Goal: Task Accomplishment & Management: Use online tool/utility

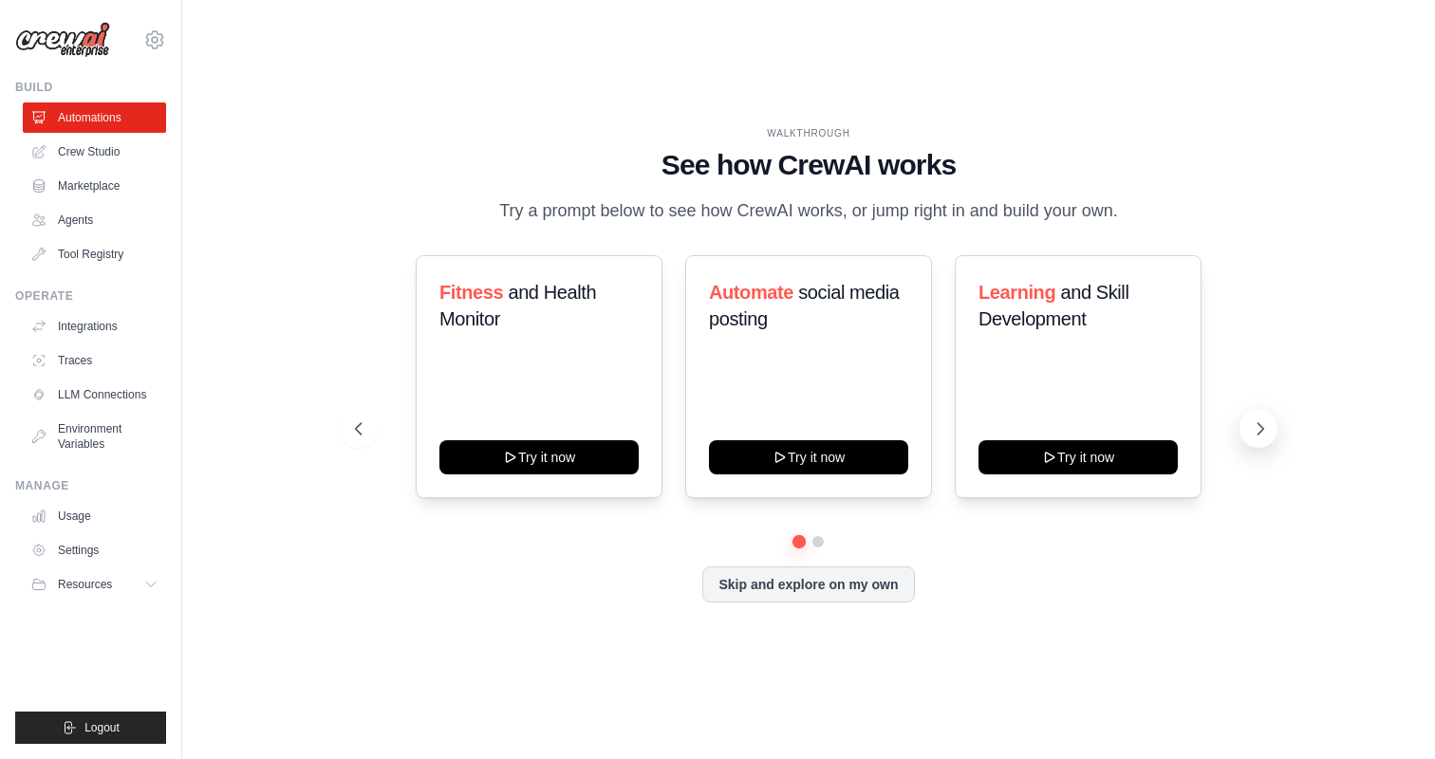
click at [1267, 427] on icon at bounding box center [1260, 429] width 19 height 19
click at [350, 424] on icon at bounding box center [356, 429] width 19 height 19
click at [1259, 418] on button at bounding box center [1259, 429] width 38 height 38
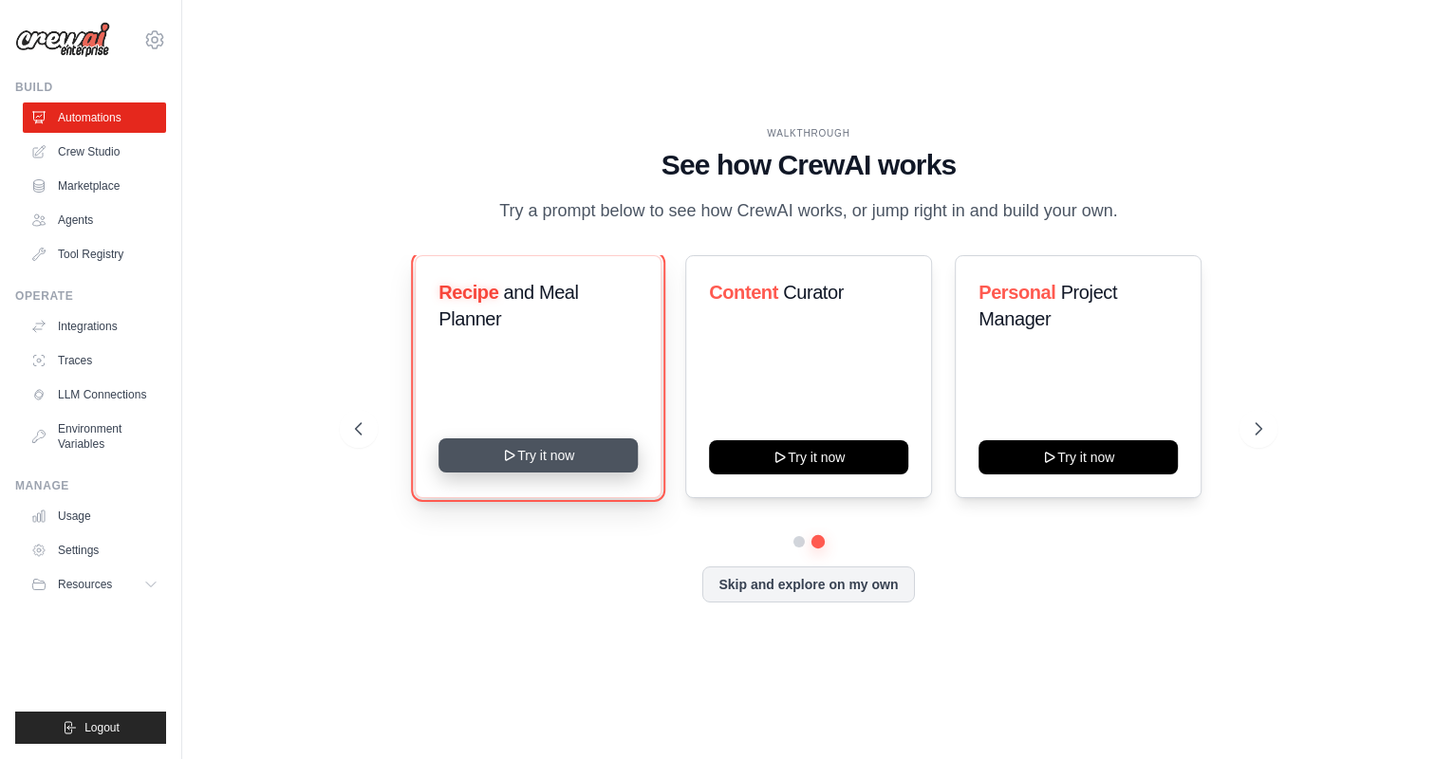
click at [537, 471] on button "Try it now" at bounding box center [539, 456] width 199 height 34
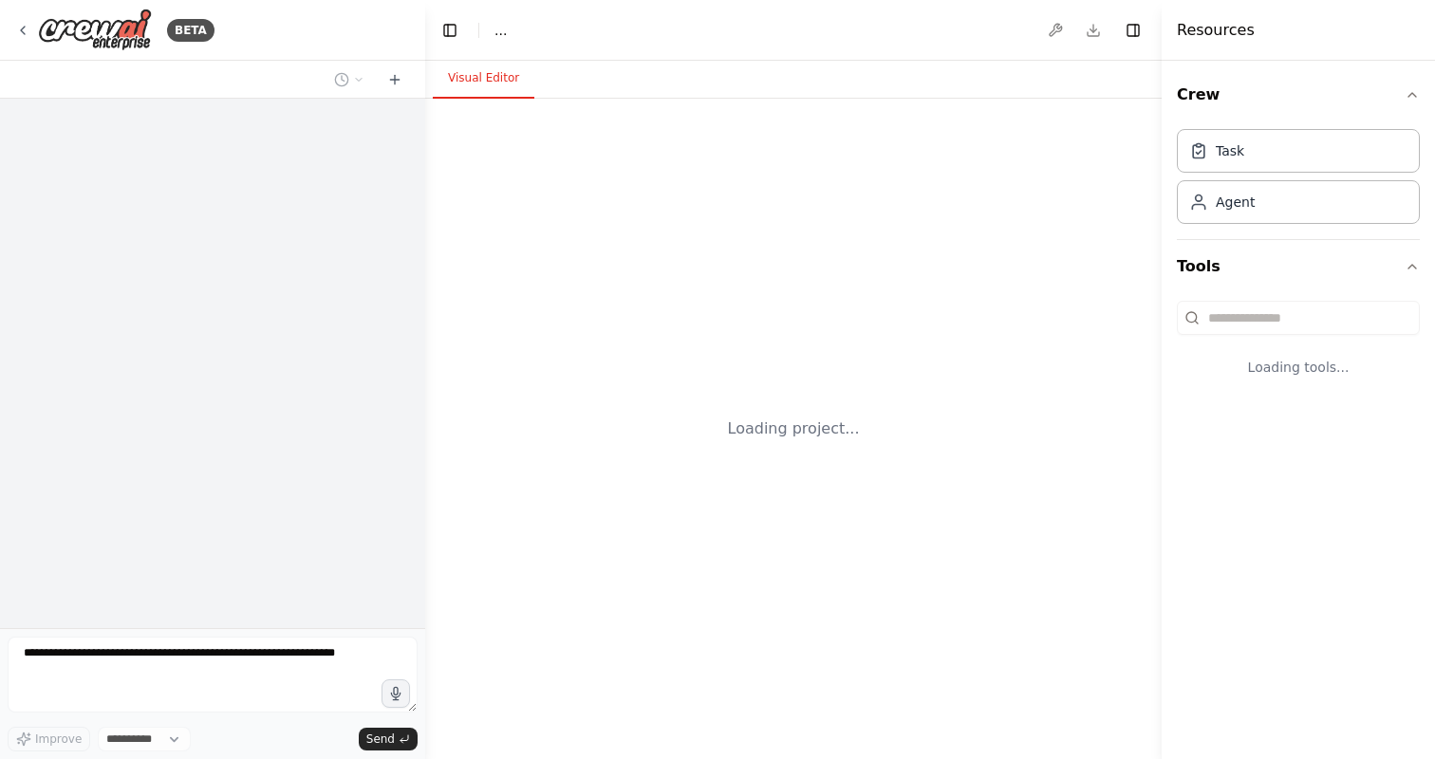
select select "****"
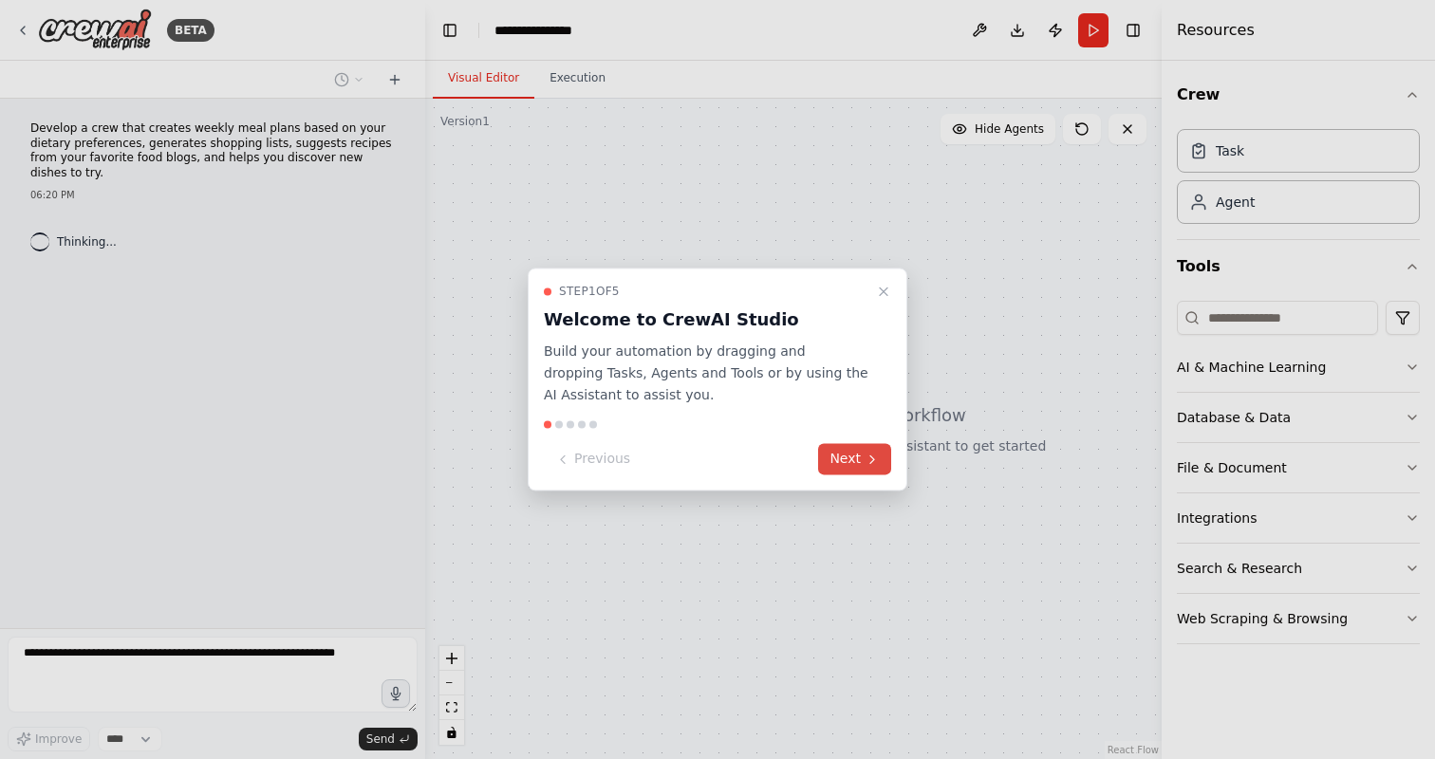
click at [858, 460] on button "Next" at bounding box center [854, 459] width 73 height 31
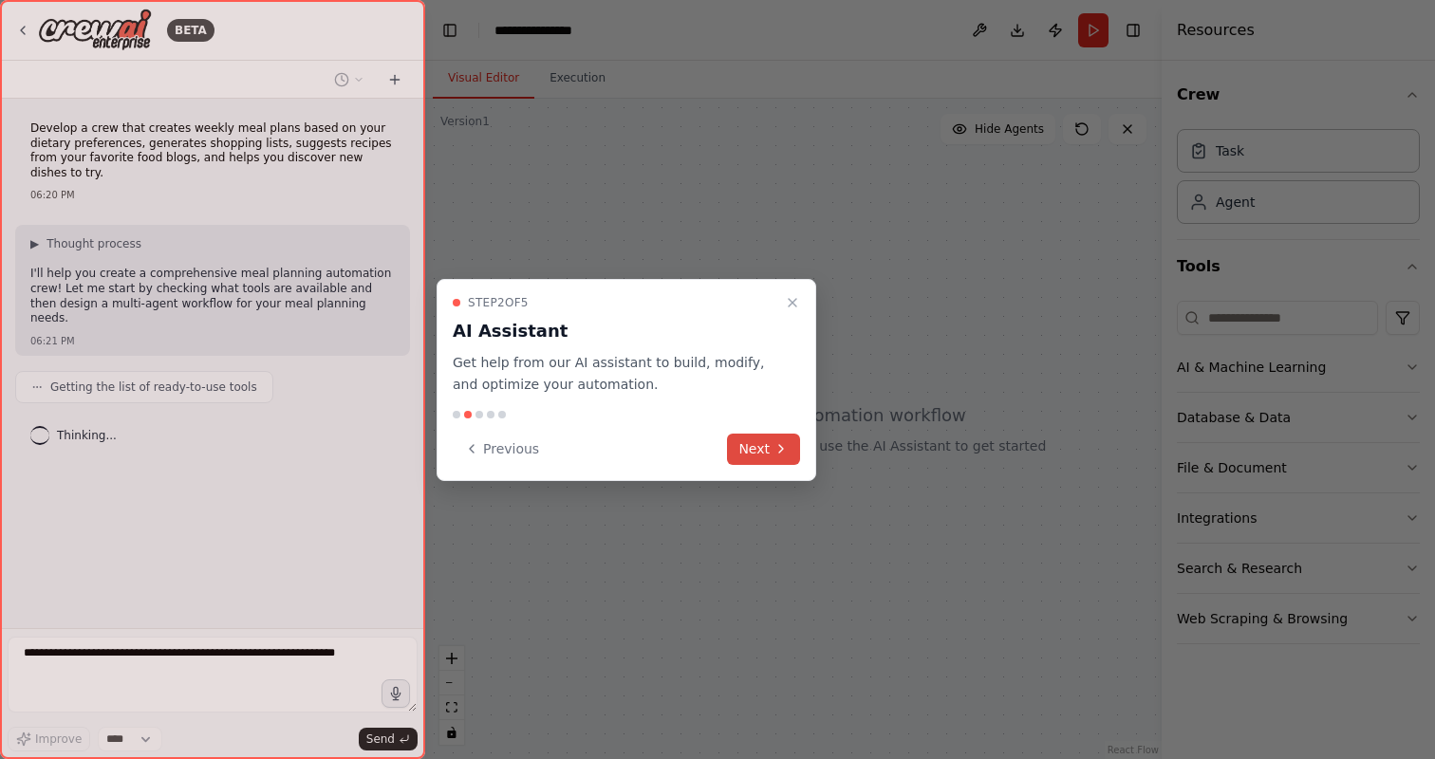
click at [749, 437] on button "Next" at bounding box center [763, 449] width 73 height 31
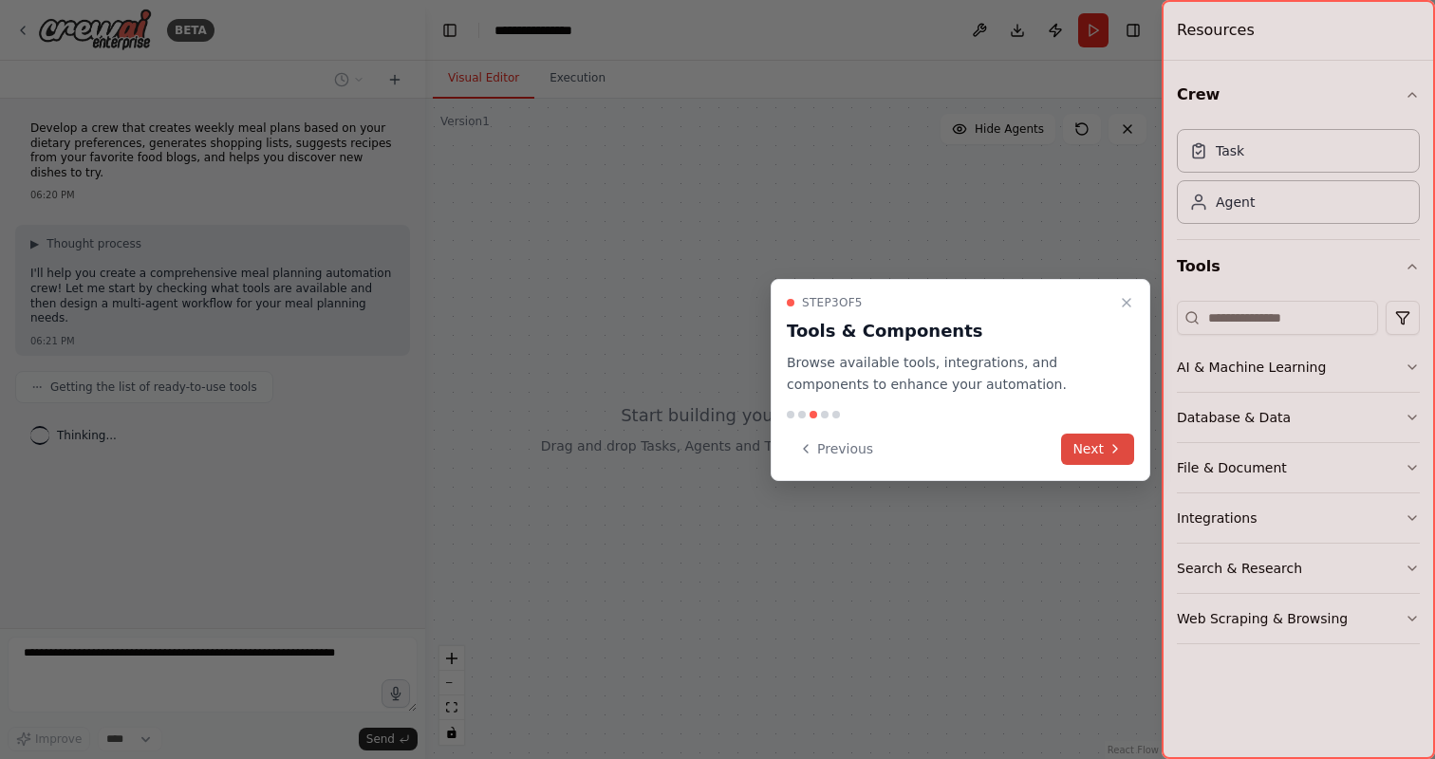
click at [1095, 445] on button "Next" at bounding box center [1097, 449] width 73 height 31
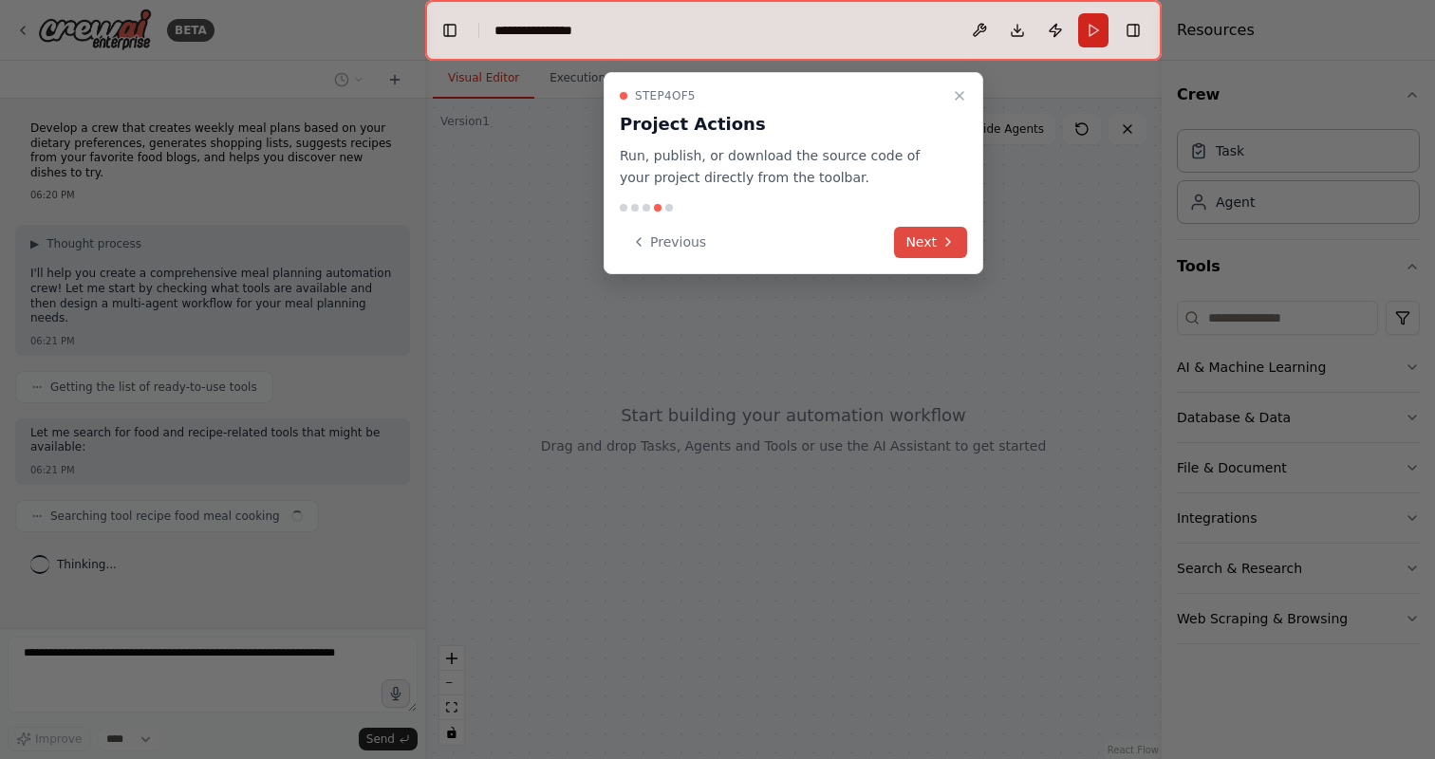
click at [915, 245] on button "Next" at bounding box center [930, 242] width 73 height 31
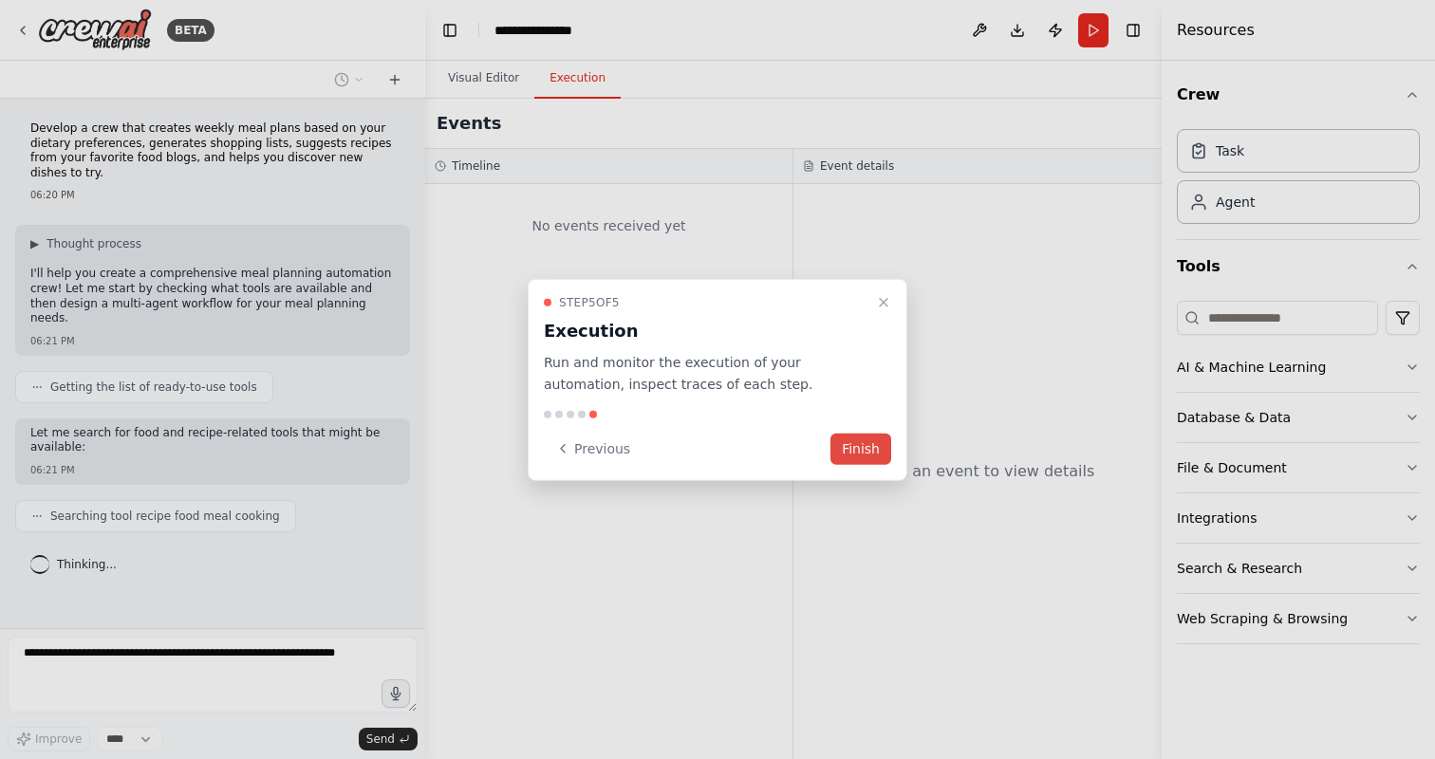
click at [858, 447] on button "Finish" at bounding box center [861, 448] width 61 height 31
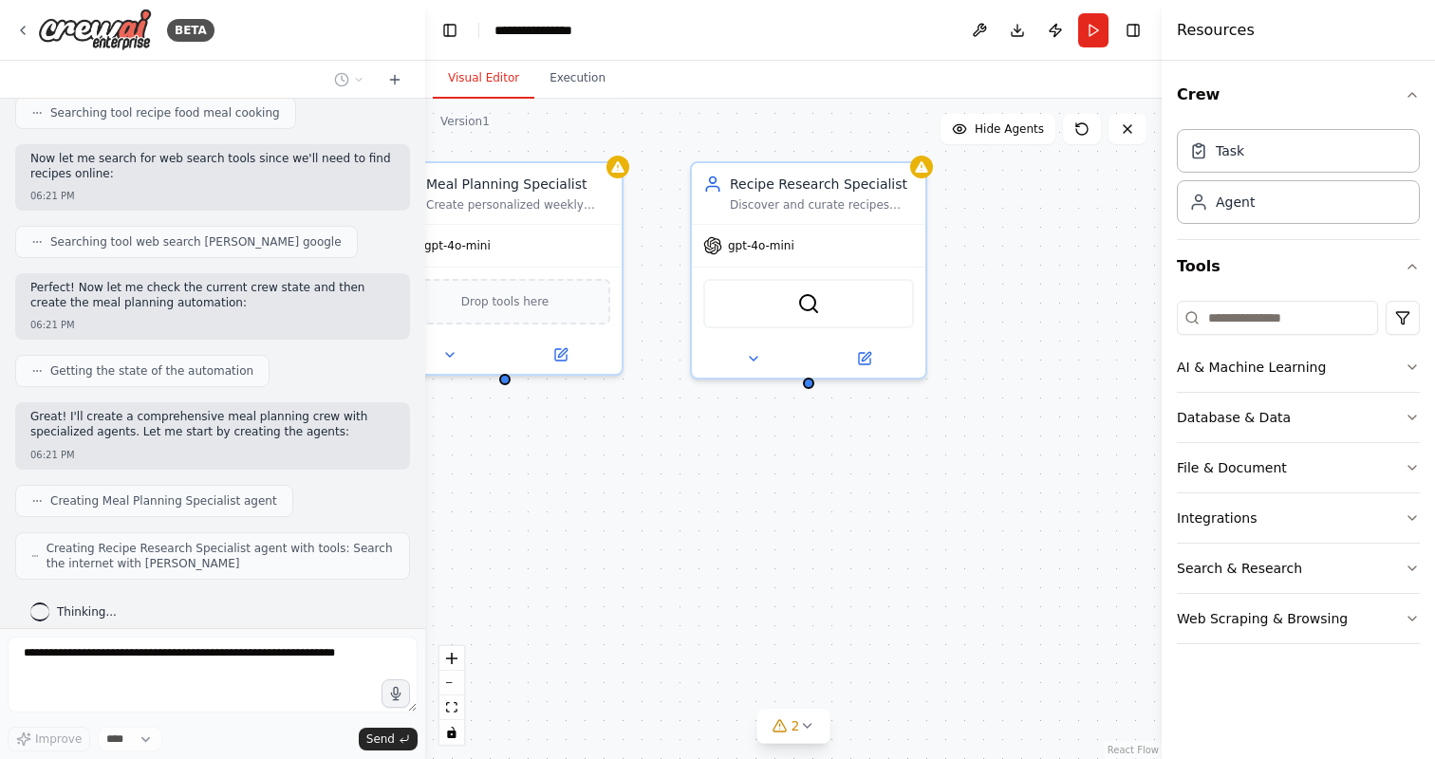
scroll to position [451, 0]
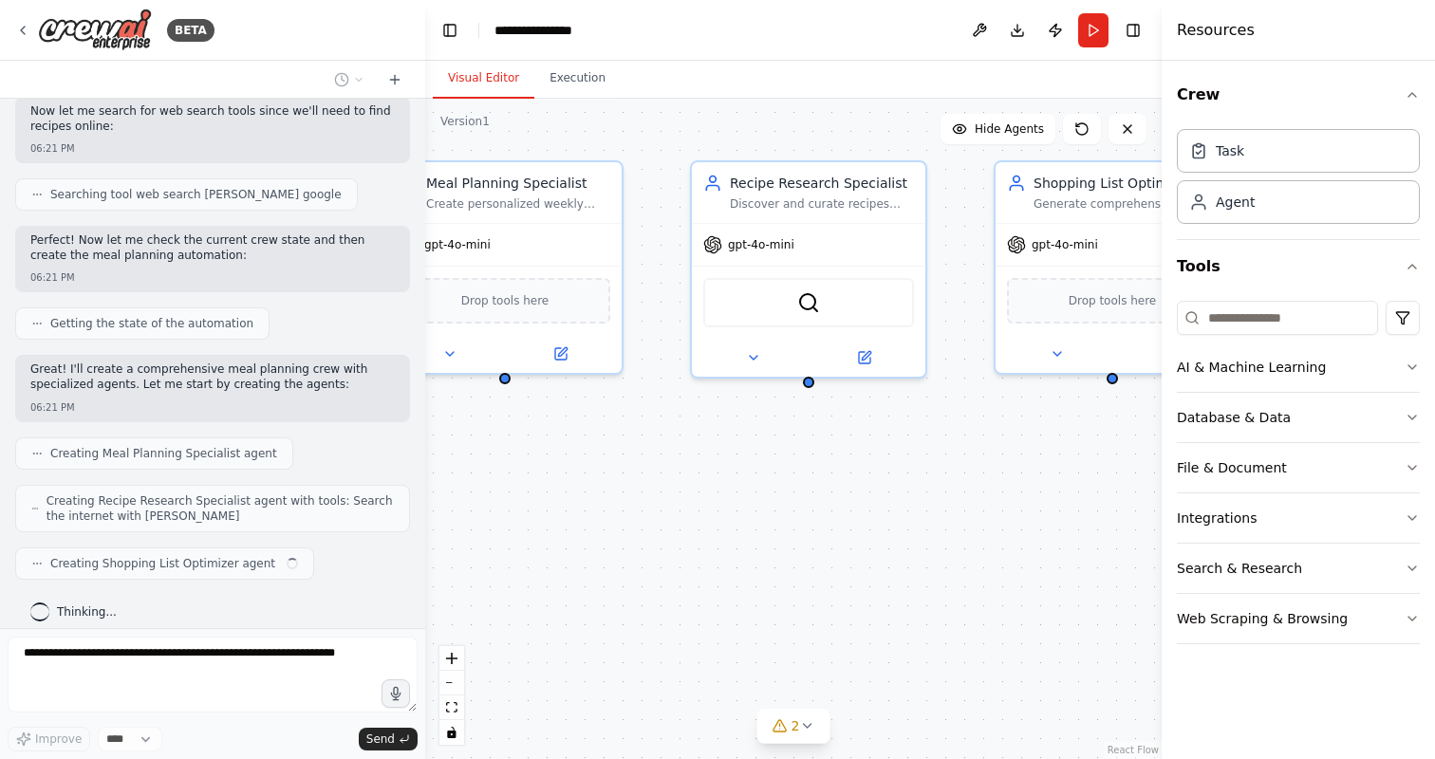
drag, startPoint x: 832, startPoint y: 540, endPoint x: 698, endPoint y: 506, distance: 139.1
click at [698, 506] on div "Meal Planning Specialist Create personalized weekly meal plans based on {dietar…" at bounding box center [793, 429] width 737 height 661
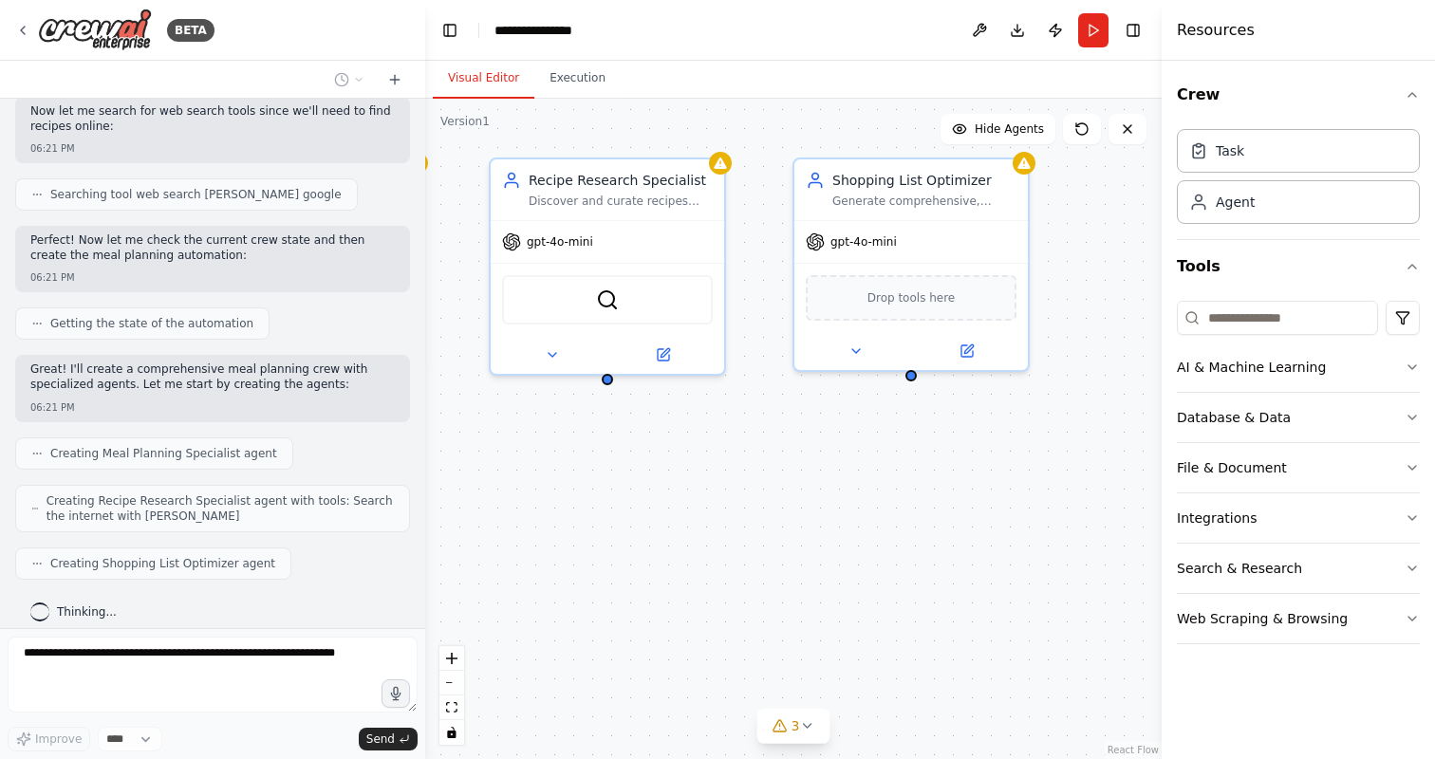
drag, startPoint x: 804, startPoint y: 496, endPoint x: 605, endPoint y: 493, distance: 199.4
click at [605, 493] on div "Meal Planning Specialist Create personalized weekly meal plans based on {dietar…" at bounding box center [793, 429] width 737 height 661
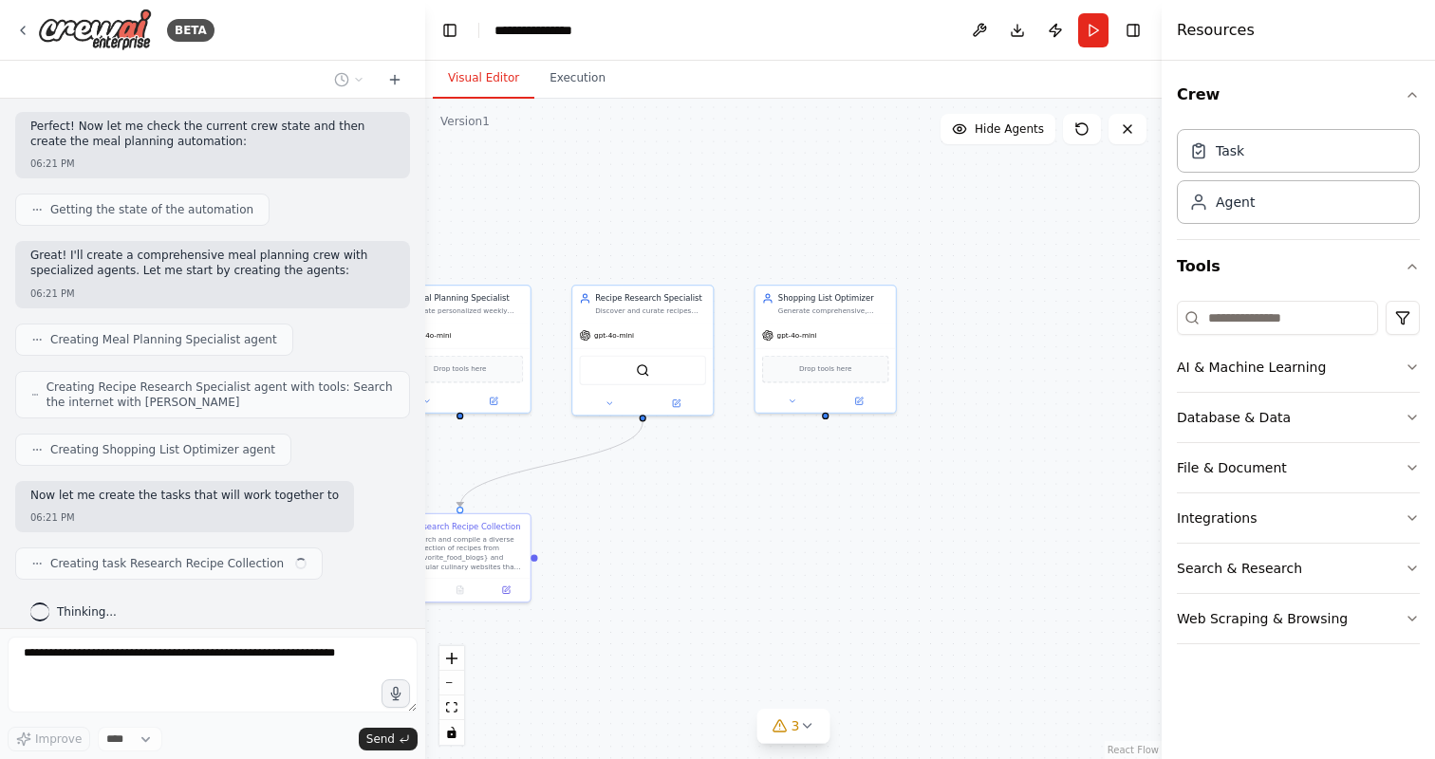
scroll to position [580, 0]
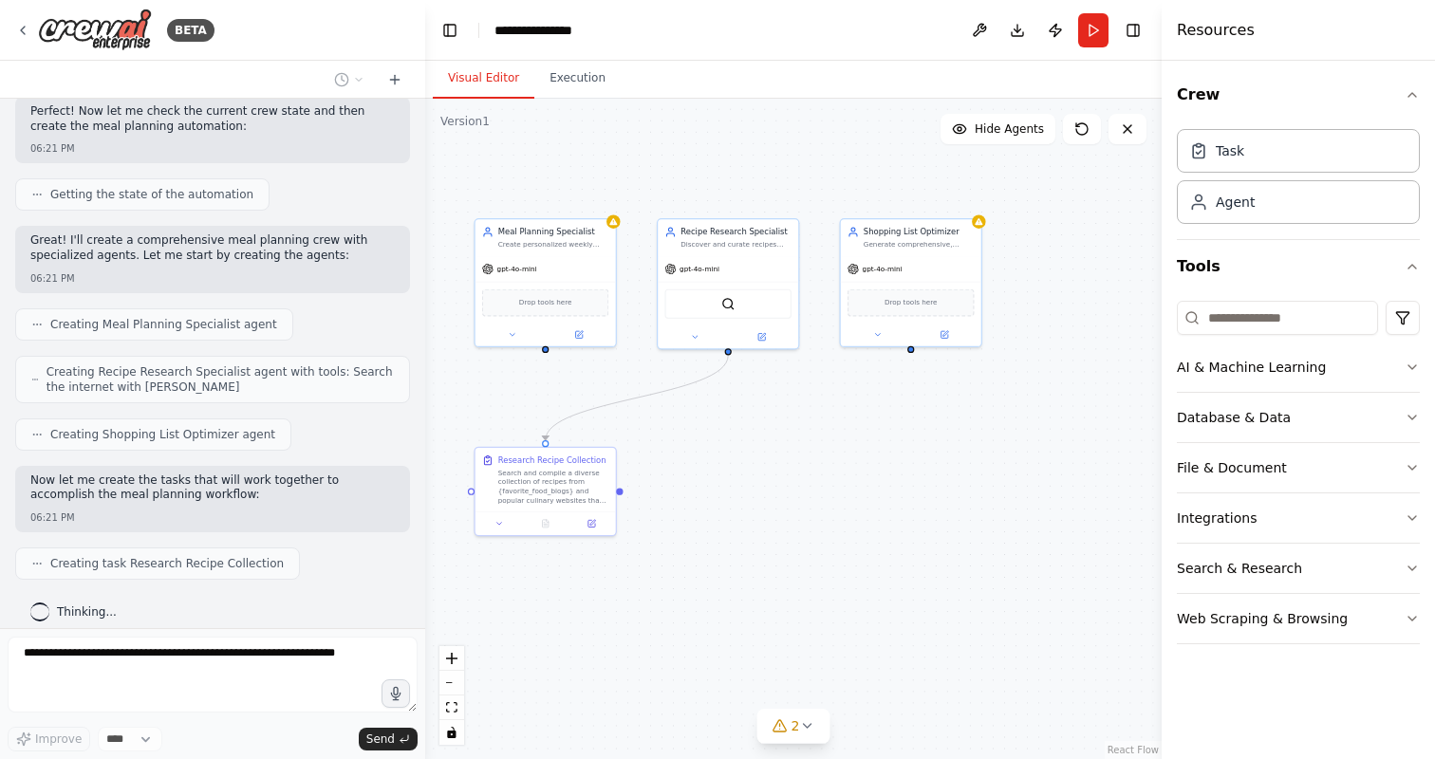
drag, startPoint x: 655, startPoint y: 485, endPoint x: 737, endPoint y: 418, distance: 105.9
click at [738, 418] on div ".deletable-edge-delete-btn { width: 20px; height: 20px; border: 0px solid #ffff…" at bounding box center [793, 429] width 737 height 661
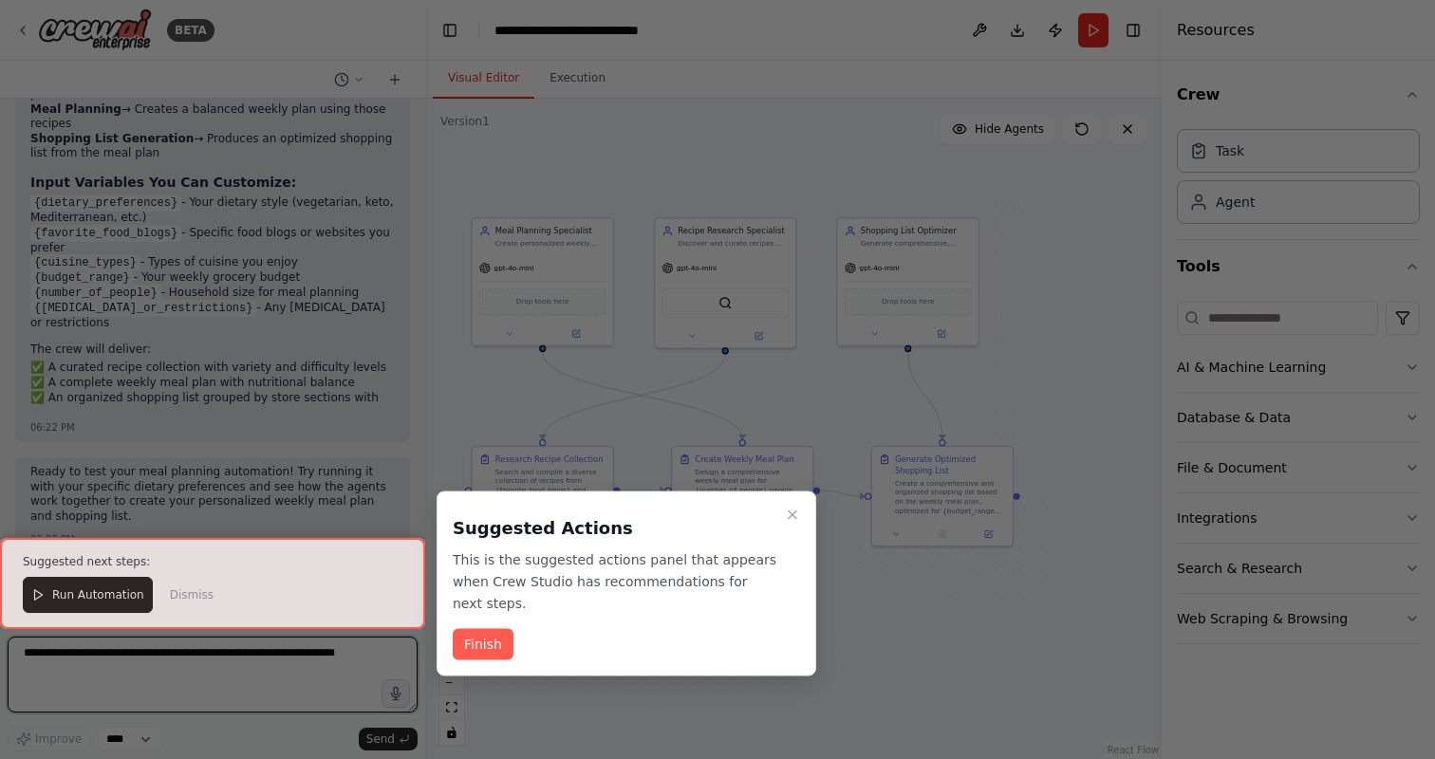
scroll to position [1749, 0]
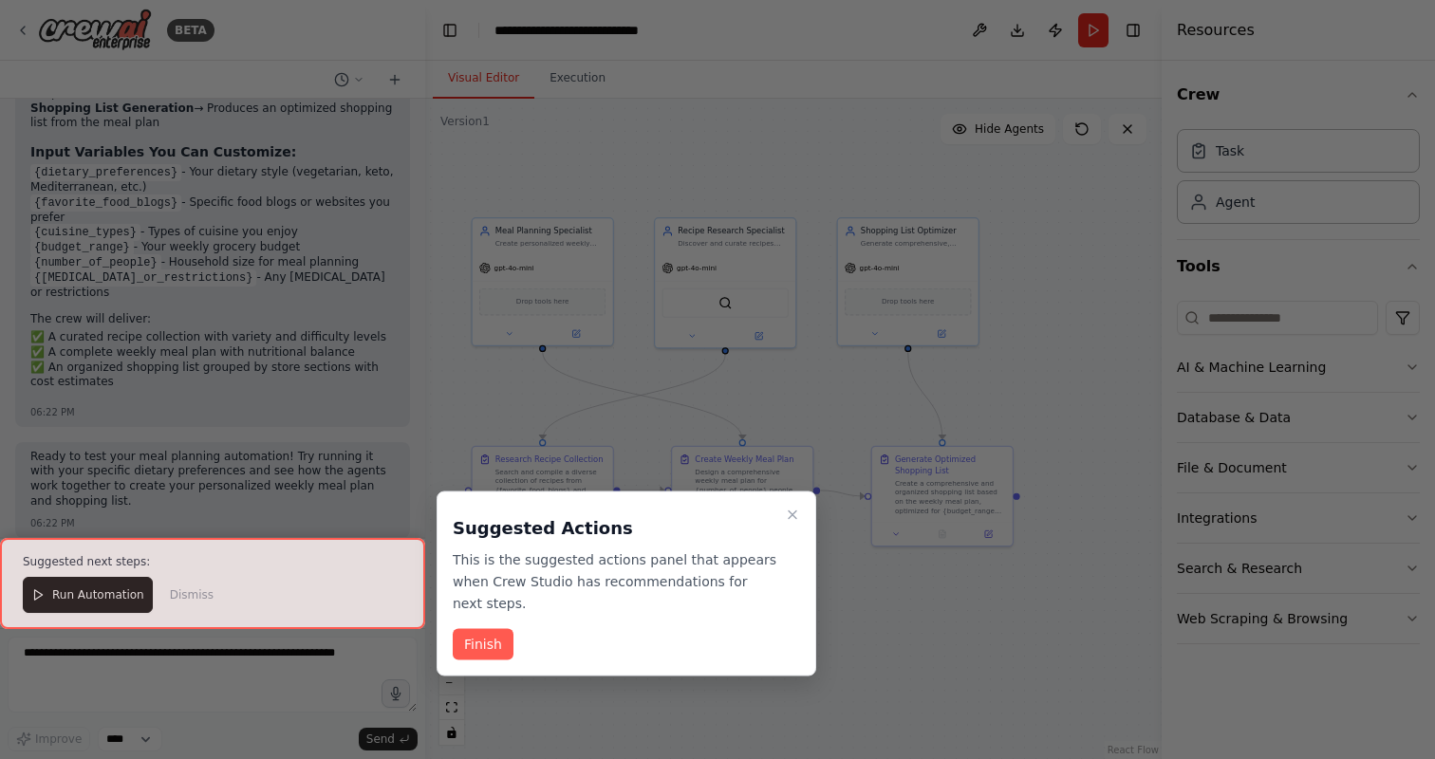
click at [107, 597] on div at bounding box center [212, 583] width 425 height 91
click at [483, 646] on button "Finish" at bounding box center [483, 644] width 61 height 31
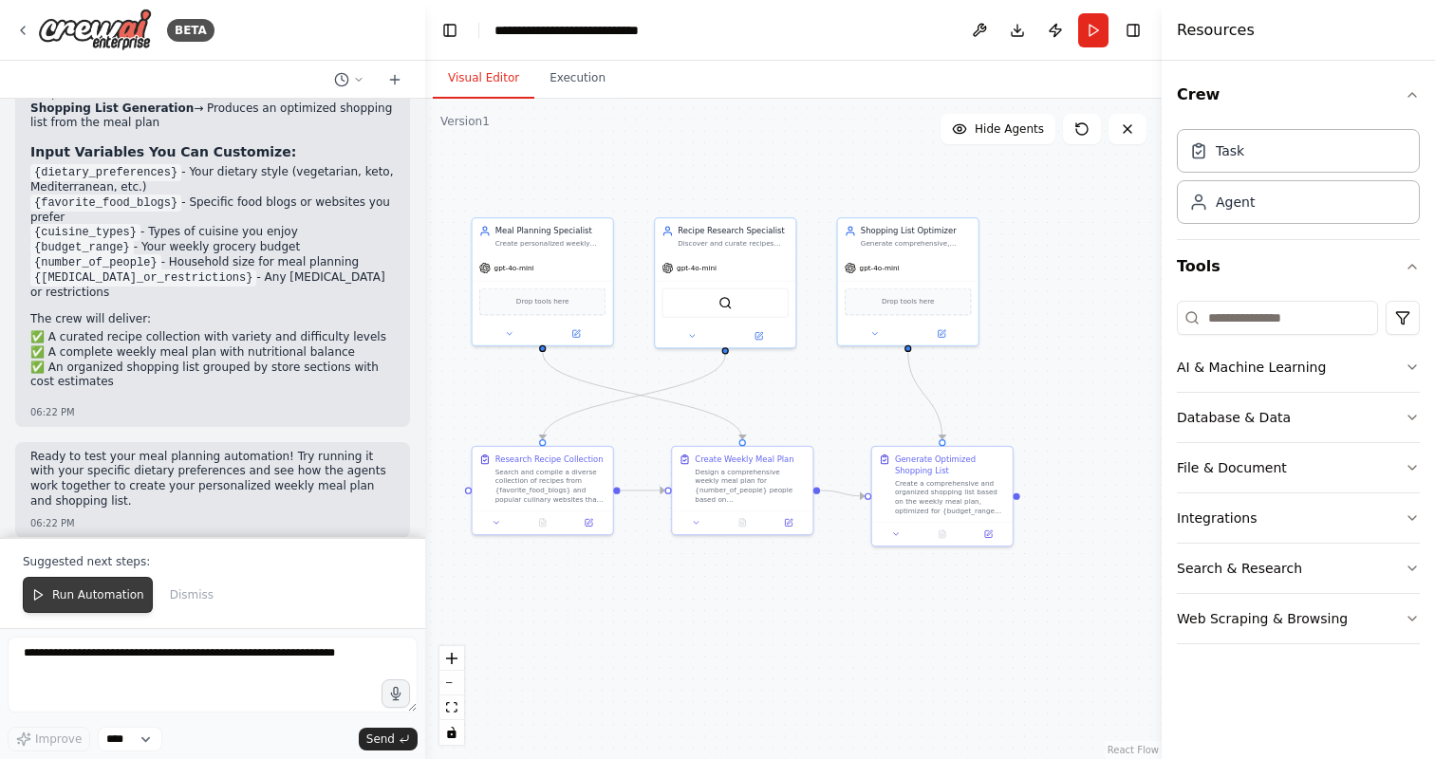
click at [83, 602] on span "Run Automation" at bounding box center [98, 595] width 92 height 15
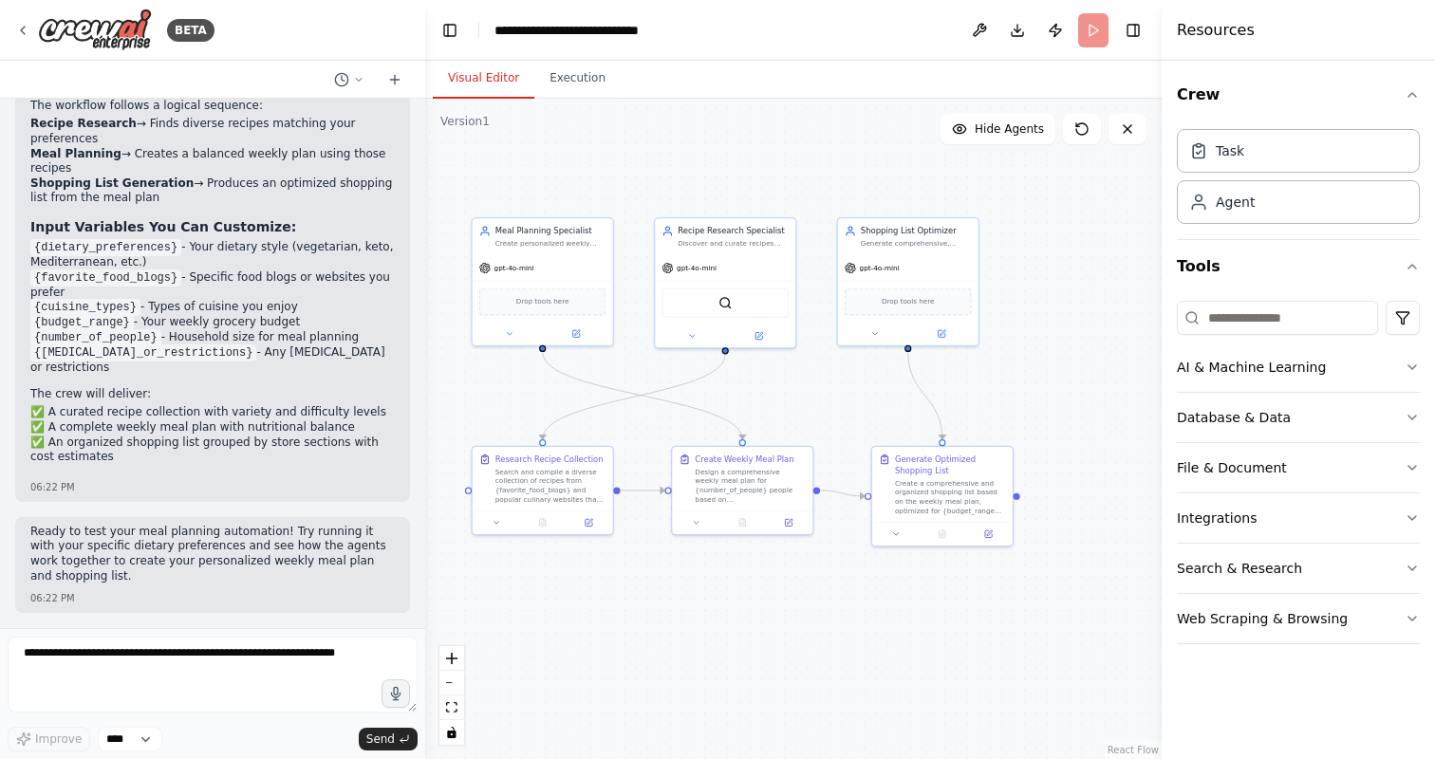
scroll to position [1657, 0]
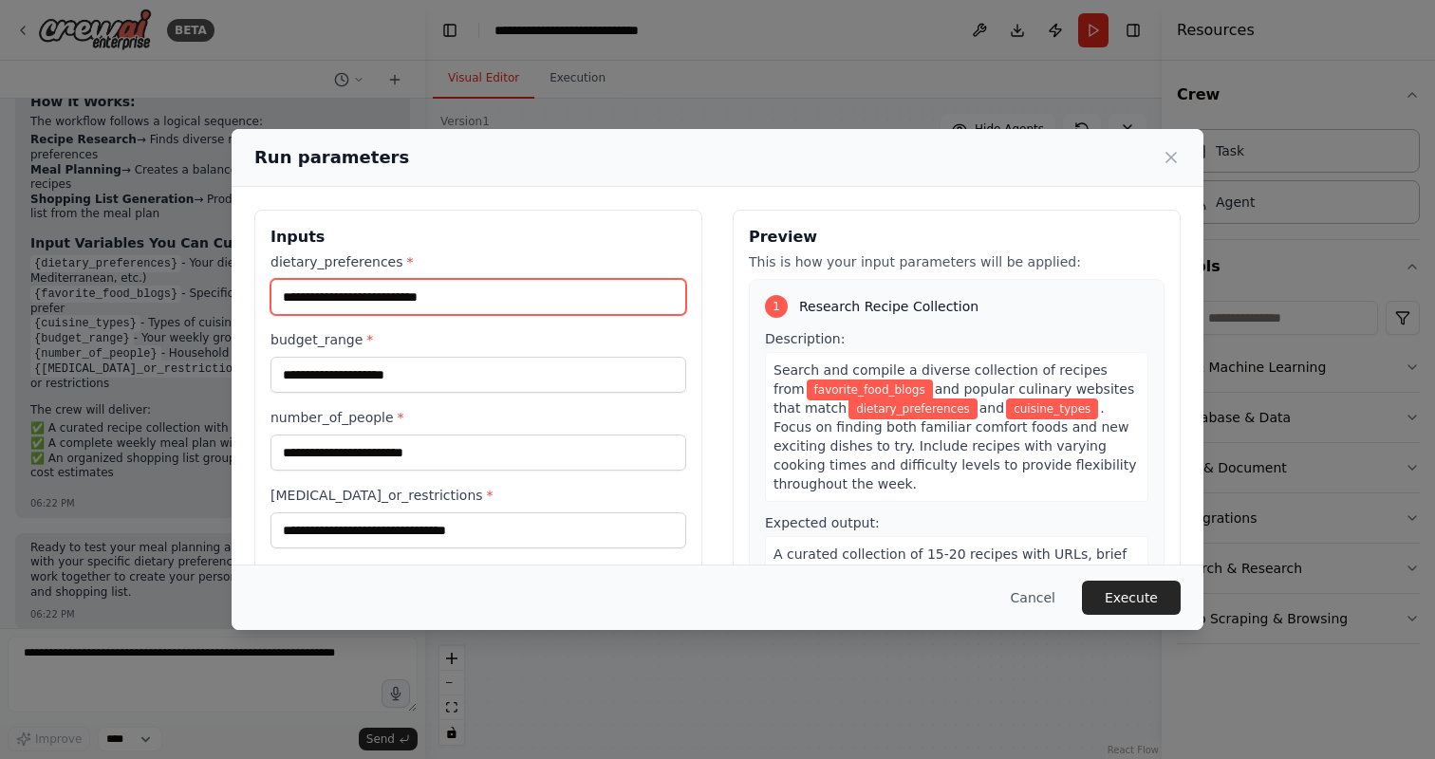
click at [365, 303] on input "dietary_preferences *" at bounding box center [479, 297] width 416 height 36
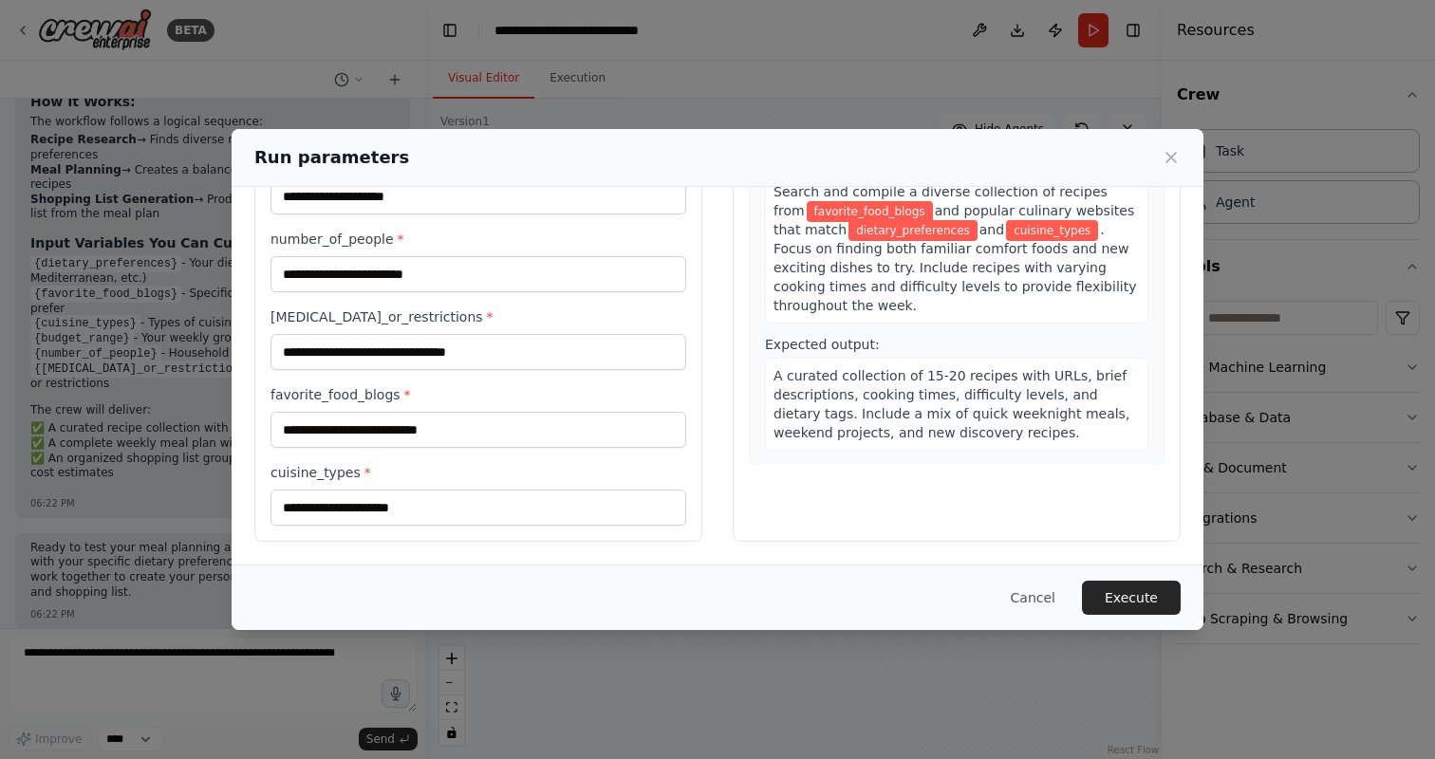
scroll to position [0, 0]
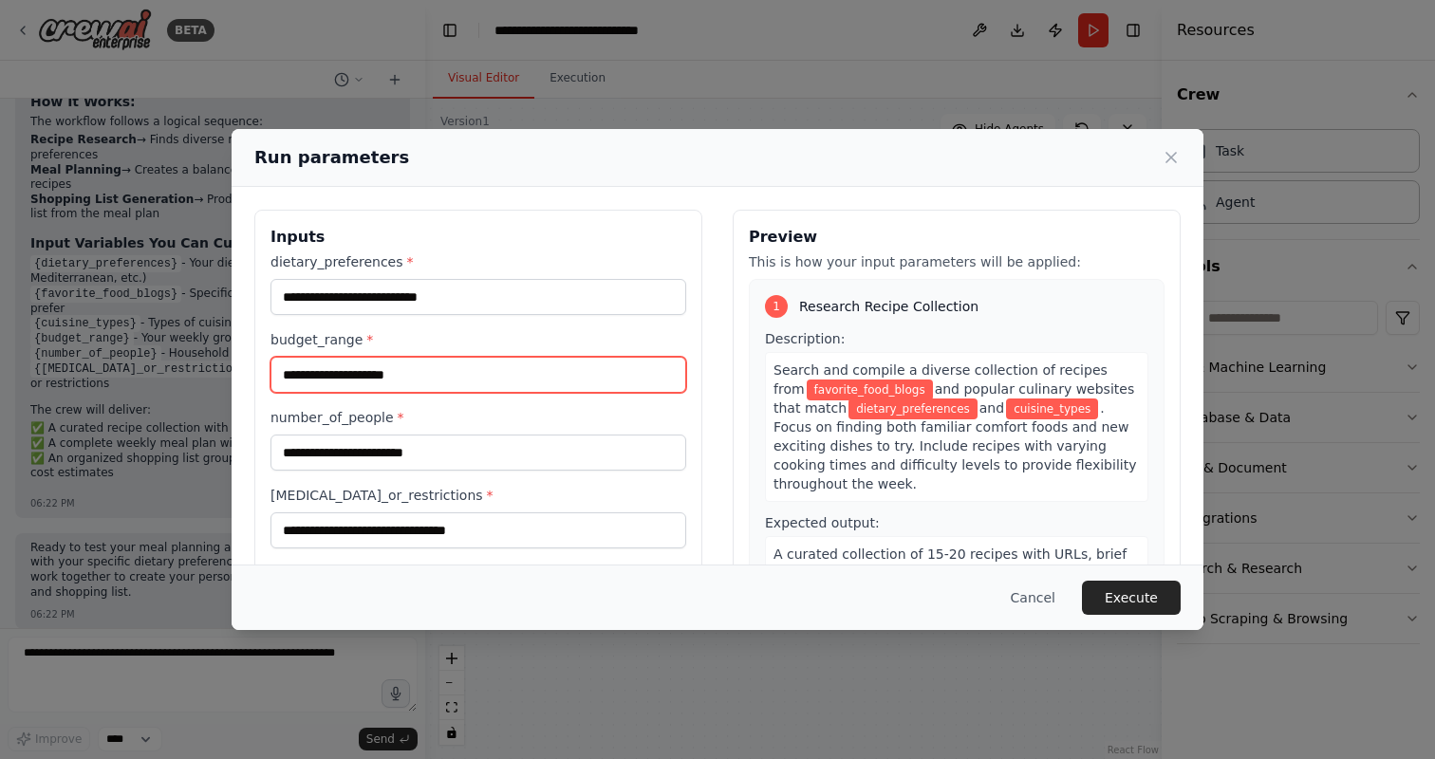
click at [533, 368] on input "budget_range *" at bounding box center [479, 375] width 416 height 36
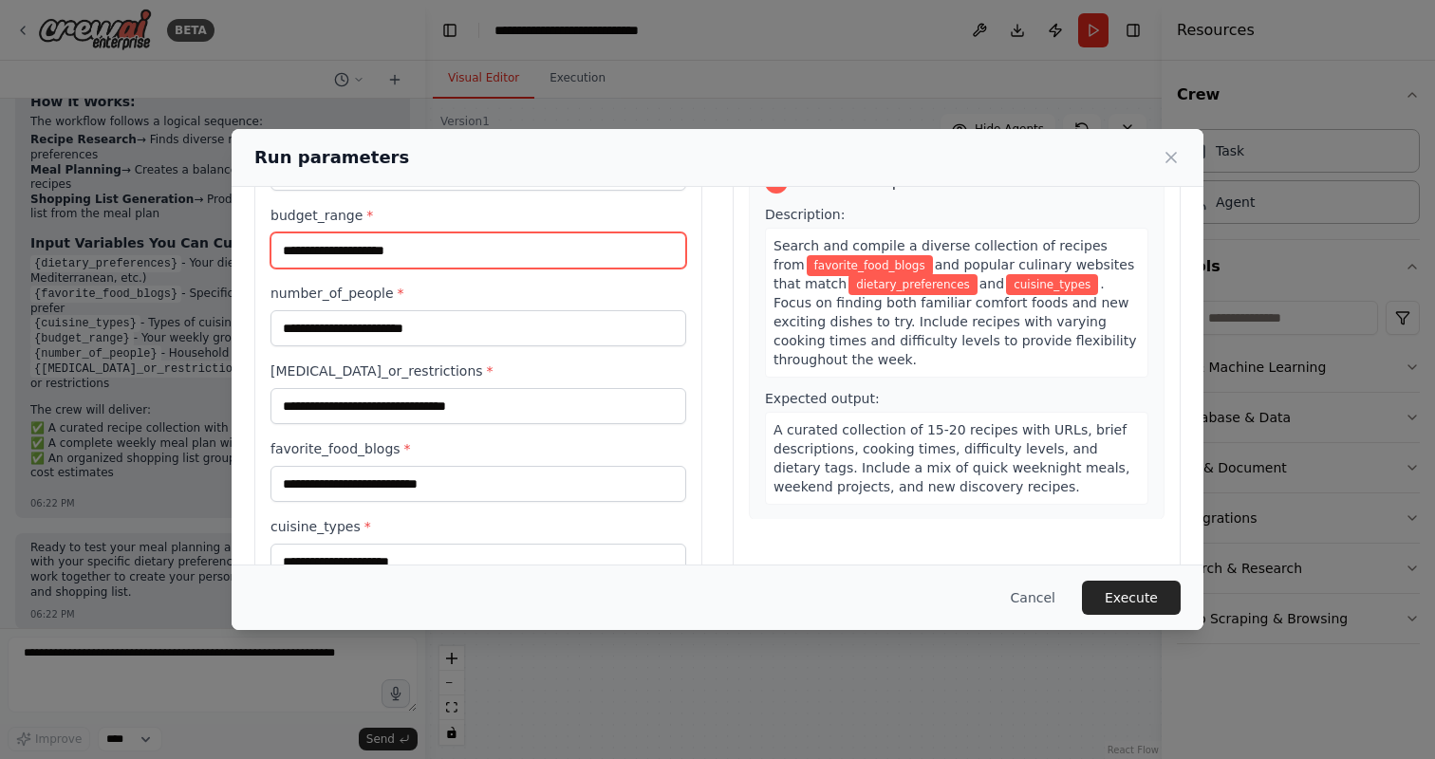
scroll to position [129, 0]
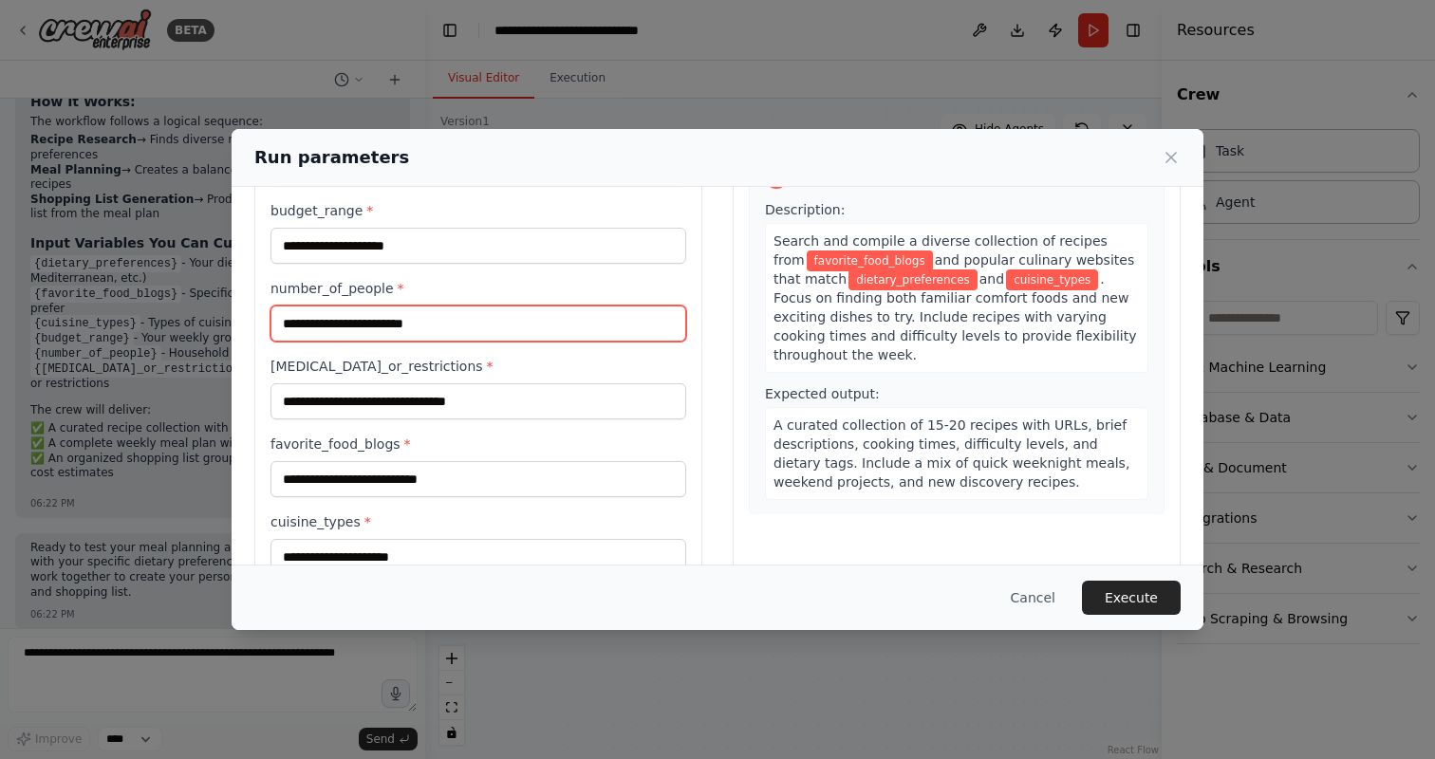
click at [389, 321] on input "number_of_people *" at bounding box center [479, 324] width 416 height 36
type input "*"
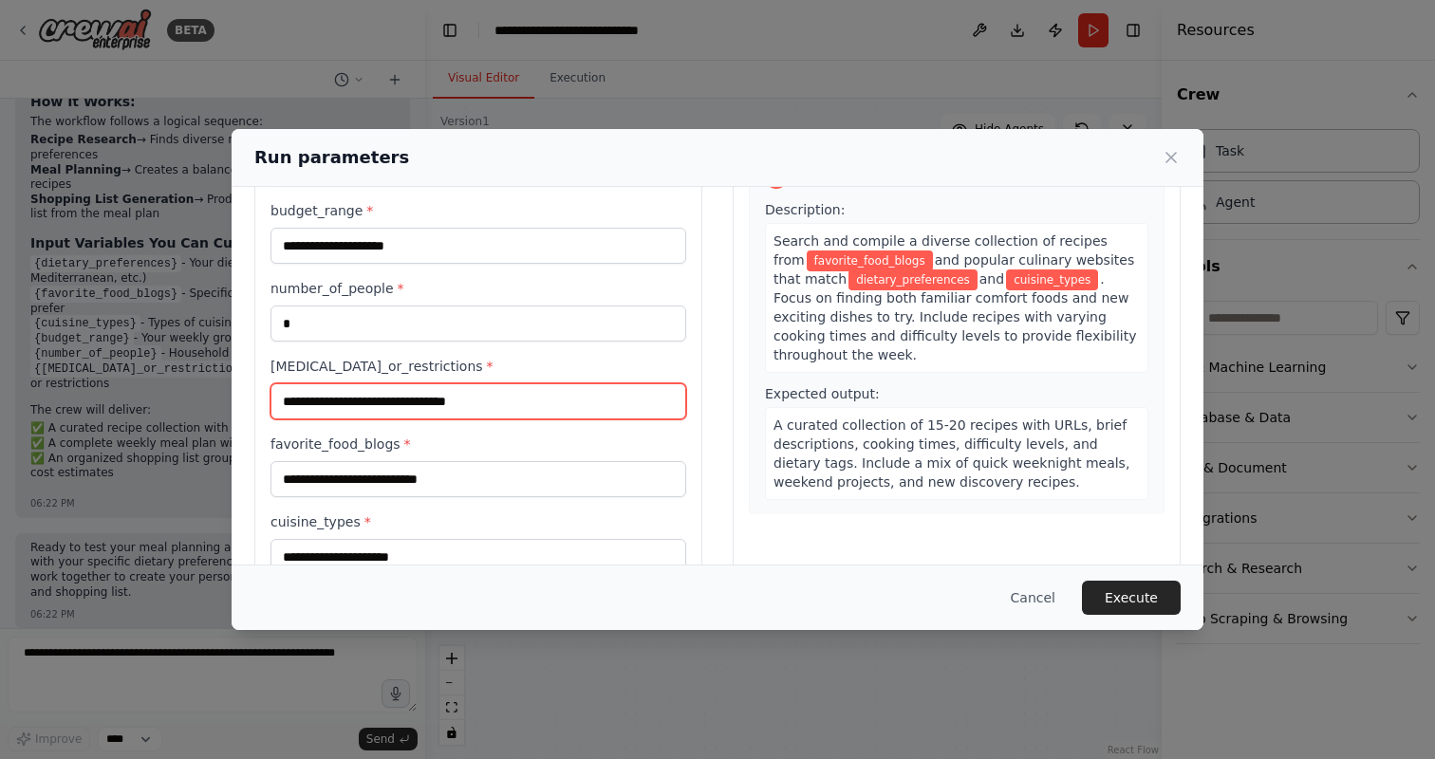
click at [407, 403] on input "allergies_or_restrictions *" at bounding box center [479, 401] width 416 height 36
type input "*"
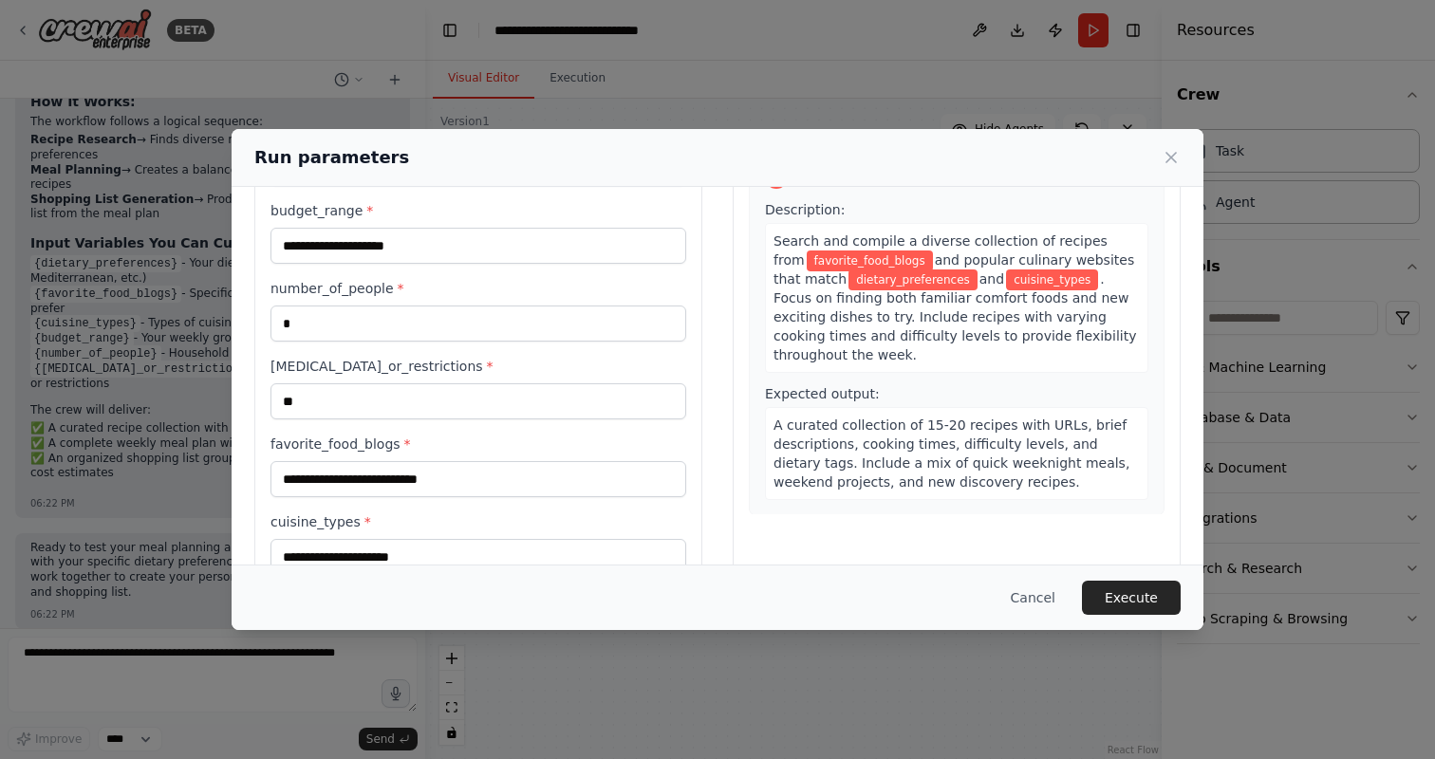
click at [321, 371] on label "allergies_or_restrictions *" at bounding box center [479, 366] width 416 height 19
click at [321, 383] on input "**" at bounding box center [479, 401] width 416 height 36
click at [321, 371] on label "allergies_or_restrictions *" at bounding box center [479, 366] width 416 height 19
click at [321, 383] on input "**" at bounding box center [479, 401] width 416 height 36
copy label "allergies_or_restrictions"
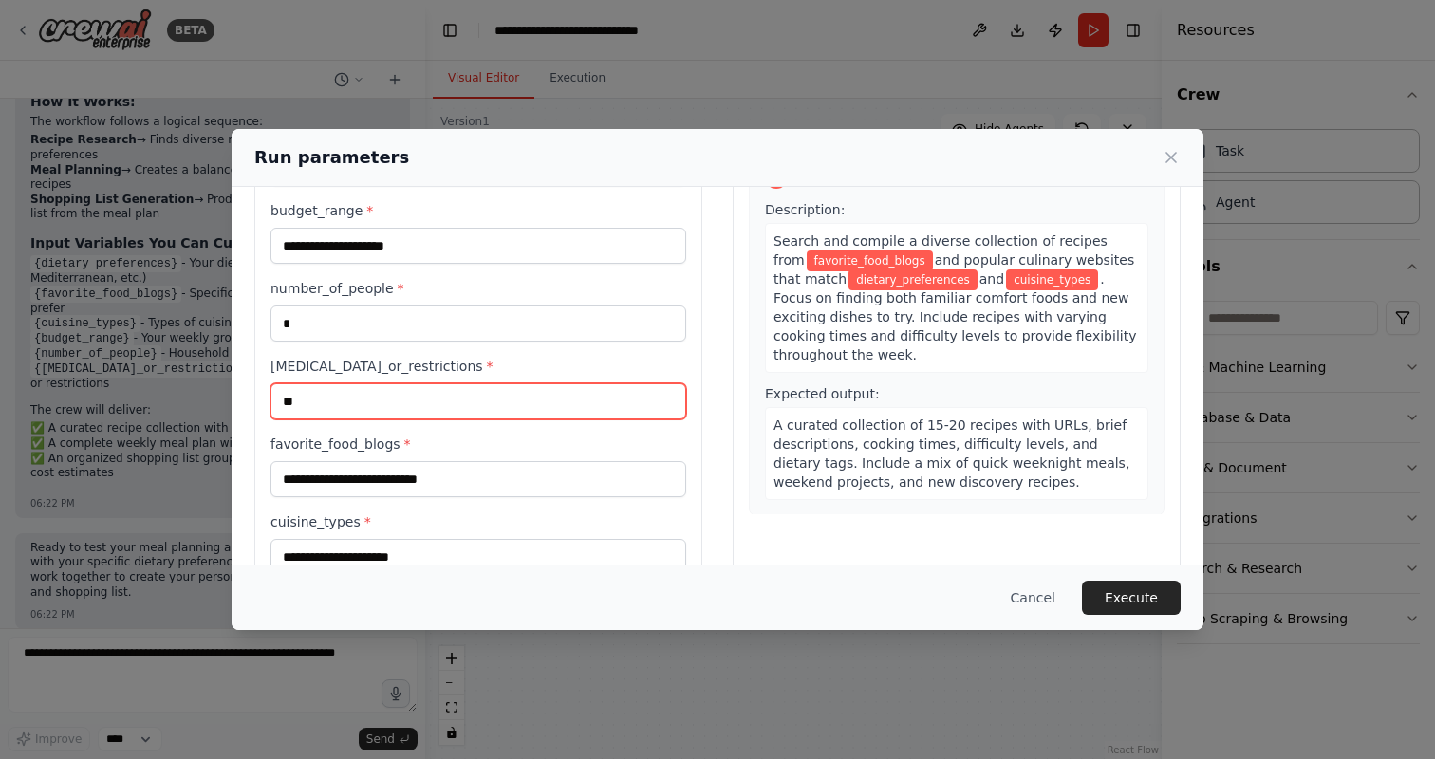
click at [352, 411] on input "**" at bounding box center [479, 401] width 416 height 36
paste input "**********"
type input "**********"
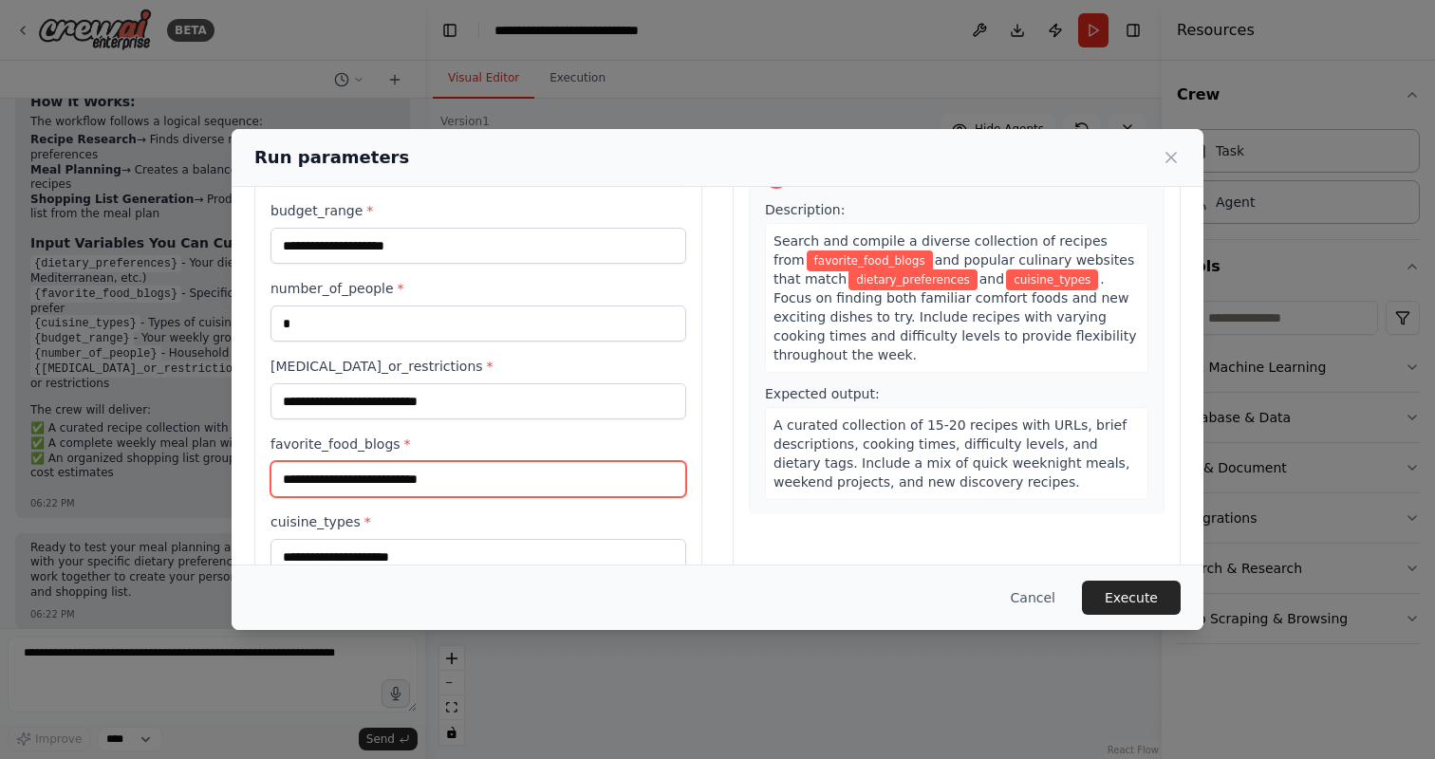
click at [309, 479] on input "favorite_food_blogs *" at bounding box center [479, 479] width 416 height 36
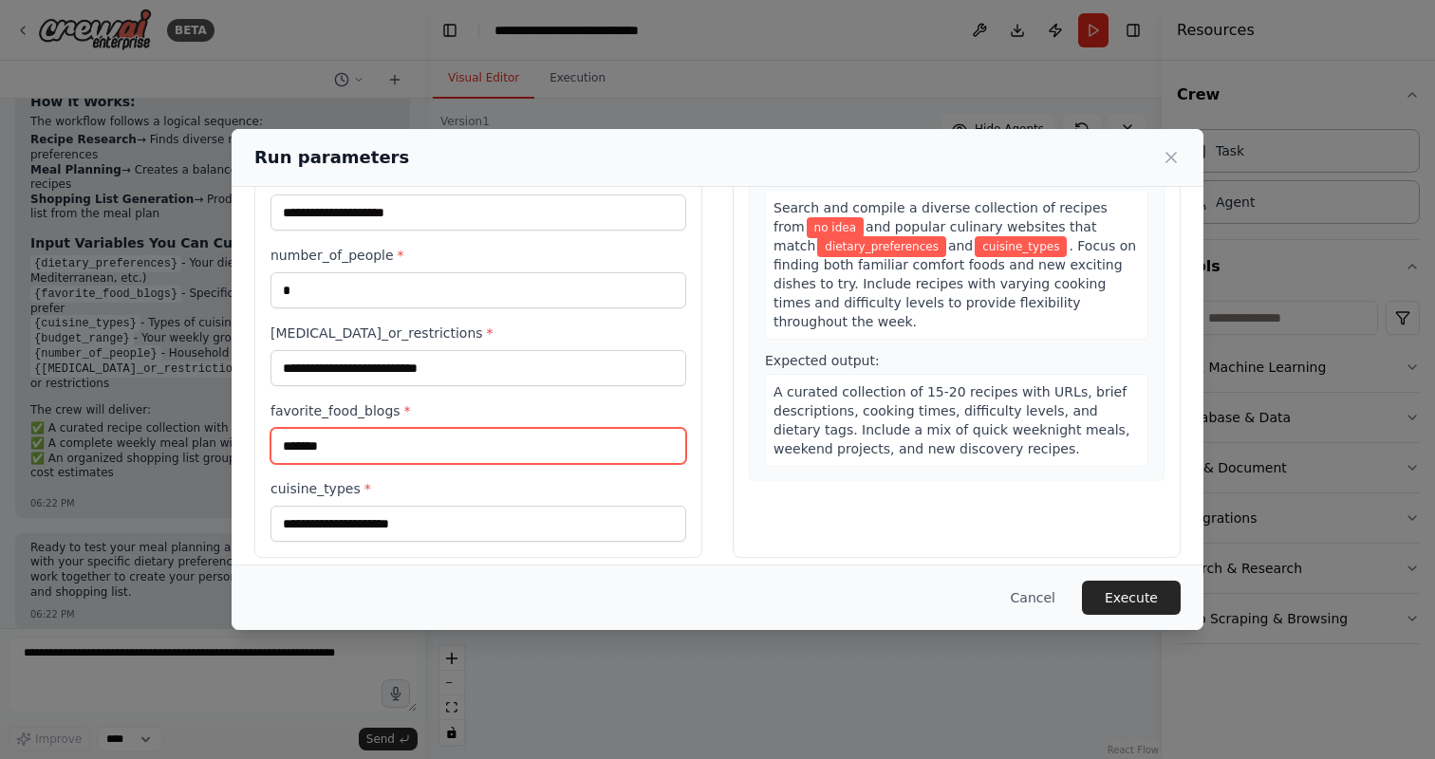
scroll to position [178, 0]
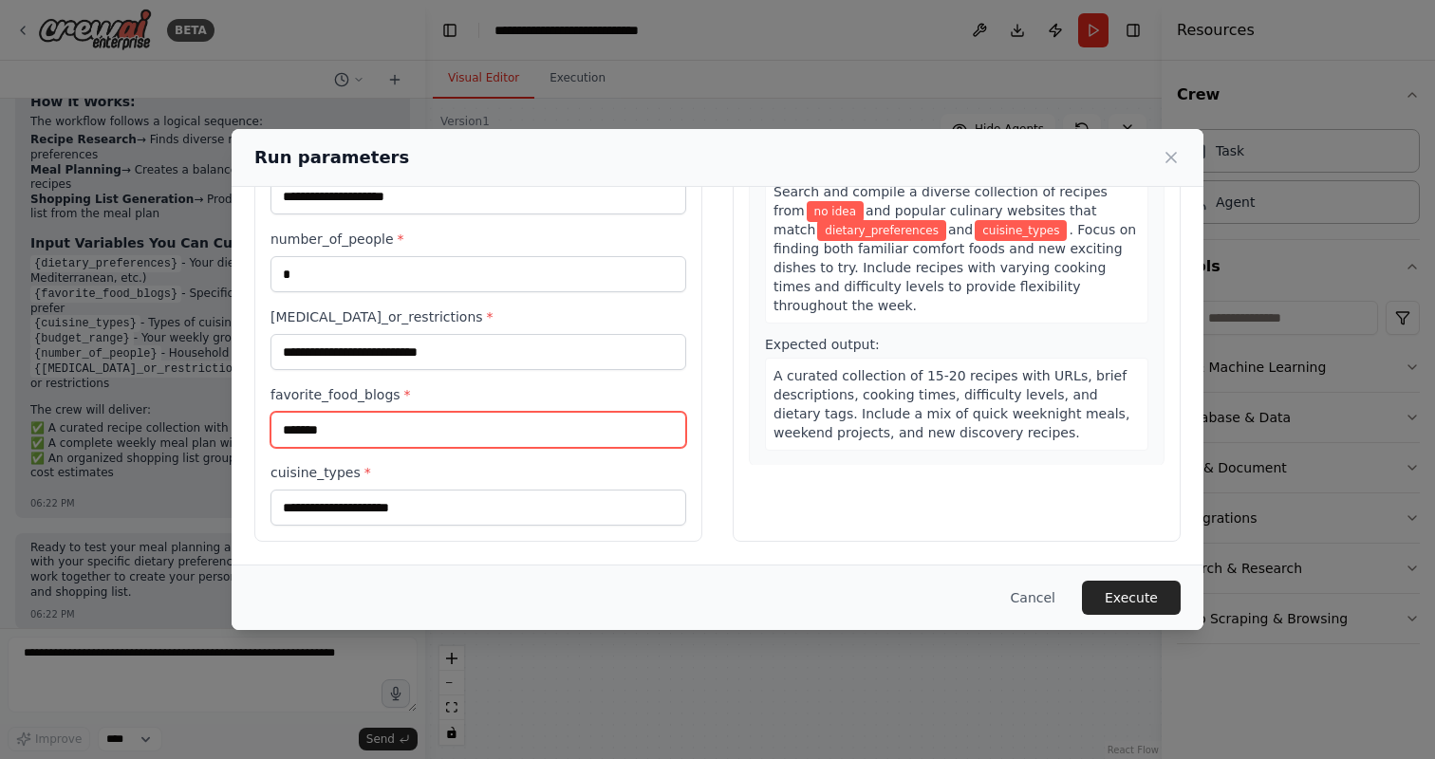
type input "*******"
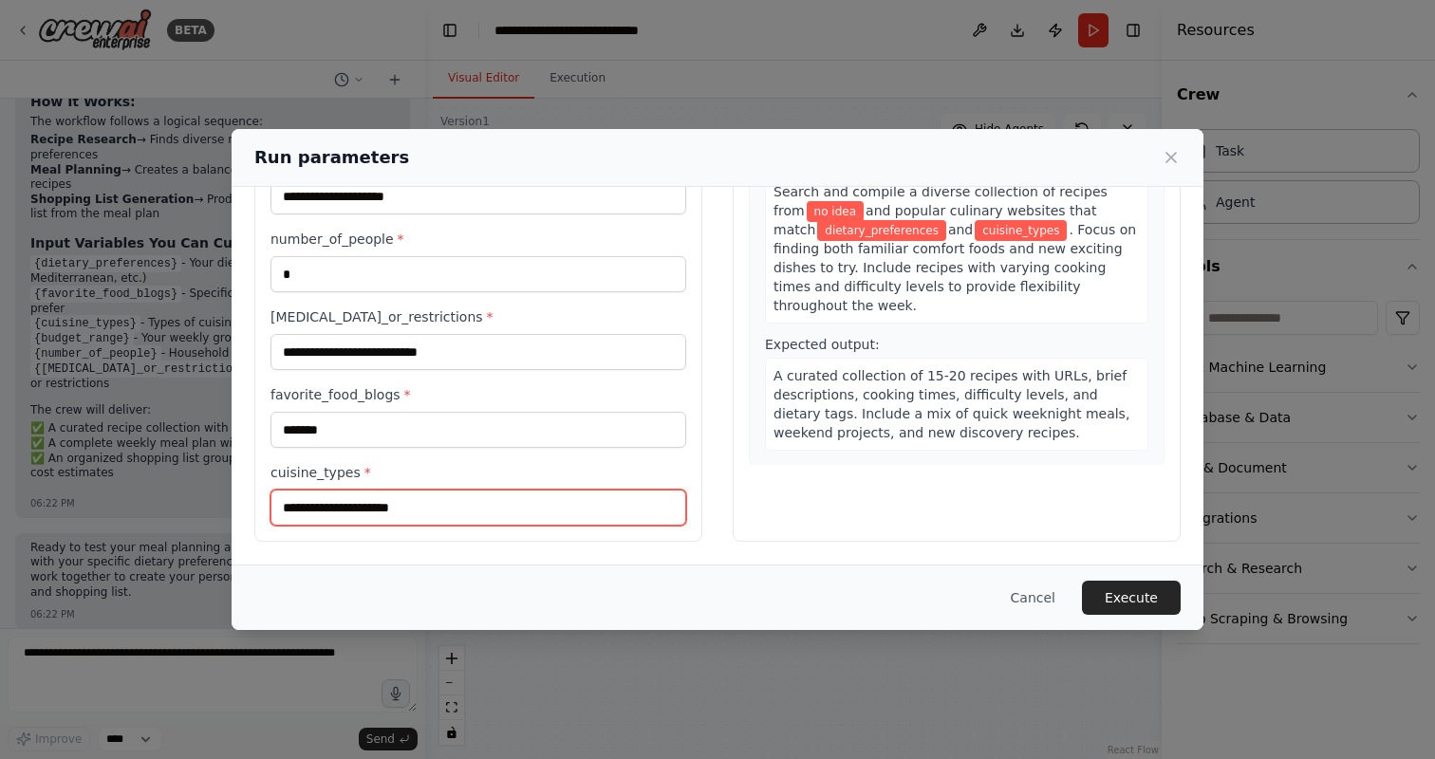
click at [335, 494] on input "cuisine_types *" at bounding box center [479, 508] width 416 height 36
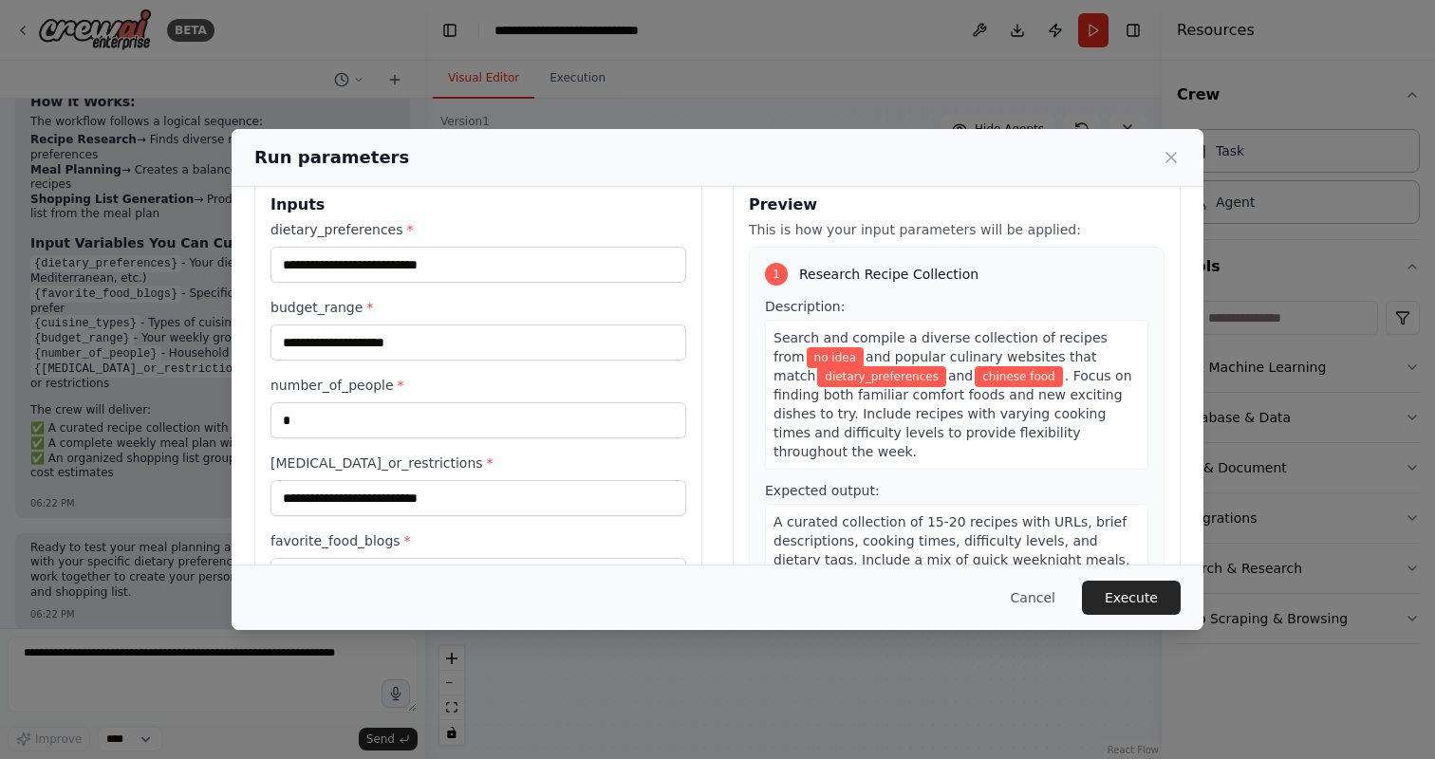
scroll to position [0, 0]
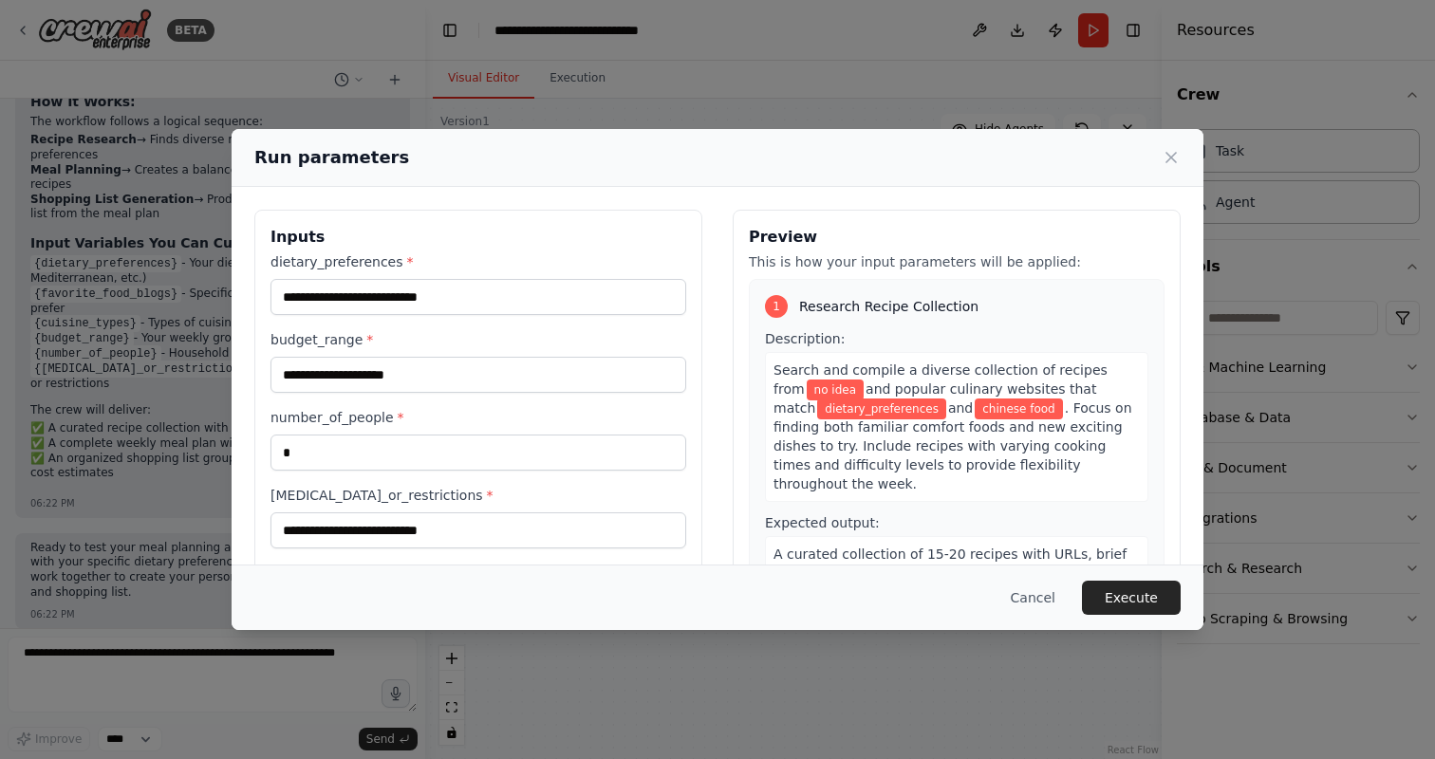
type input "**********"
click at [393, 290] on input "dietary_preferences *" at bounding box center [479, 297] width 416 height 36
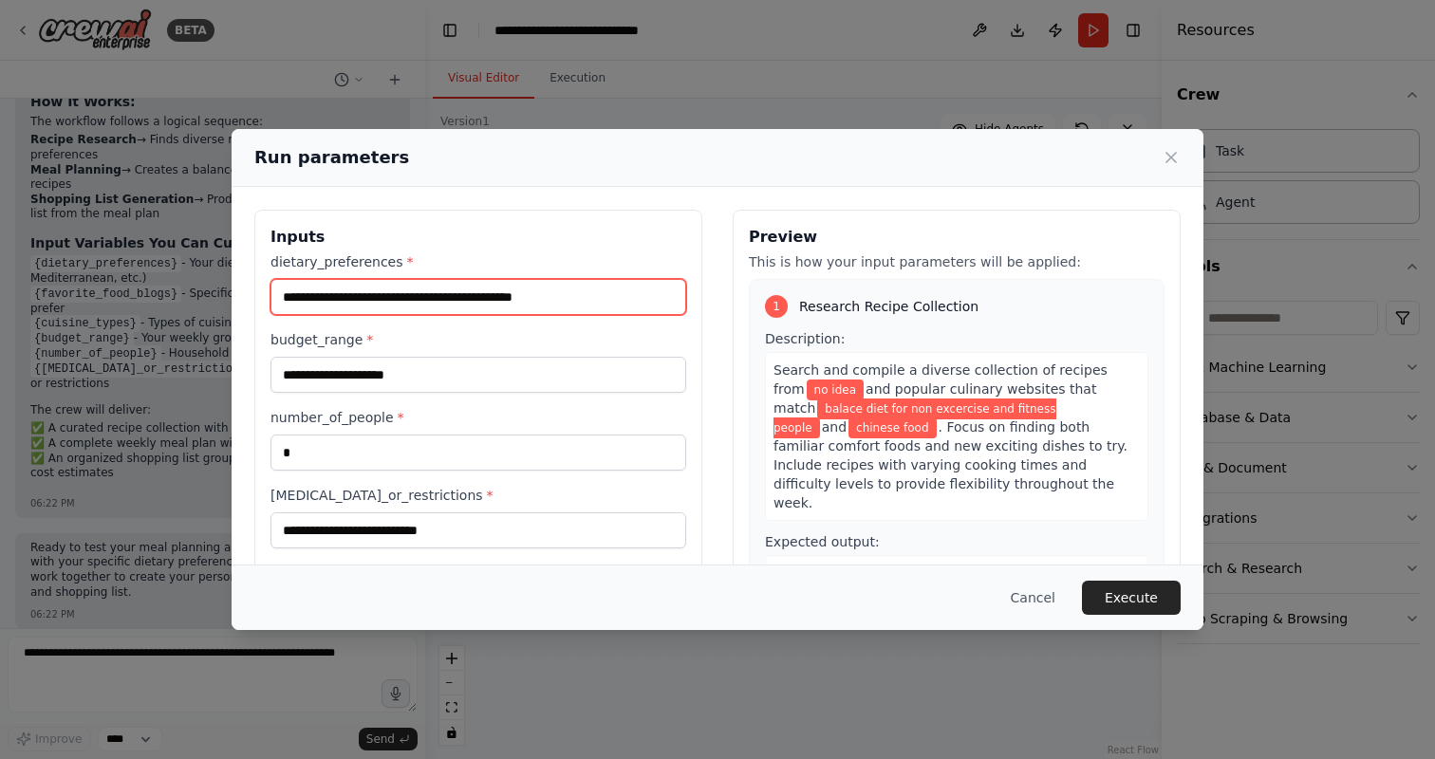
click at [419, 300] on input "**********" at bounding box center [479, 297] width 416 height 36
type input "**********"
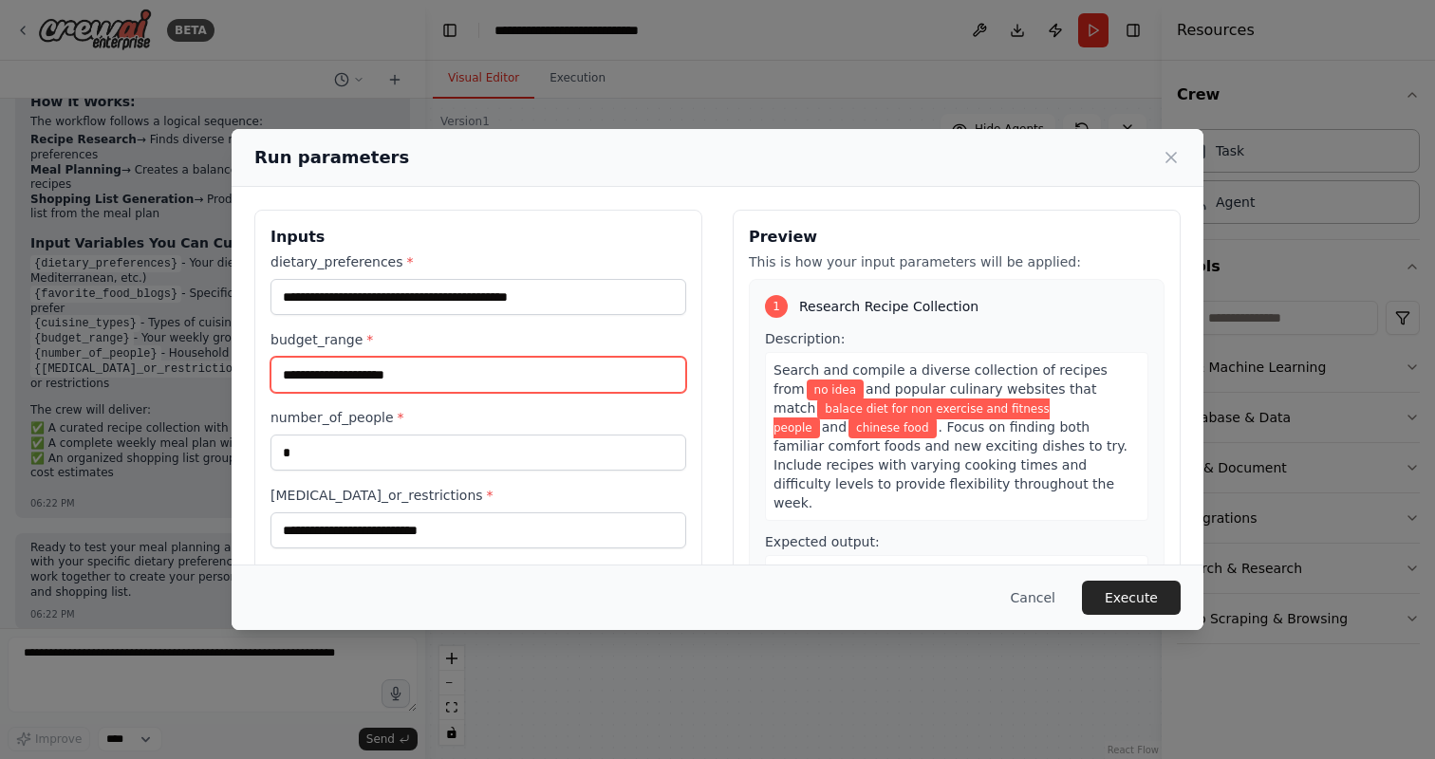
click at [421, 372] on input "budget_range *" at bounding box center [479, 375] width 416 height 36
type input "**********"
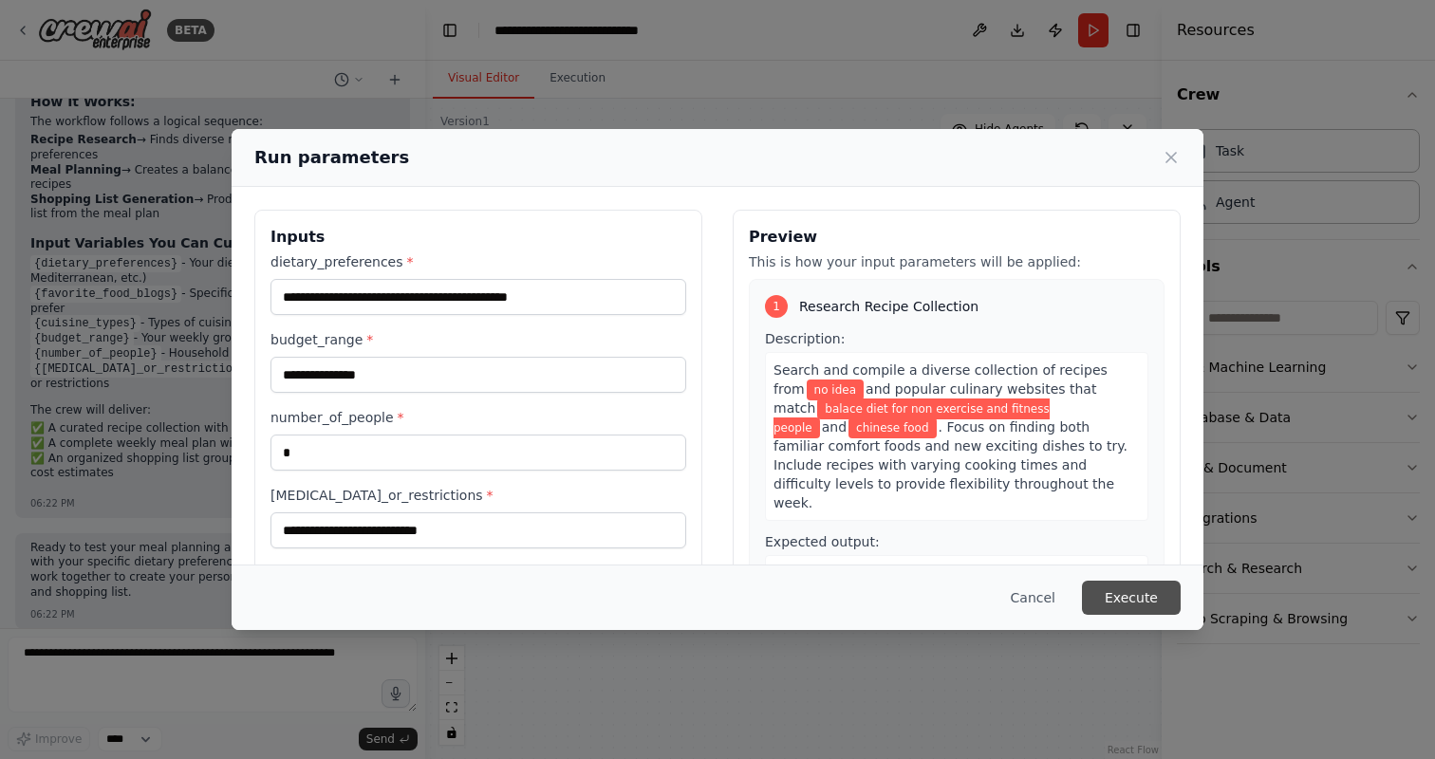
click at [1121, 600] on button "Execute" at bounding box center [1131, 598] width 99 height 34
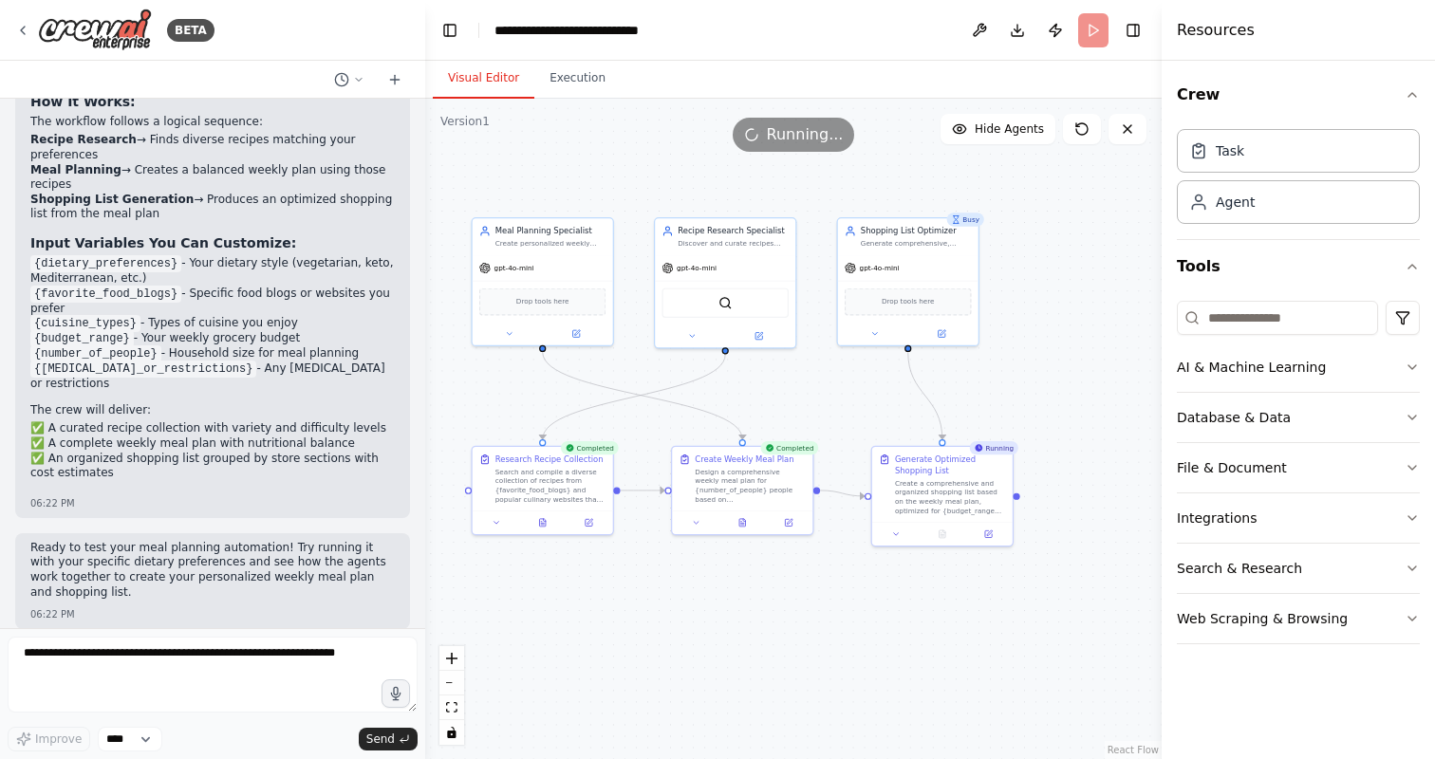
scroll to position [1749, 0]
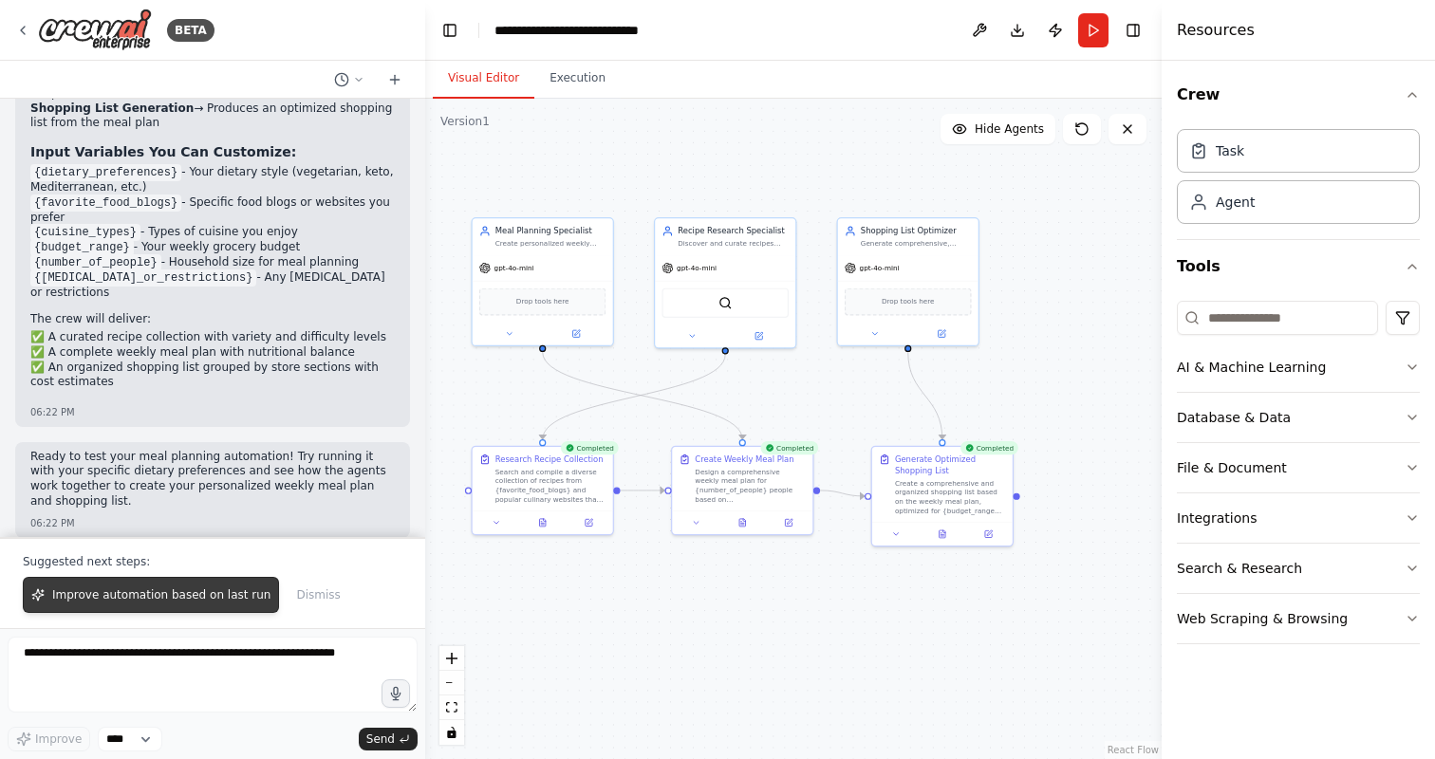
click at [225, 597] on span "Improve automation based on last run" at bounding box center [161, 595] width 218 height 15
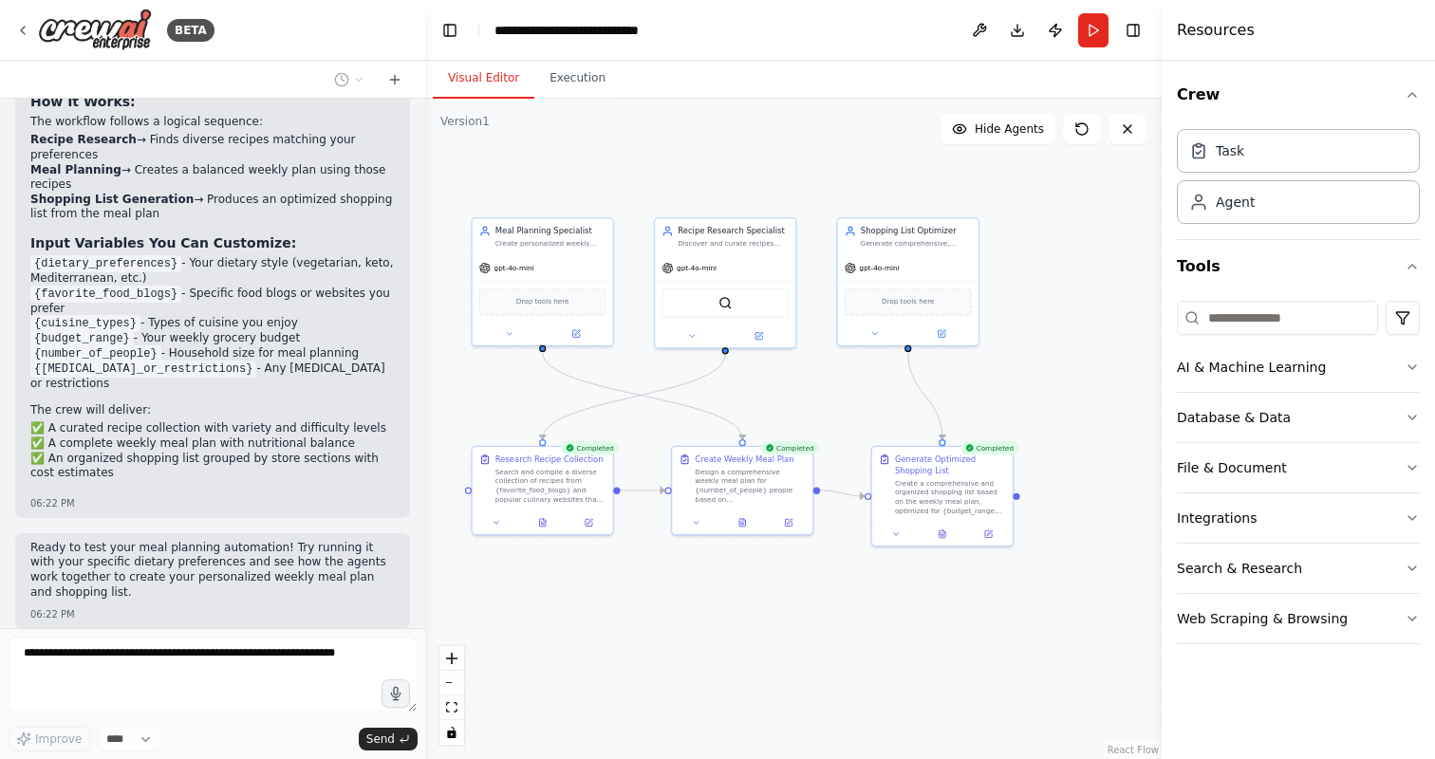
scroll to position [1707, 0]
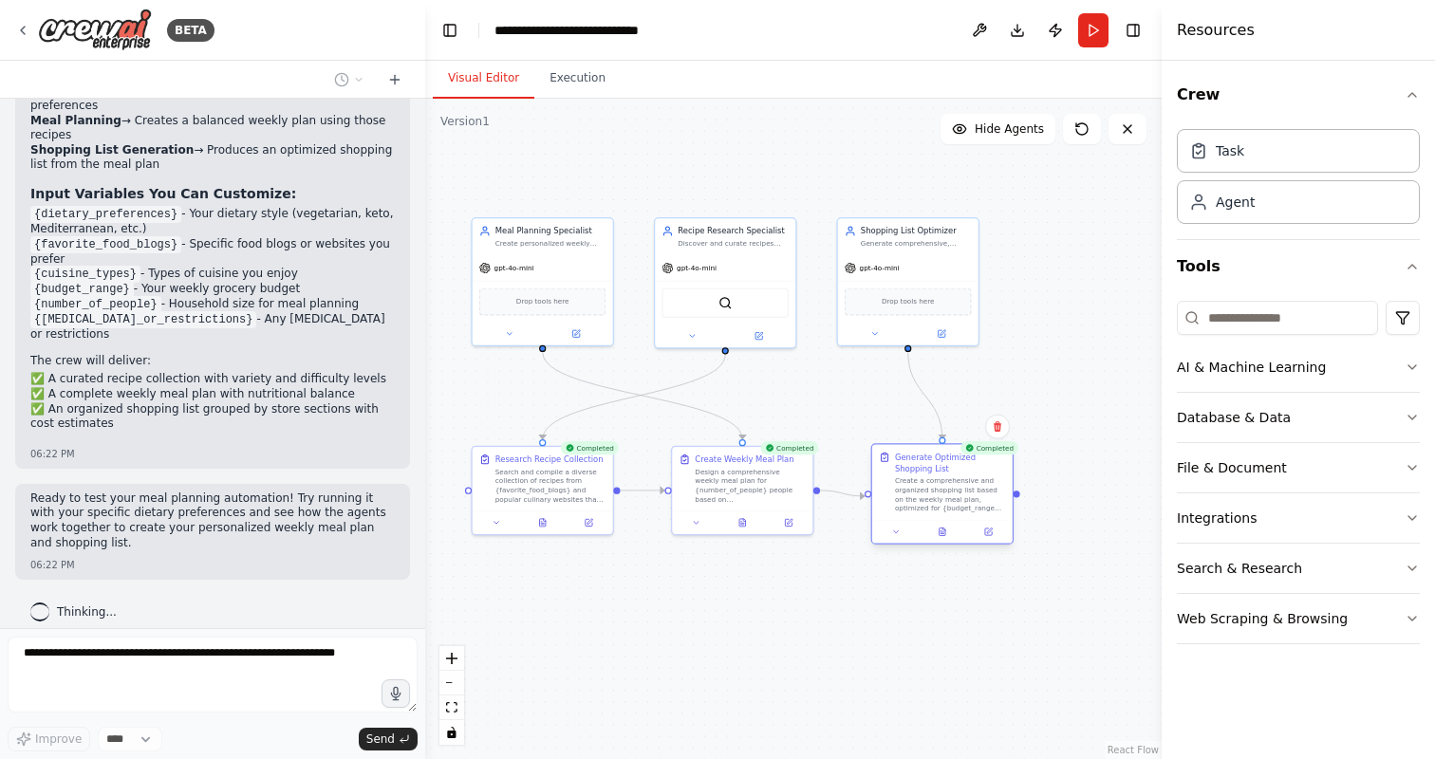
click at [967, 489] on div "Create a comprehensive and organized shopping list based on the weekly meal pla…" at bounding box center [950, 495] width 111 height 37
click at [961, 624] on div ".deletable-edge-delete-btn { width: 20px; height: 20px; border: 0px solid #ffff…" at bounding box center [793, 429] width 737 height 661
click at [893, 535] on icon at bounding box center [895, 532] width 9 height 9
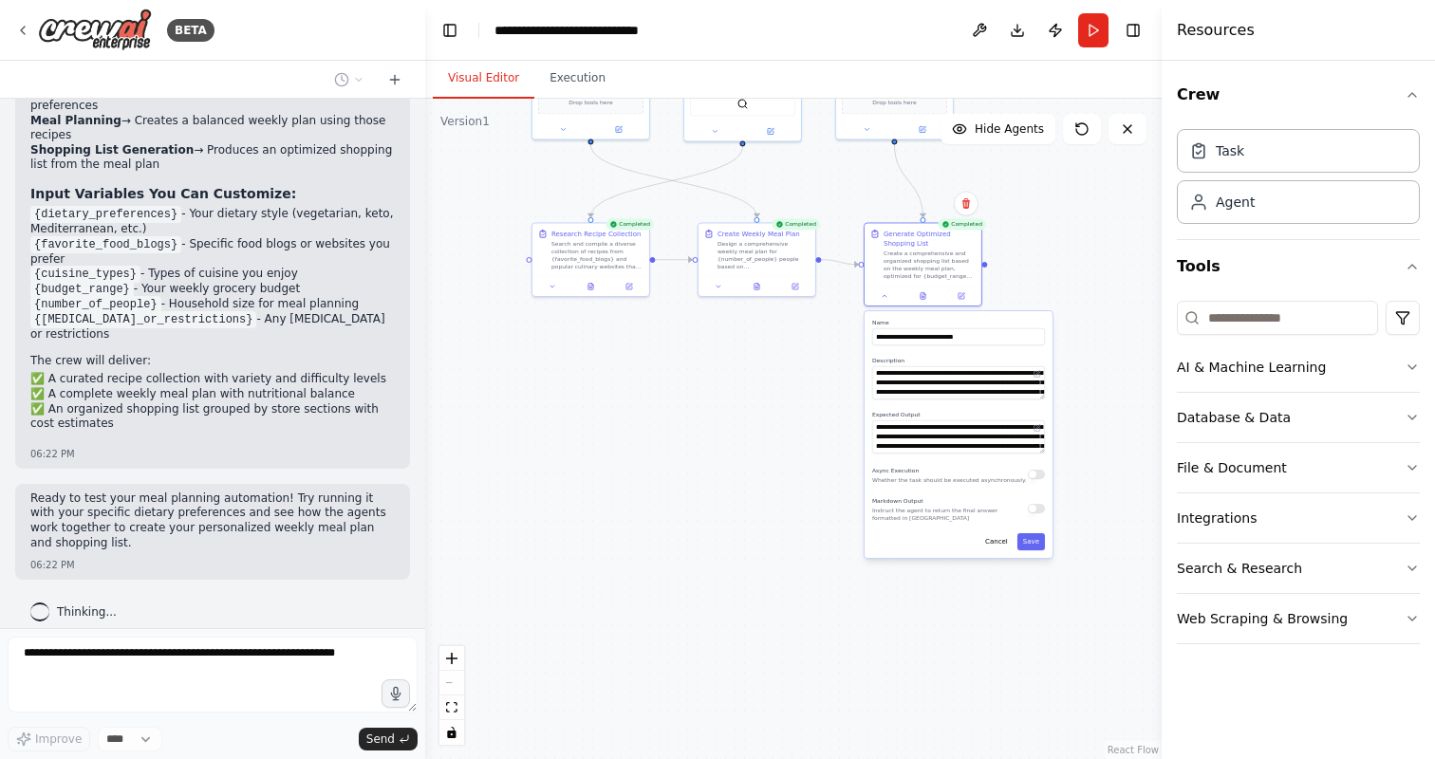
drag, startPoint x: 1087, startPoint y: 498, endPoint x: 1023, endPoint y: 188, distance: 316.9
click at [1023, 188] on div ".deletable-edge-delete-btn { width: 20px; height: 20px; border: 0px solid #ffff…" at bounding box center [793, 429] width 737 height 661
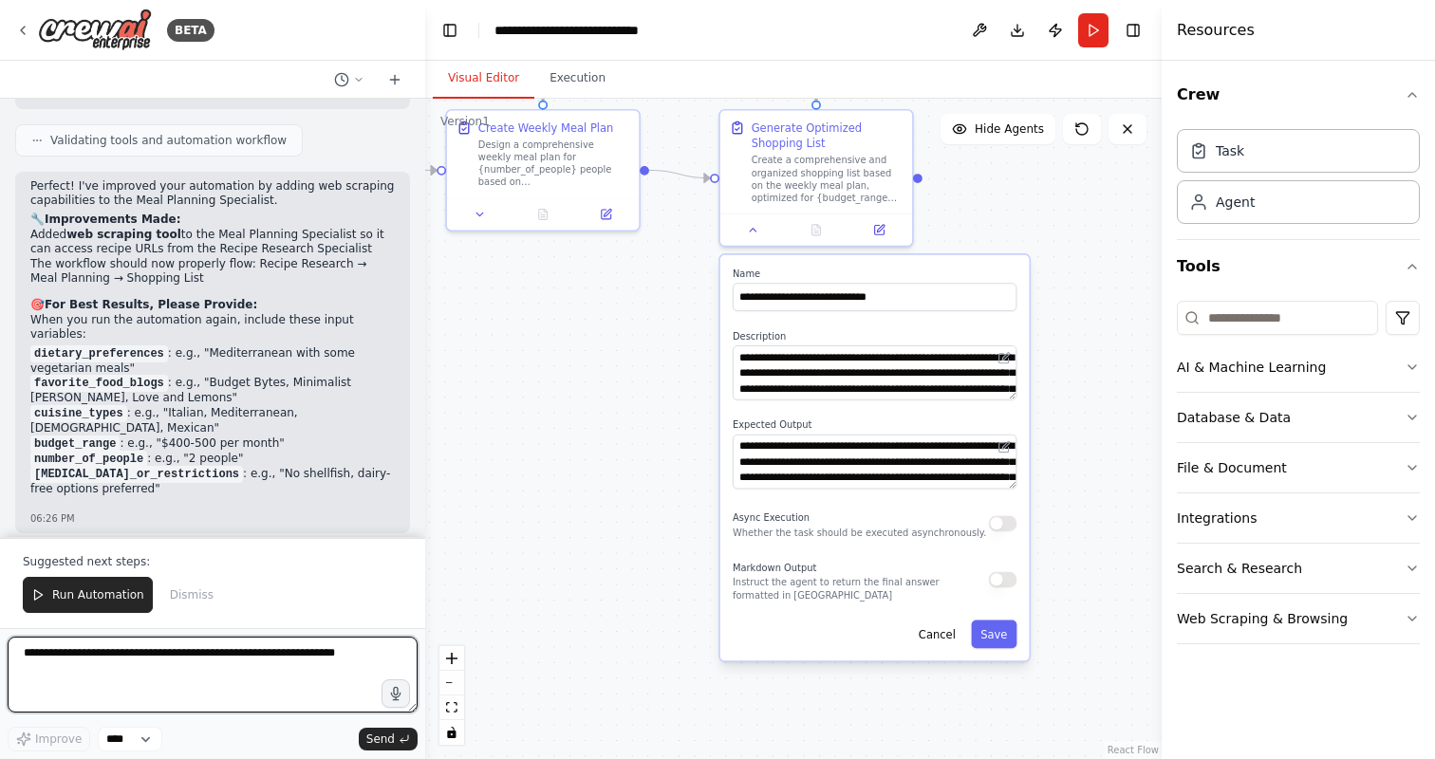
scroll to position [3034, 0]
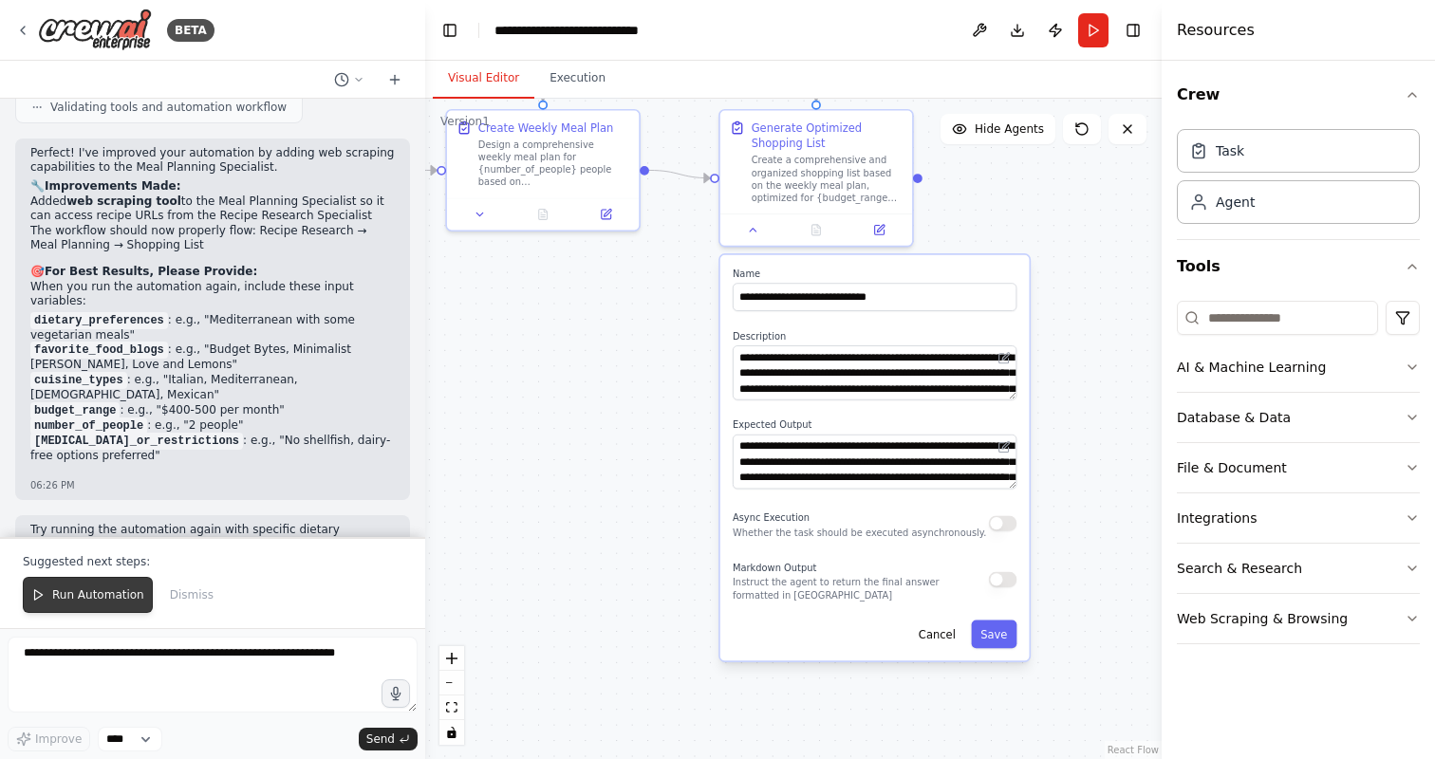
click at [99, 592] on span "Run Automation" at bounding box center [98, 595] width 92 height 15
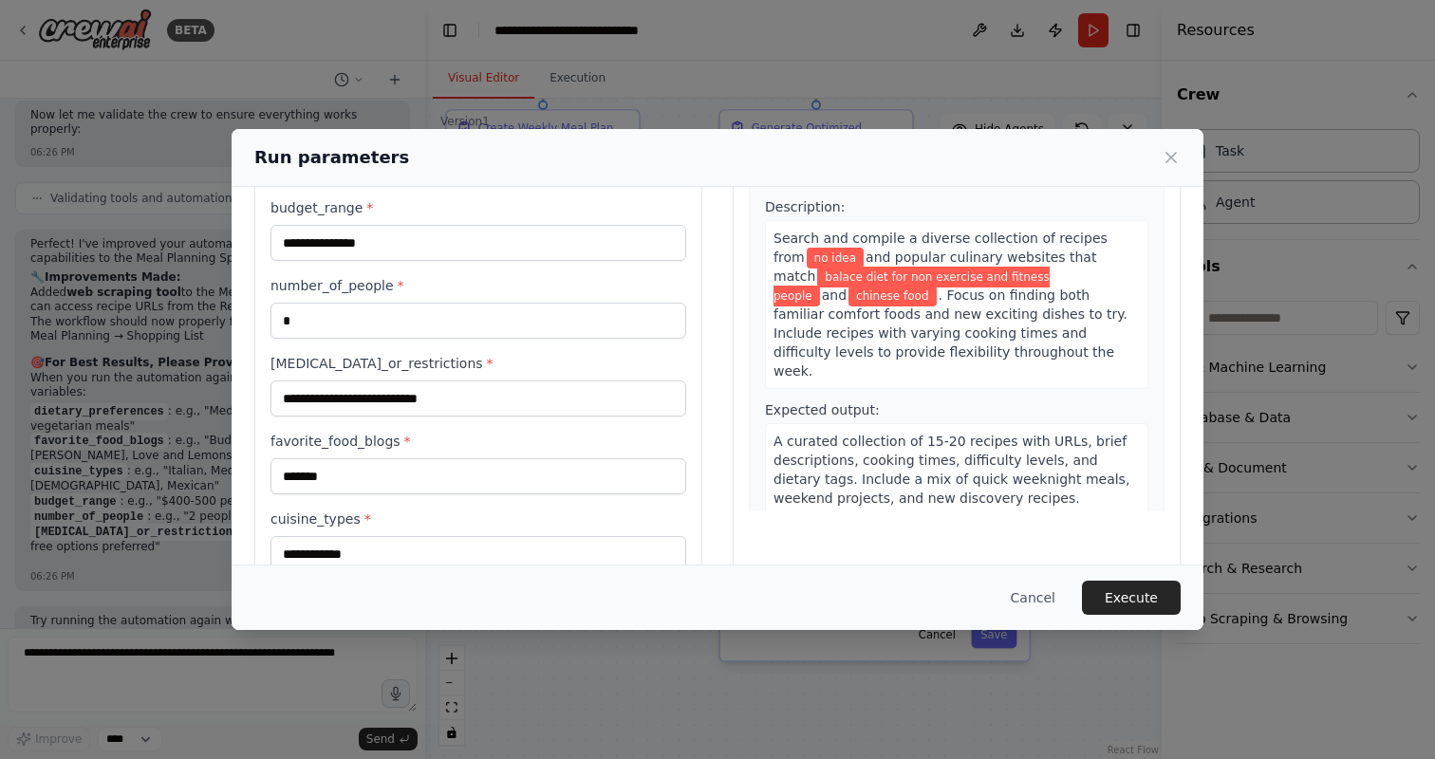
scroll to position [178, 0]
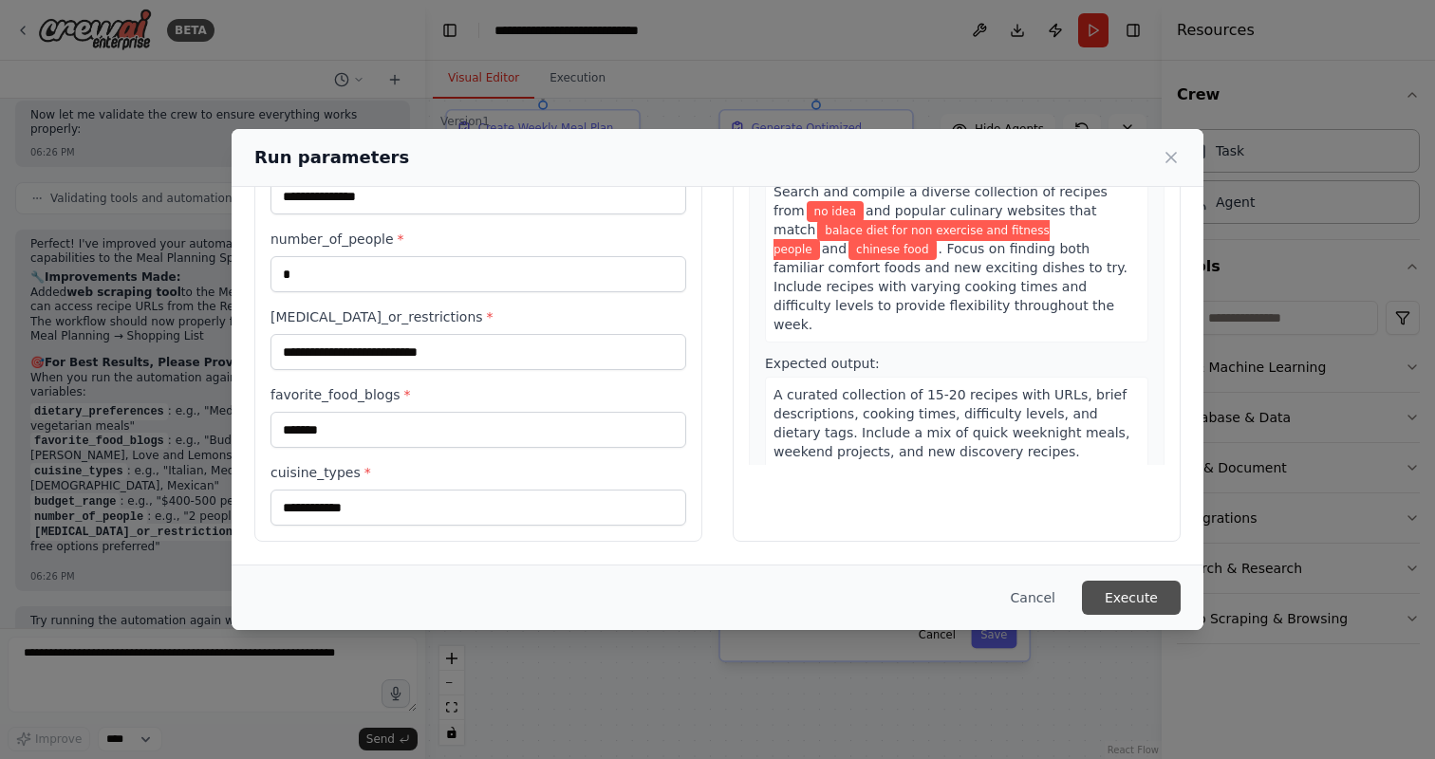
click at [1117, 583] on button "Execute" at bounding box center [1131, 598] width 99 height 34
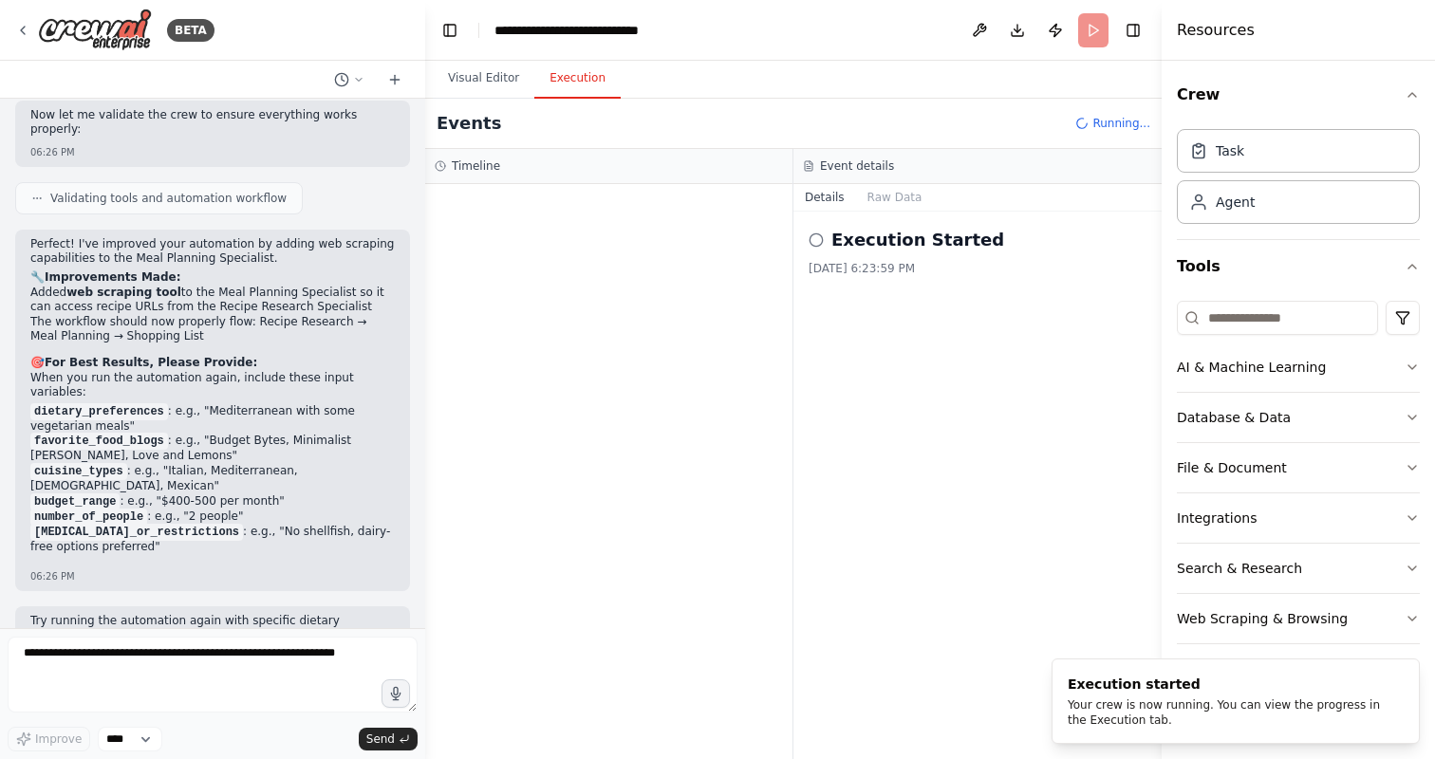
click at [565, 84] on button "Execution" at bounding box center [577, 79] width 86 height 40
click at [814, 238] on icon at bounding box center [816, 240] width 15 height 15
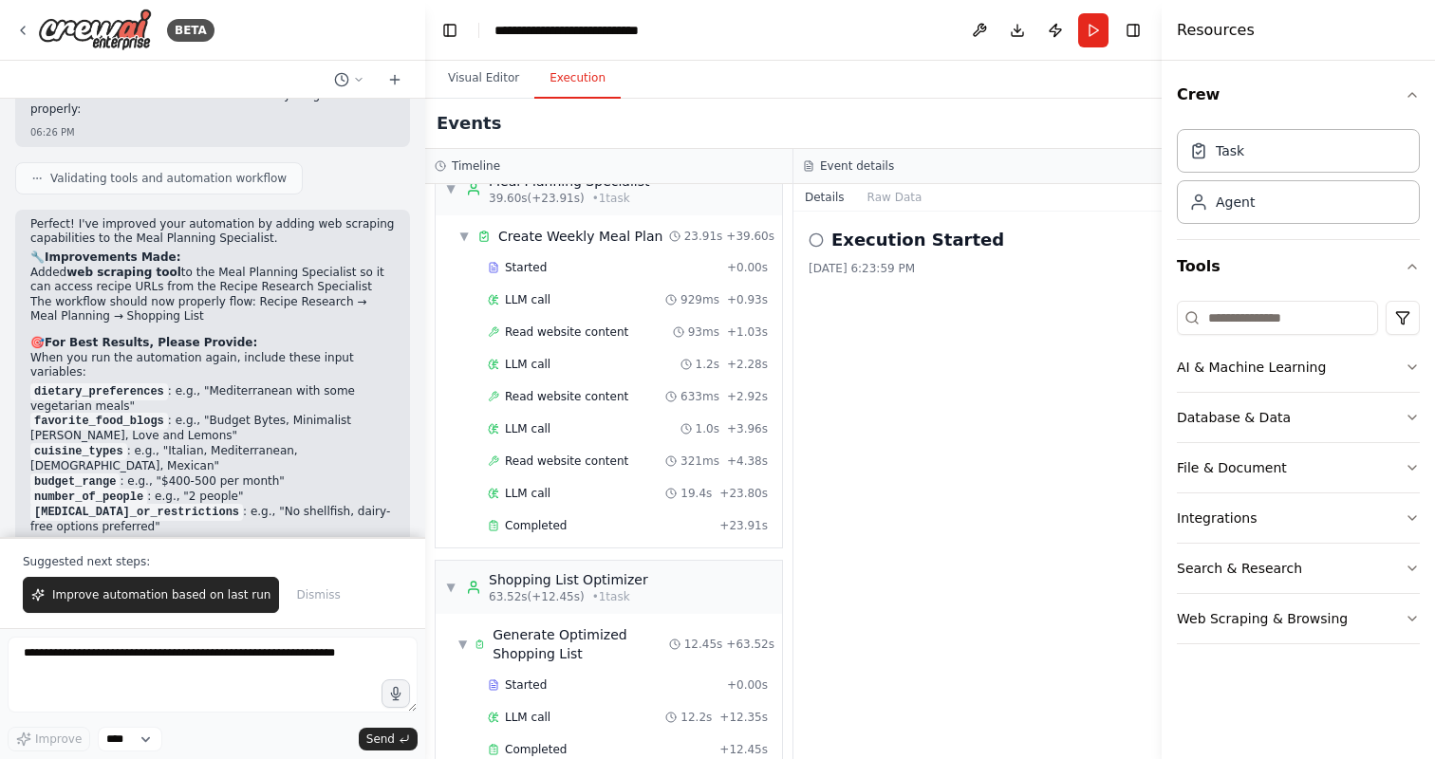
scroll to position [3034, 0]
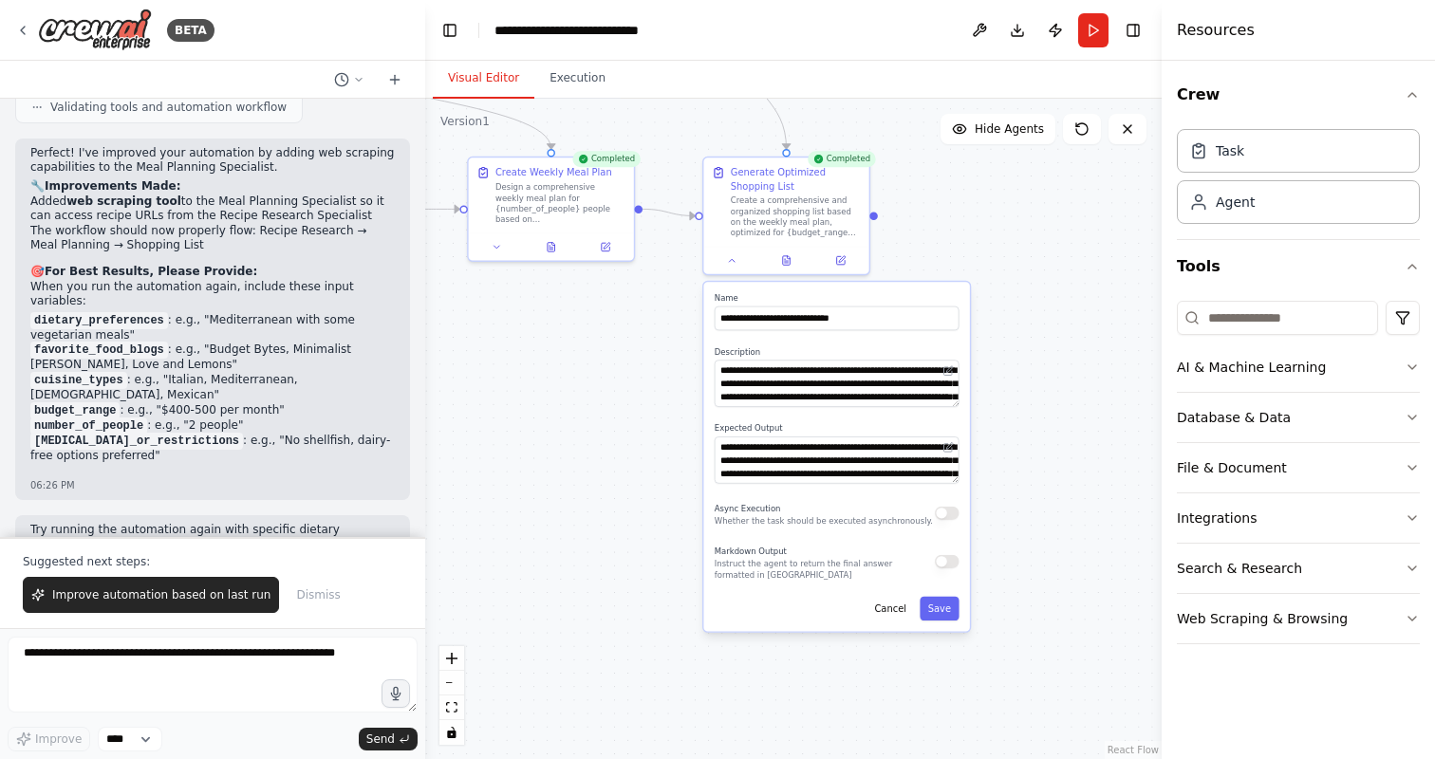
click at [482, 77] on button "Visual Editor" at bounding box center [484, 79] width 102 height 40
click at [641, 387] on div ".deletable-edge-delete-btn { width: 20px; height: 20px; border: 0px solid #ffff…" at bounding box center [793, 429] width 737 height 661
click at [986, 229] on div ".deletable-edge-delete-btn { width: 20px; height: 20px; border: 0px solid #ffff…" at bounding box center [793, 429] width 737 height 661
click at [890, 611] on button "Cancel" at bounding box center [891, 609] width 48 height 24
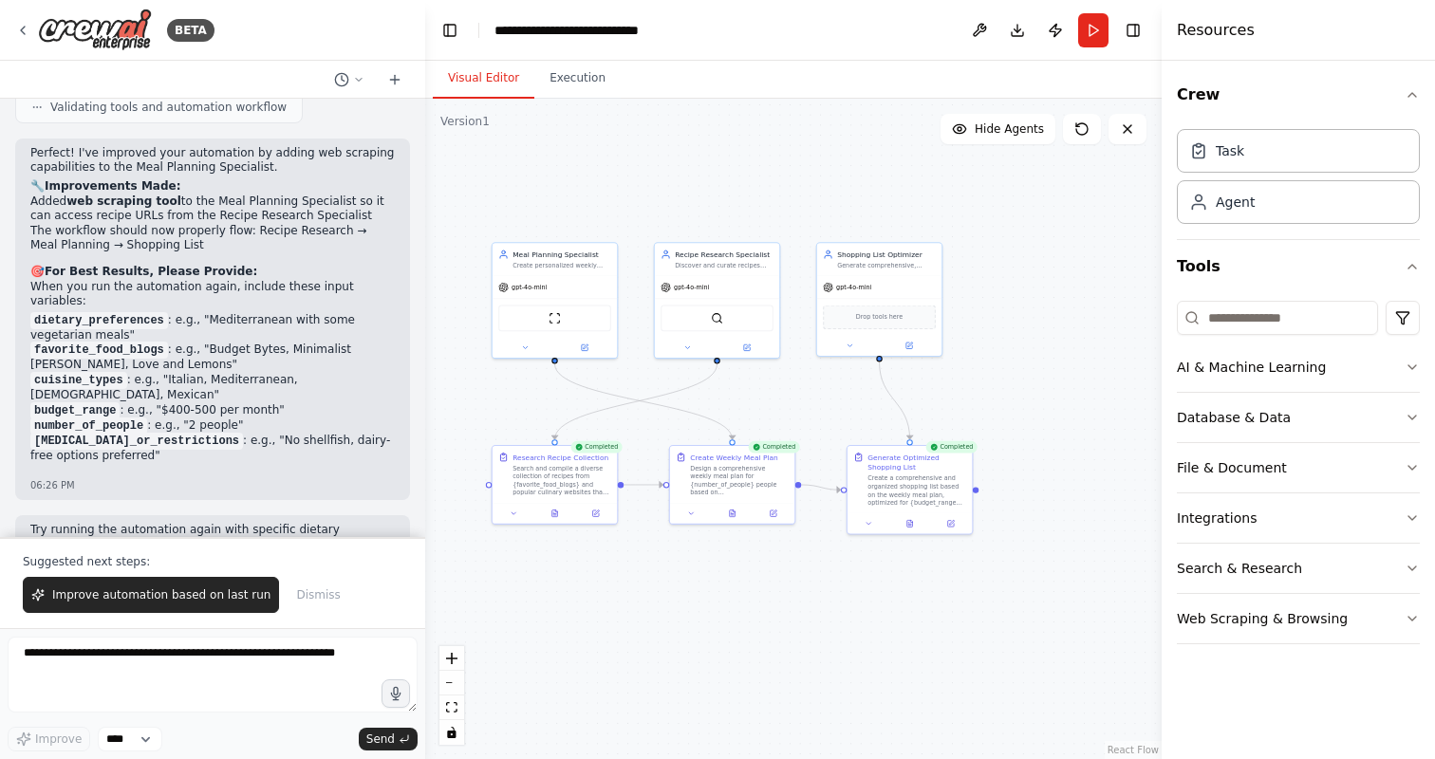
drag, startPoint x: 851, startPoint y: 437, endPoint x: 959, endPoint y: 645, distance: 235.2
click at [959, 645] on div ".deletable-edge-delete-btn { width: 20px; height: 20px; border: 0px solid #ffff…" at bounding box center [793, 429] width 737 height 661
click at [1317, 156] on div "Task" at bounding box center [1298, 150] width 243 height 44
click at [1227, 209] on div "Agent" at bounding box center [1235, 201] width 39 height 19
click at [1416, 93] on icon "button" at bounding box center [1412, 94] width 15 height 15
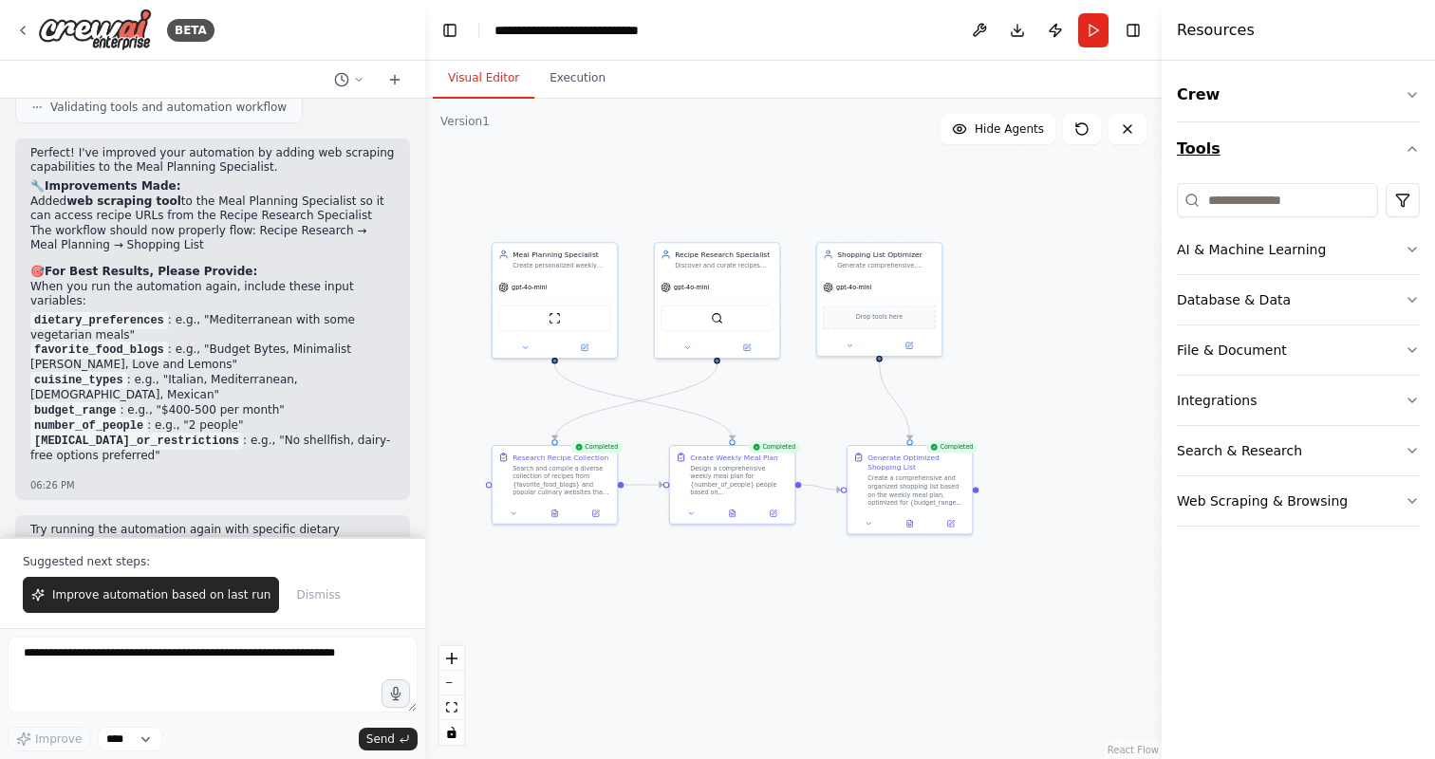
click at [1403, 150] on button "Tools" at bounding box center [1298, 148] width 243 height 53
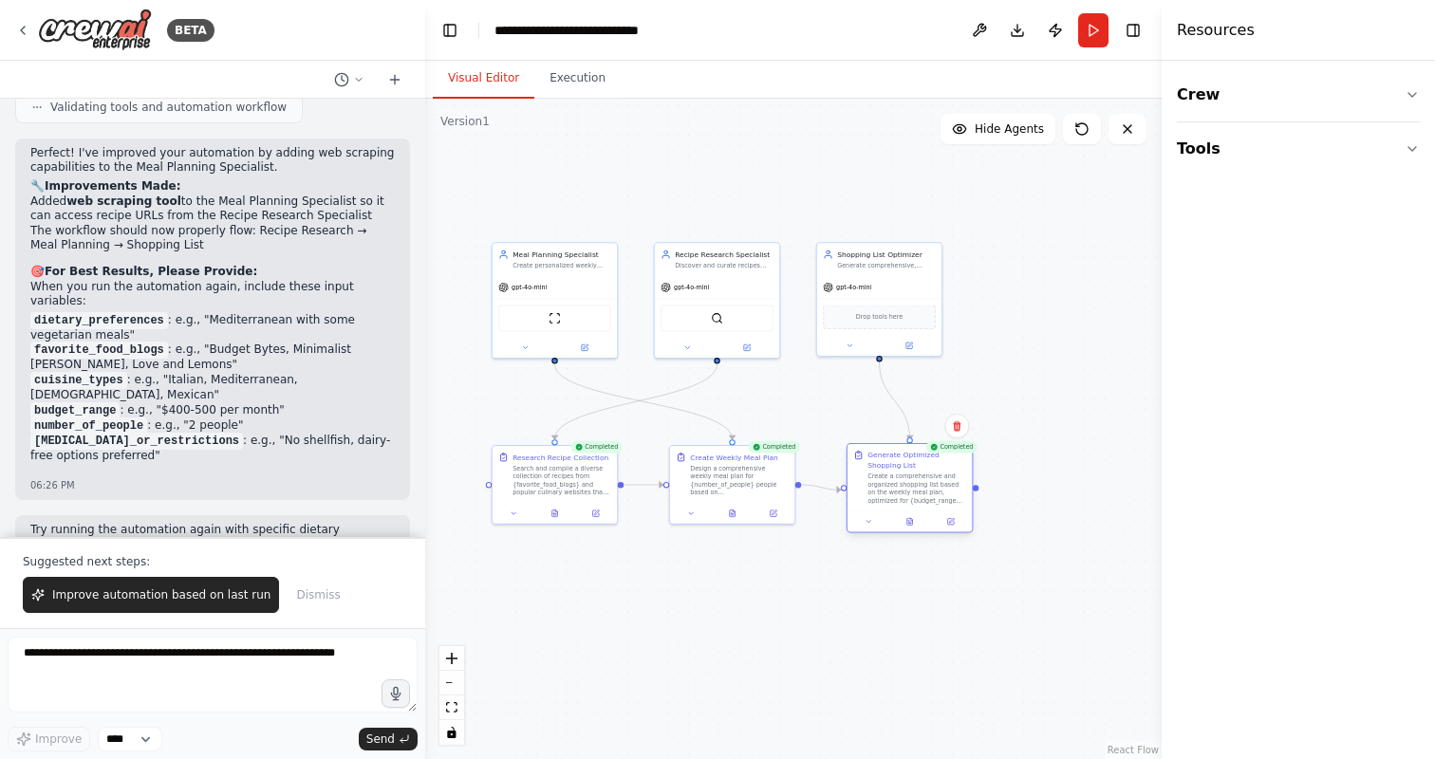
click at [931, 472] on div "Generate Optimized Shopping List Create a comprehensive and organized shopping …" at bounding box center [917, 477] width 99 height 55
click at [931, 473] on div "Create a comprehensive and organized shopping list based on the weekly meal pla…" at bounding box center [917, 489] width 99 height 32
click at [580, 77] on button "Execution" at bounding box center [577, 79] width 86 height 40
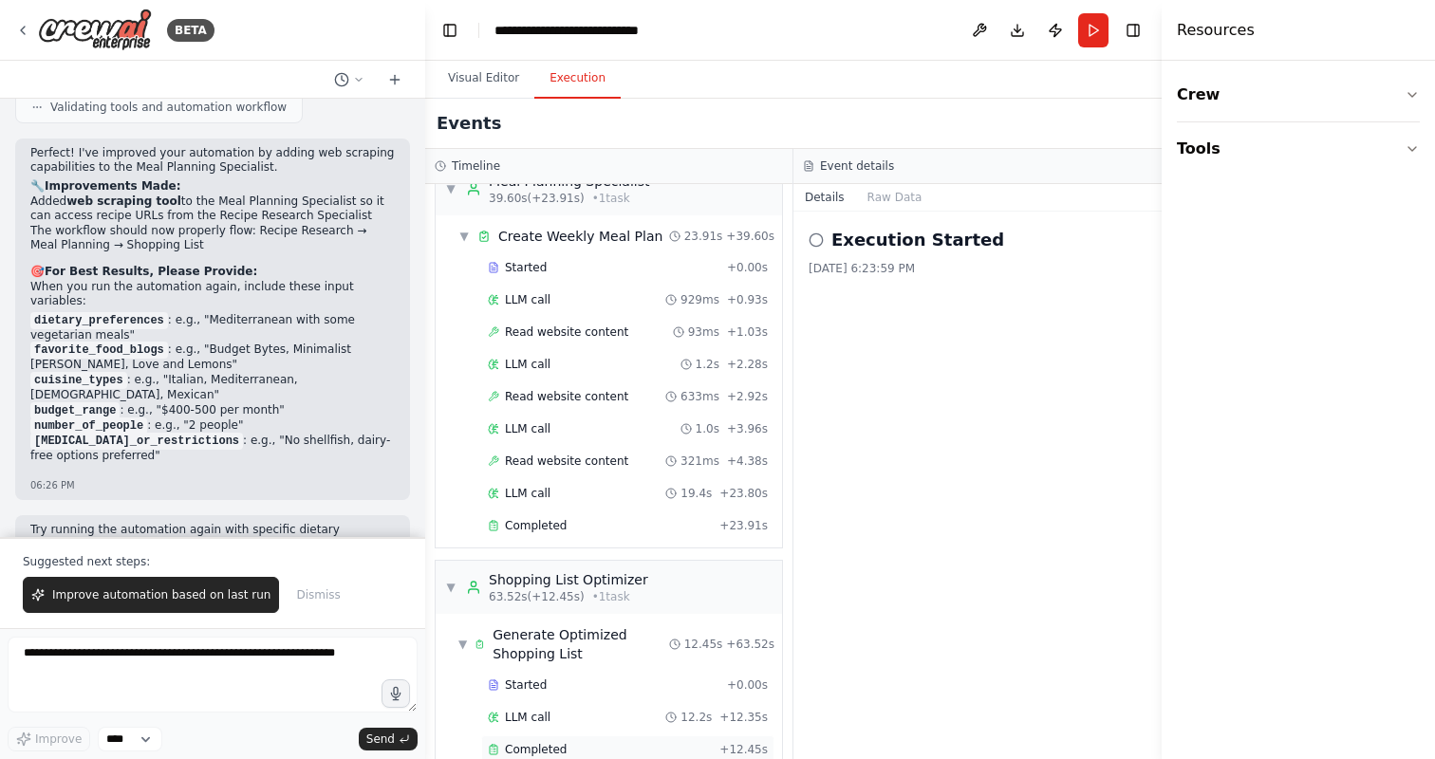
click at [544, 742] on span "Completed" at bounding box center [536, 749] width 62 height 15
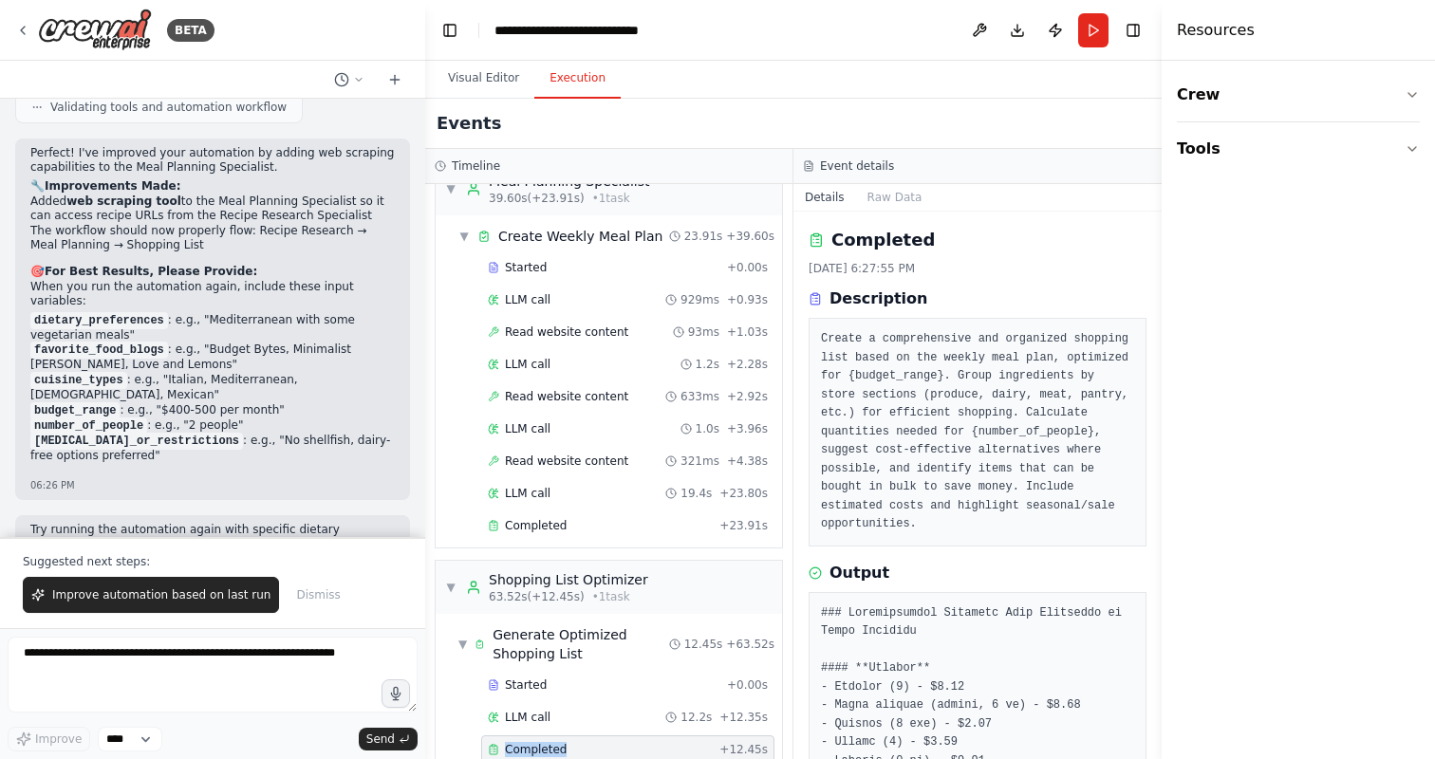
click at [544, 742] on span "Completed" at bounding box center [536, 749] width 62 height 15
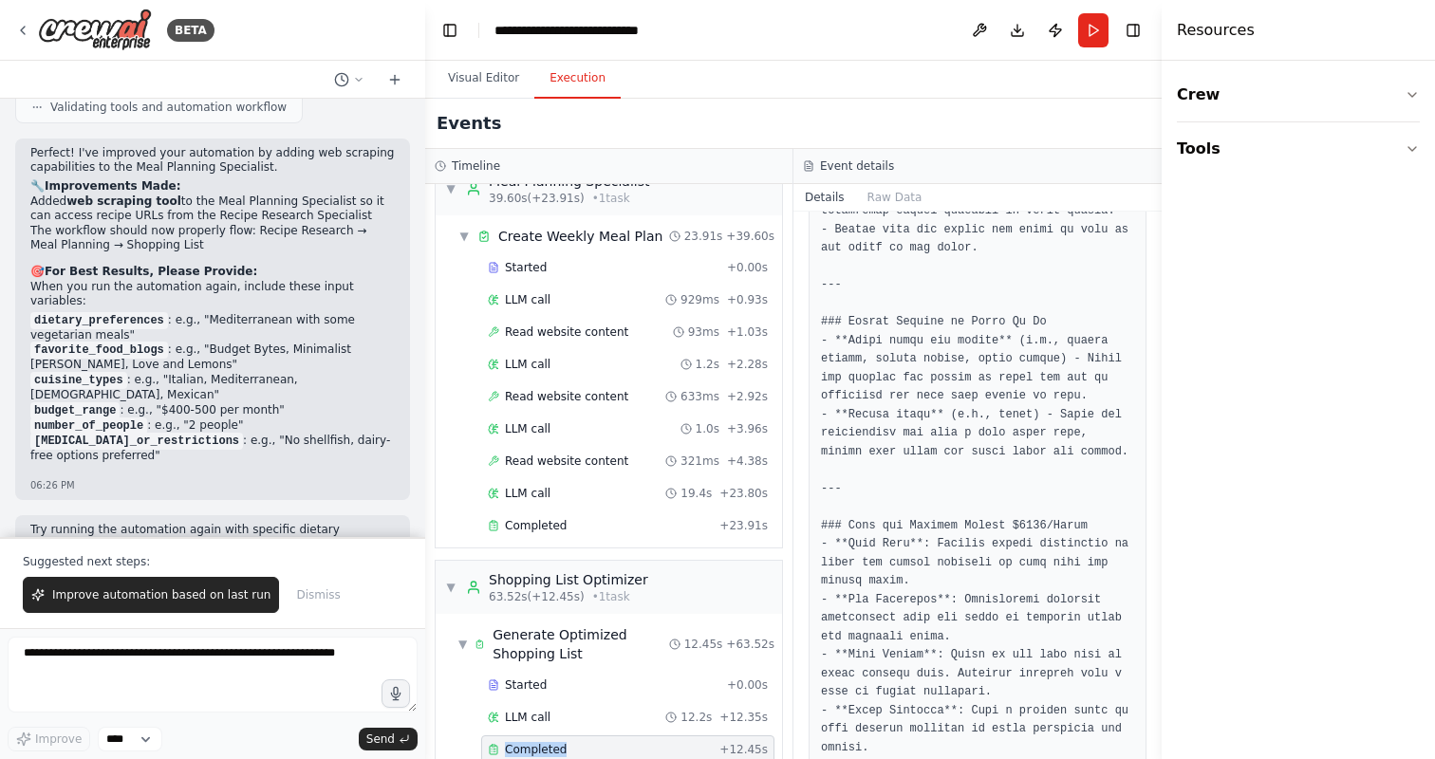
scroll to position [1960, 0]
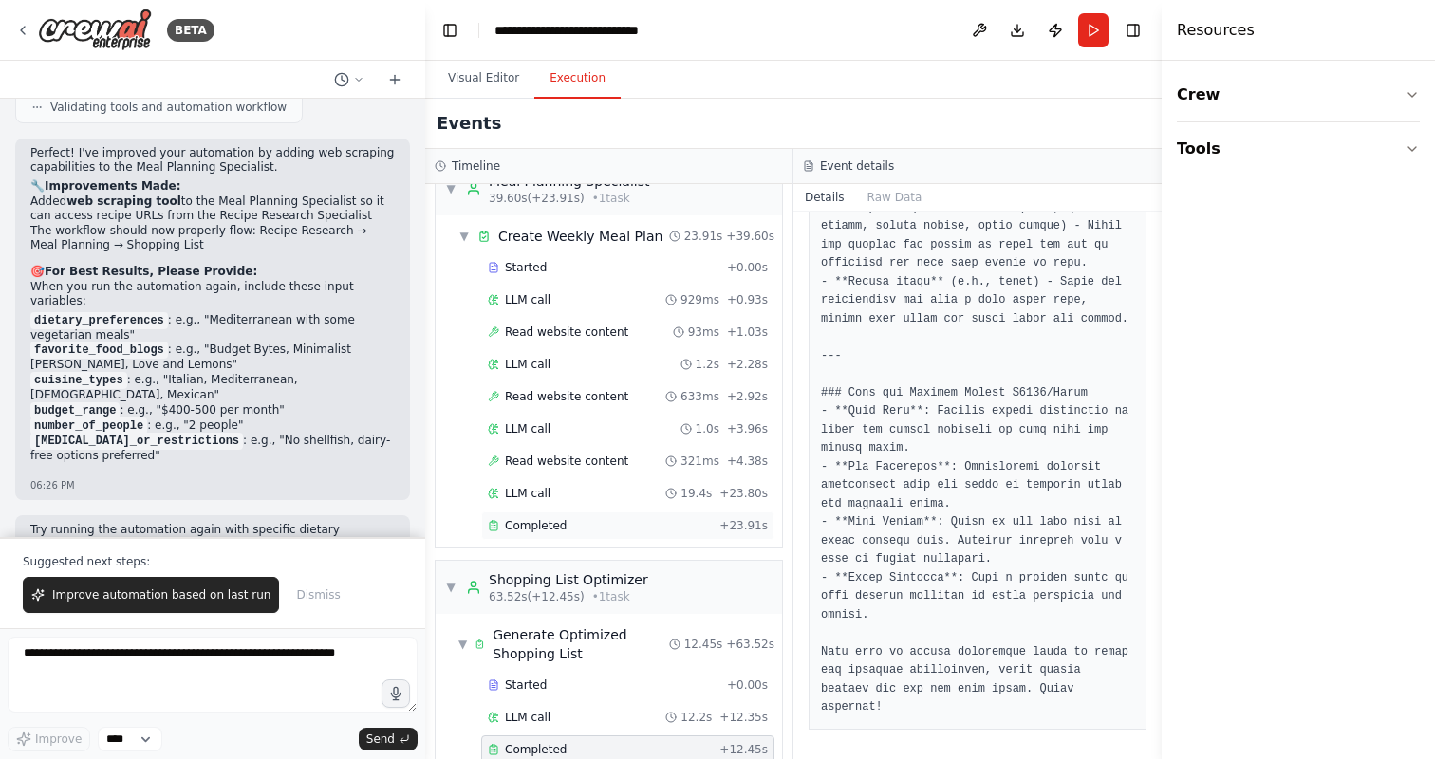
click at [612, 518] on div "Completed" at bounding box center [600, 525] width 224 height 15
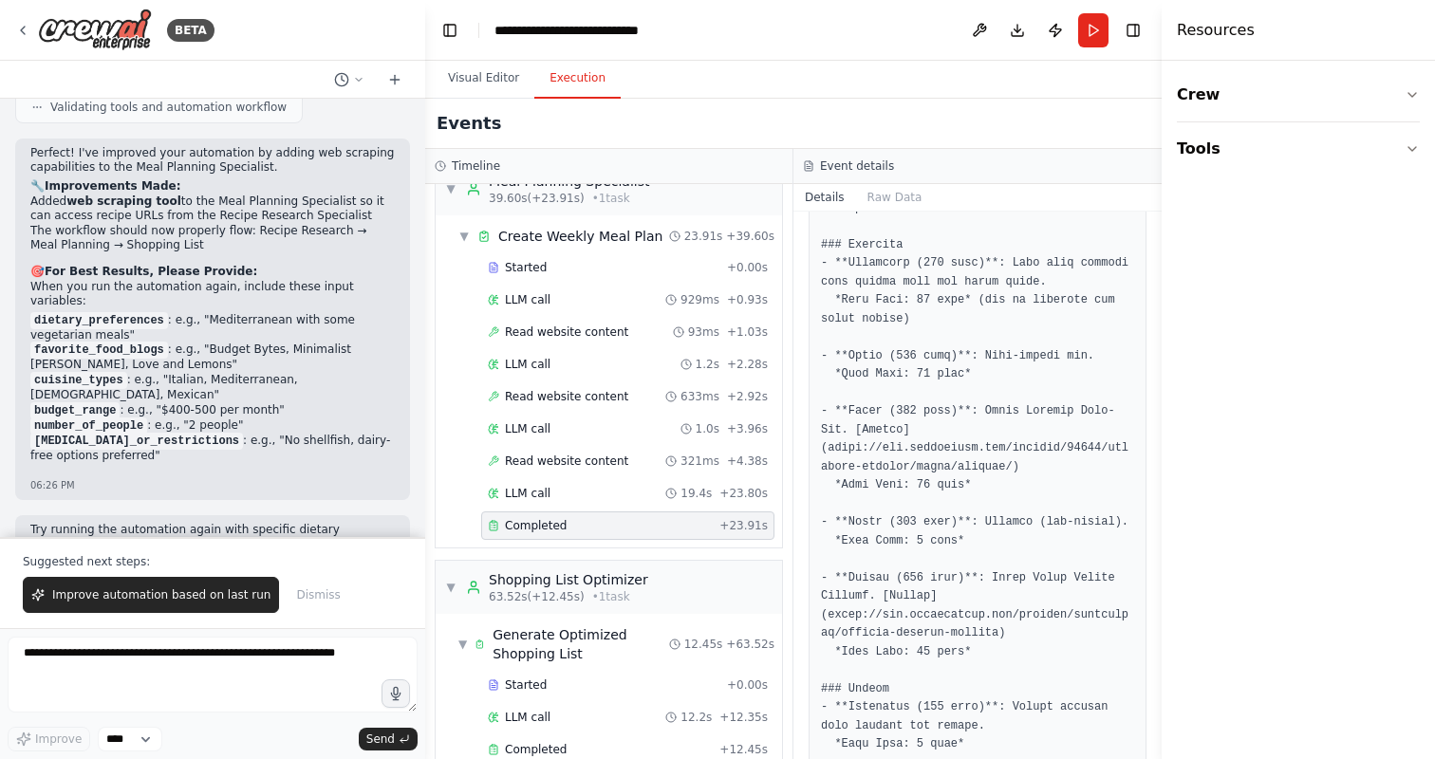
click at [1027, 260] on pre at bounding box center [977, 486] width 313 height 3684
click at [952, 280] on pre at bounding box center [977, 486] width 313 height 3684
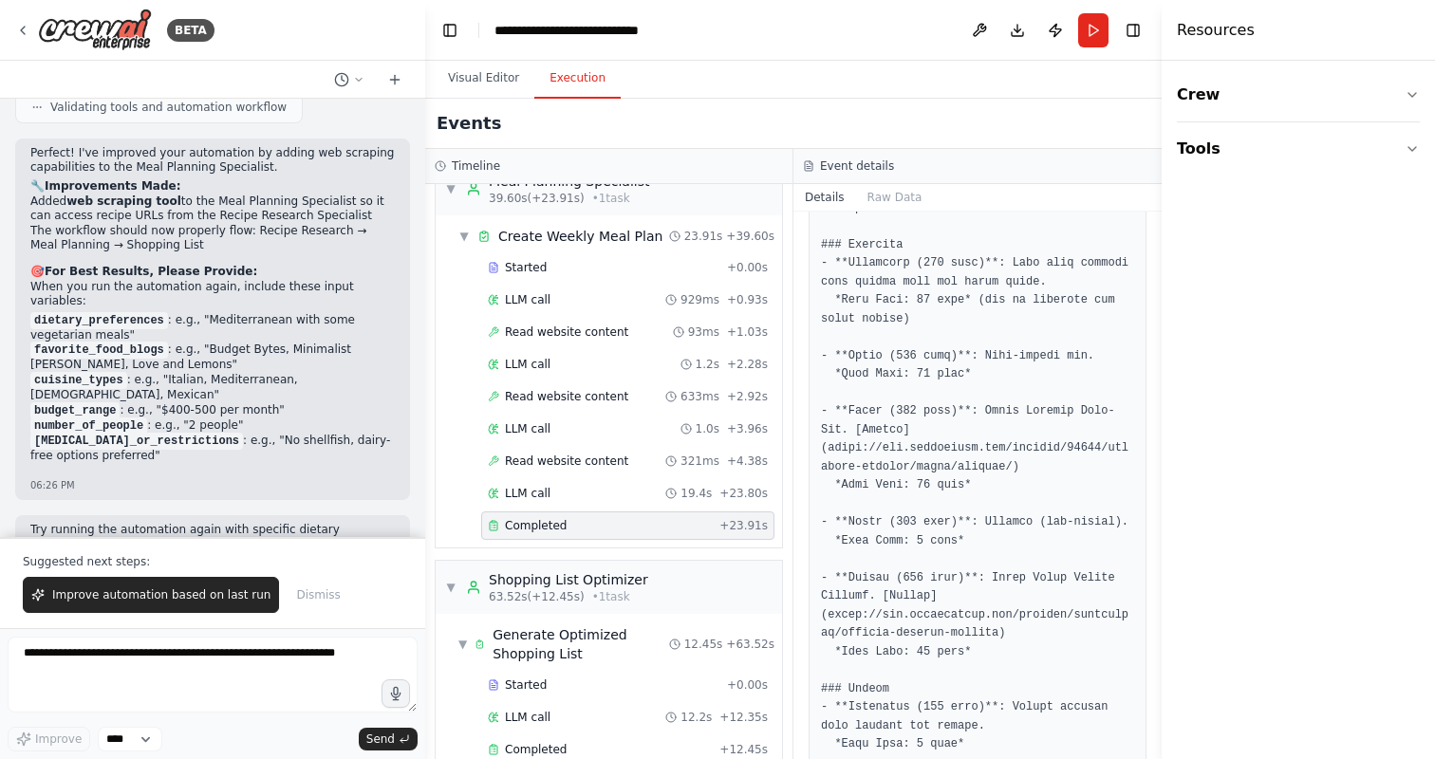
click at [989, 305] on pre at bounding box center [977, 486] width 313 height 3684
click at [980, 348] on pre at bounding box center [977, 486] width 313 height 3684
click at [987, 356] on pre at bounding box center [977, 486] width 313 height 3684
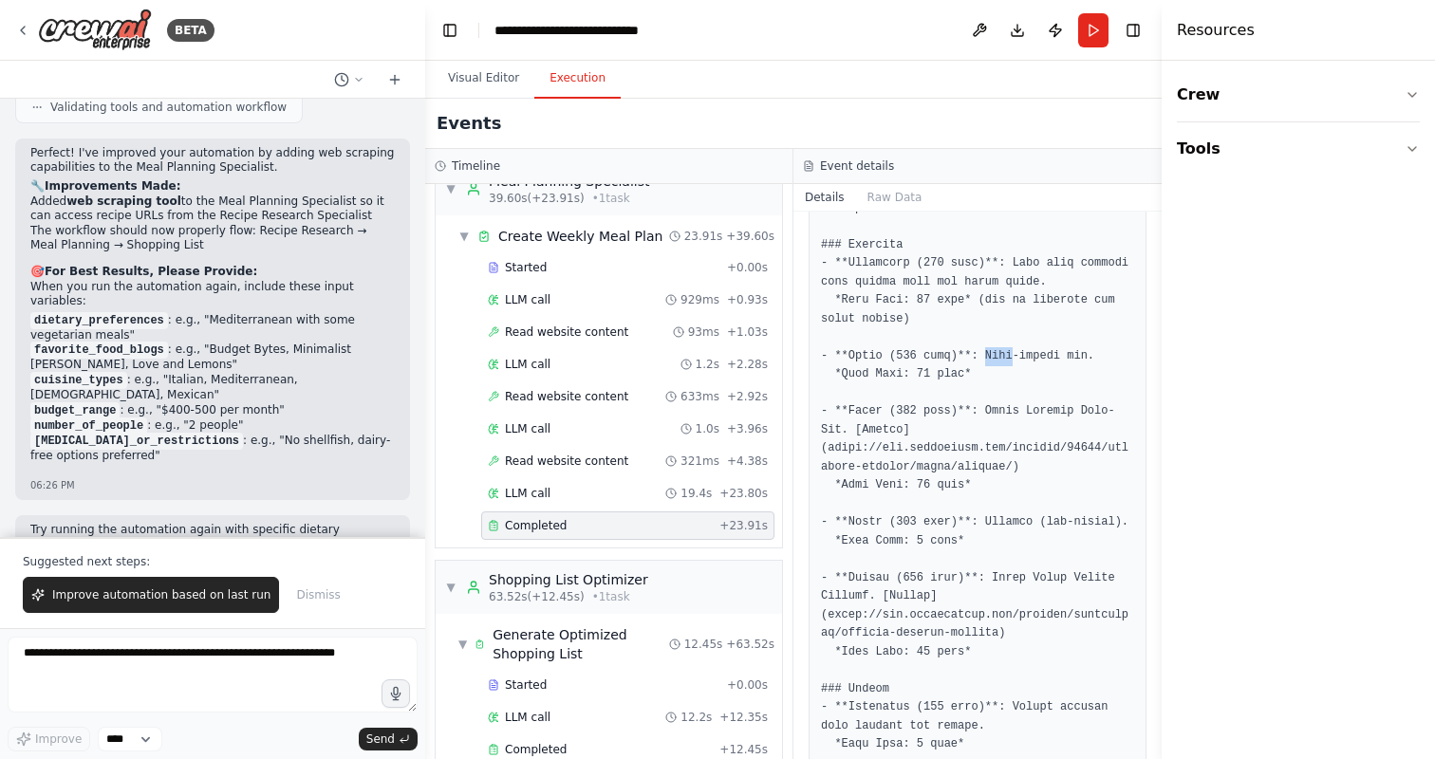
click at [987, 356] on pre at bounding box center [977, 486] width 313 height 3684
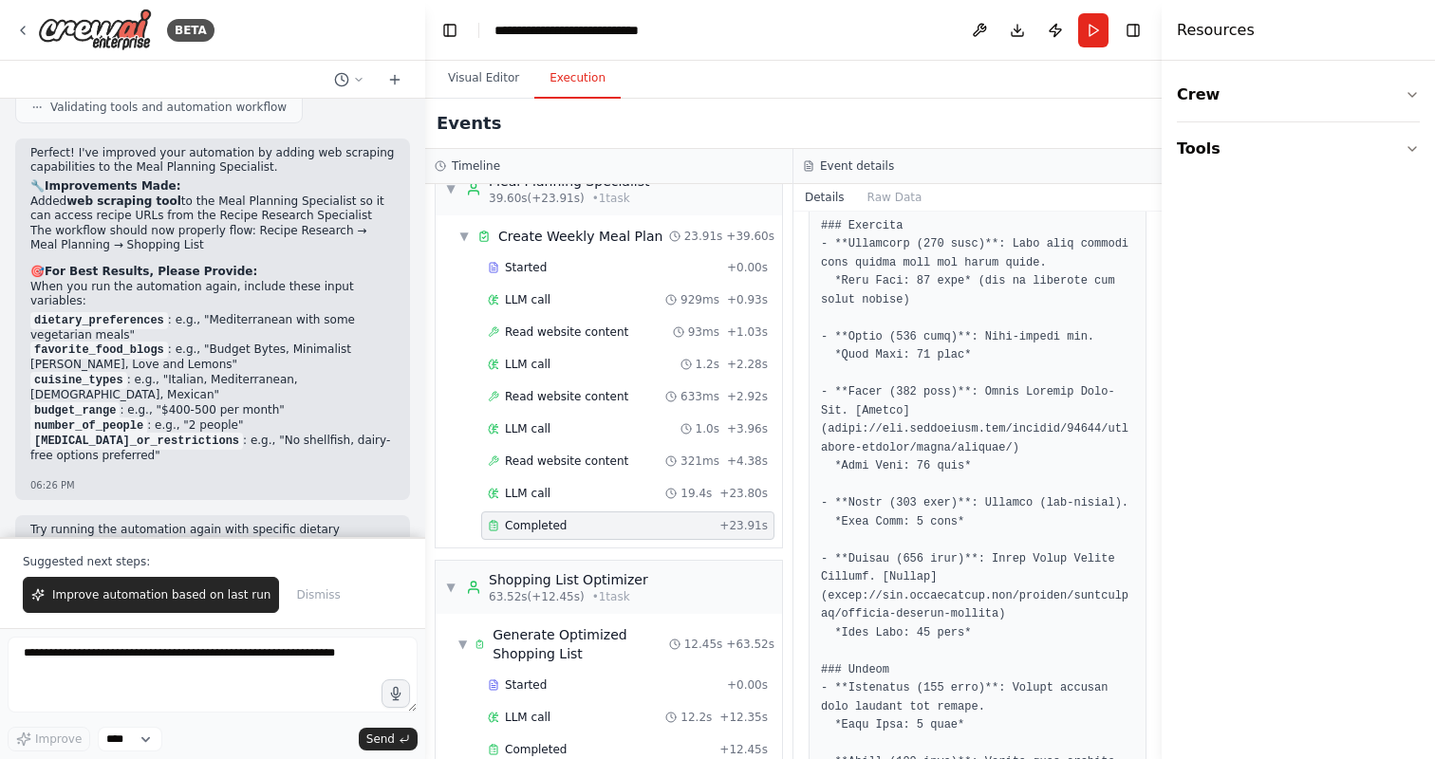
click at [987, 350] on pre at bounding box center [977, 467] width 313 height 3684
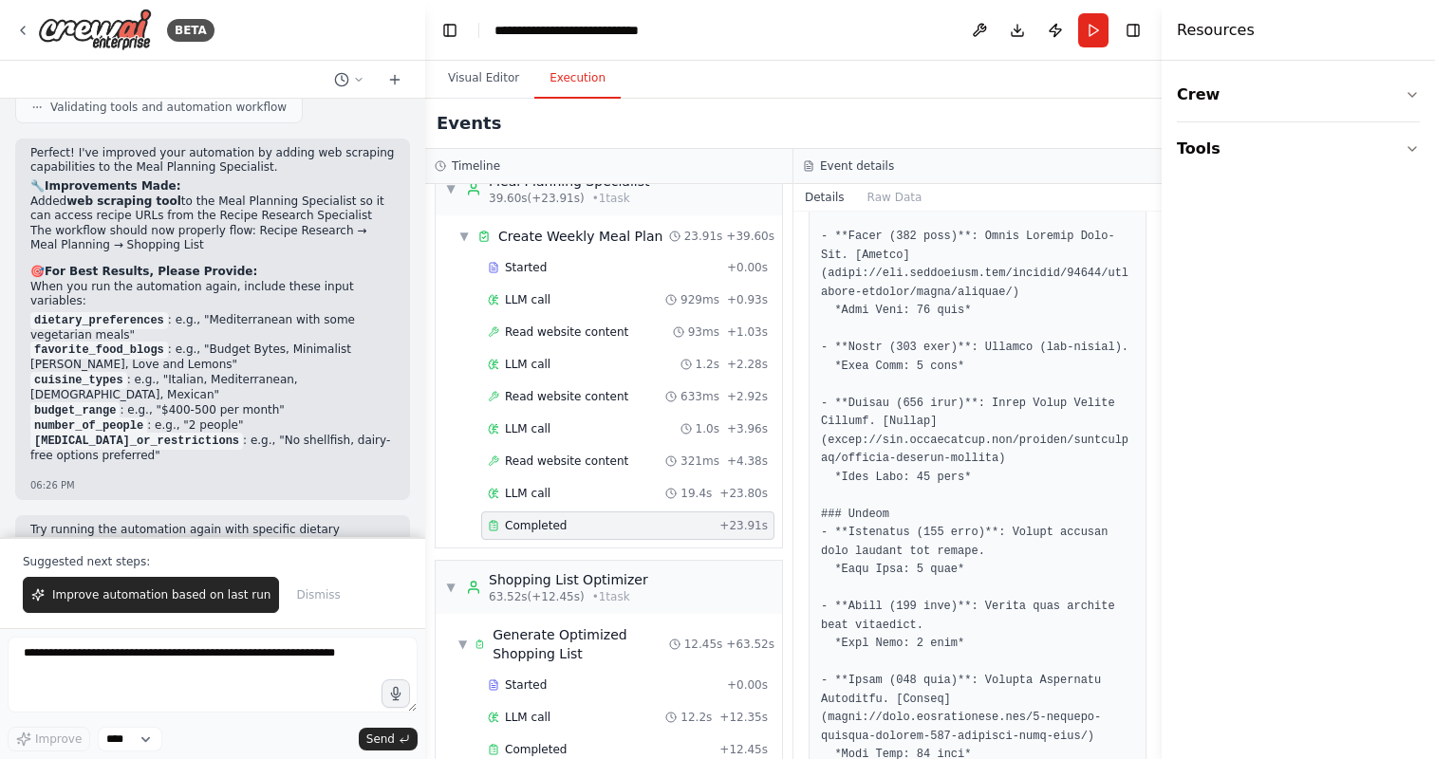
scroll to position [2140, 0]
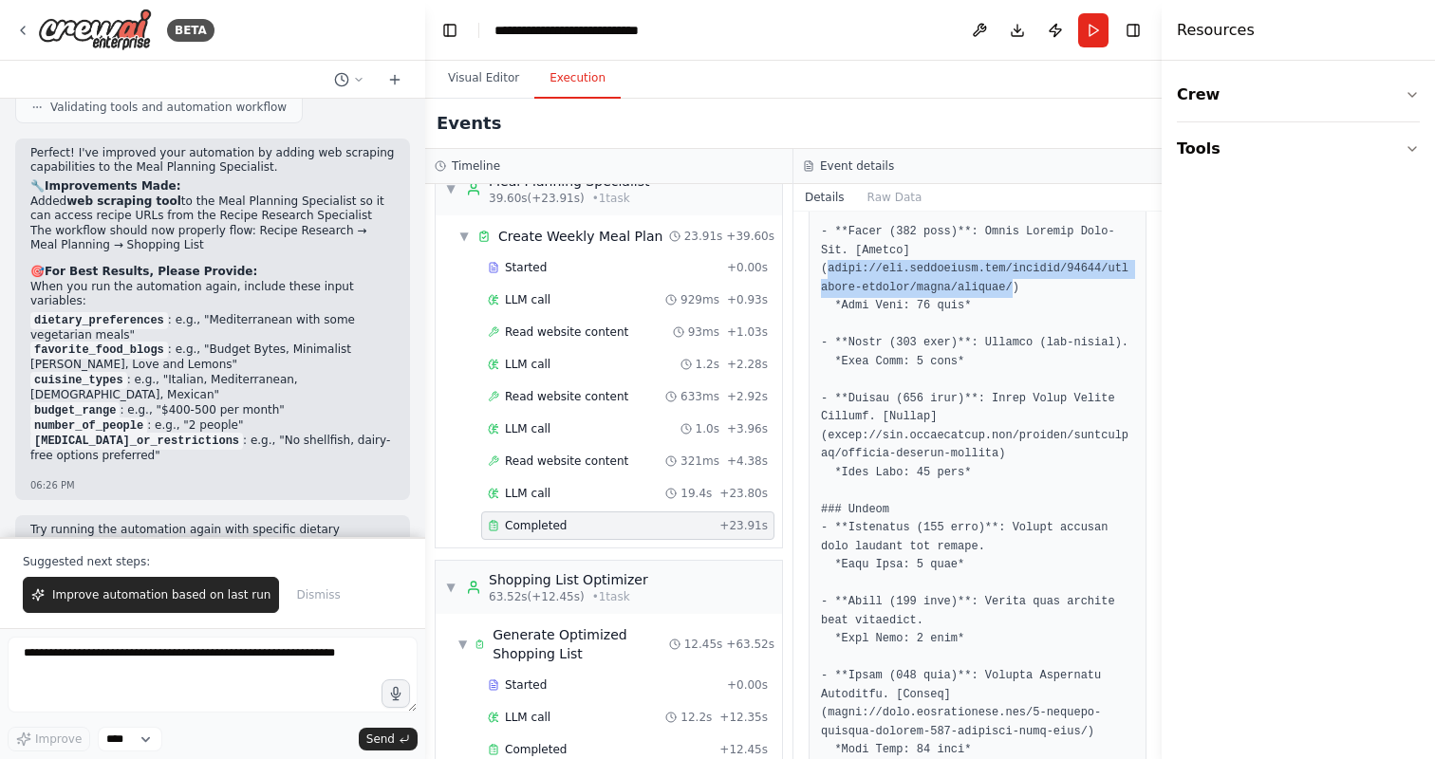
drag, startPoint x: 830, startPoint y: 267, endPoint x: 1013, endPoint y: 286, distance: 184.2
click at [1013, 286] on pre at bounding box center [977, 307] width 313 height 3684
copy pre "https://www.eatingwell.com/recipes/17935/cuisines-regions/asian/chinese/"
click at [950, 349] on pre at bounding box center [977, 307] width 313 height 3684
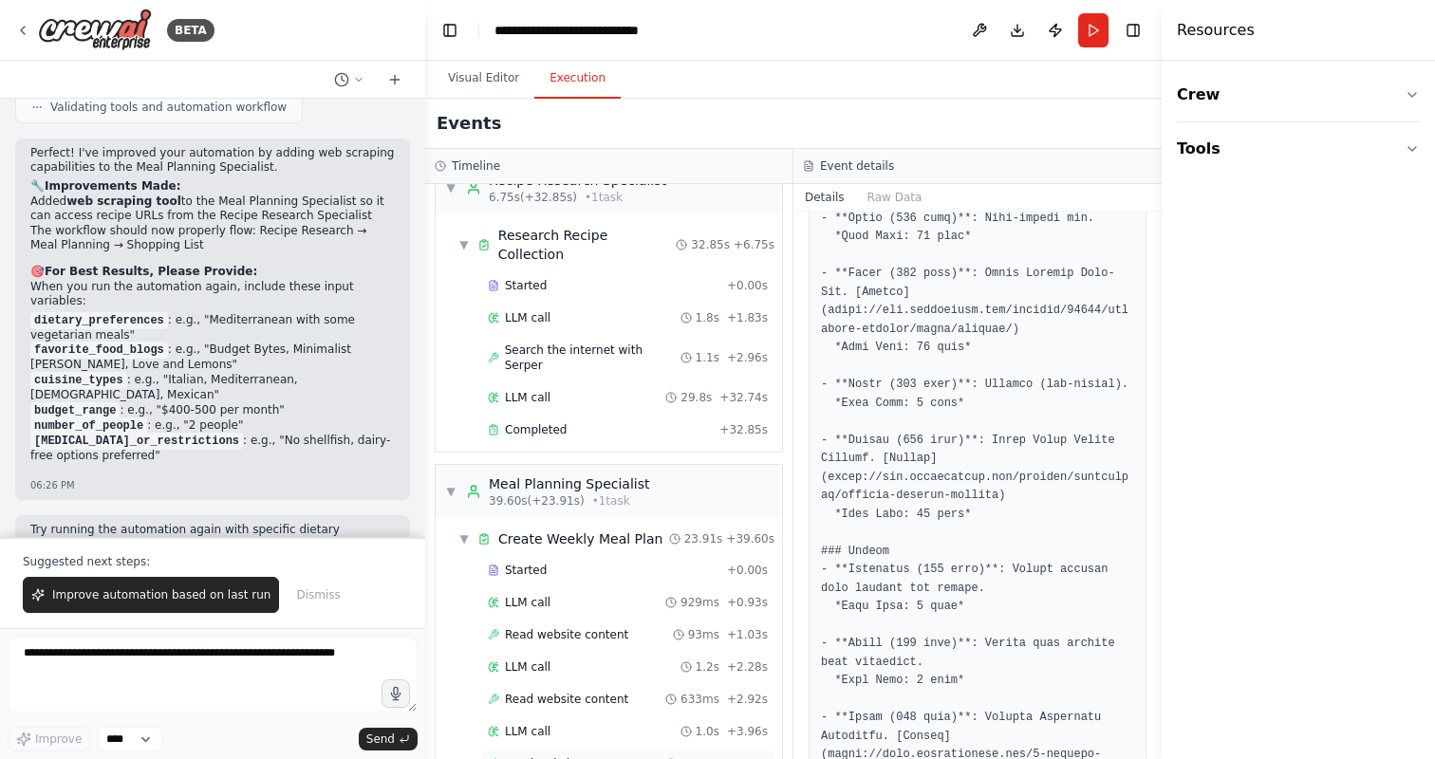
scroll to position [0, 0]
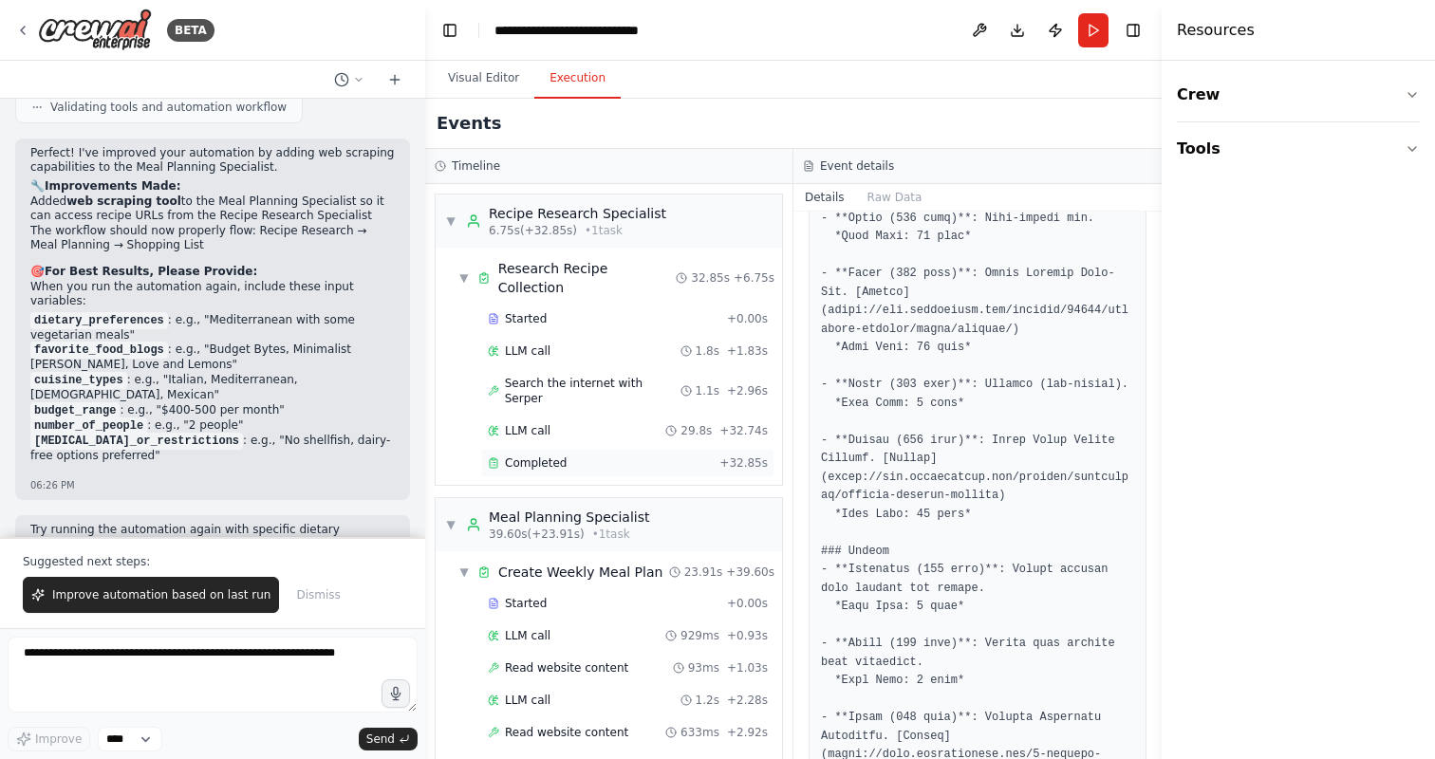
click at [684, 456] on div "Completed" at bounding box center [600, 463] width 224 height 15
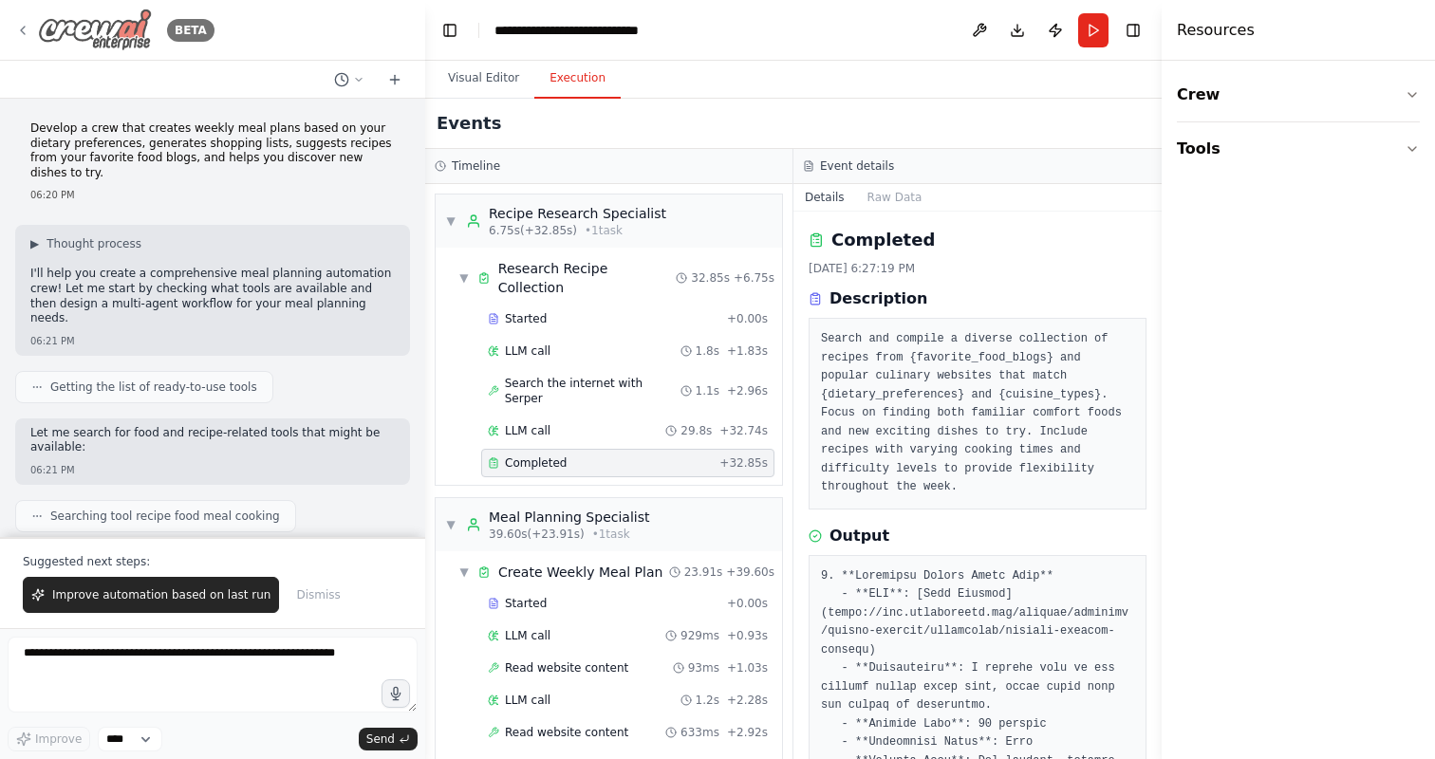
click at [24, 25] on icon at bounding box center [22, 30] width 15 height 15
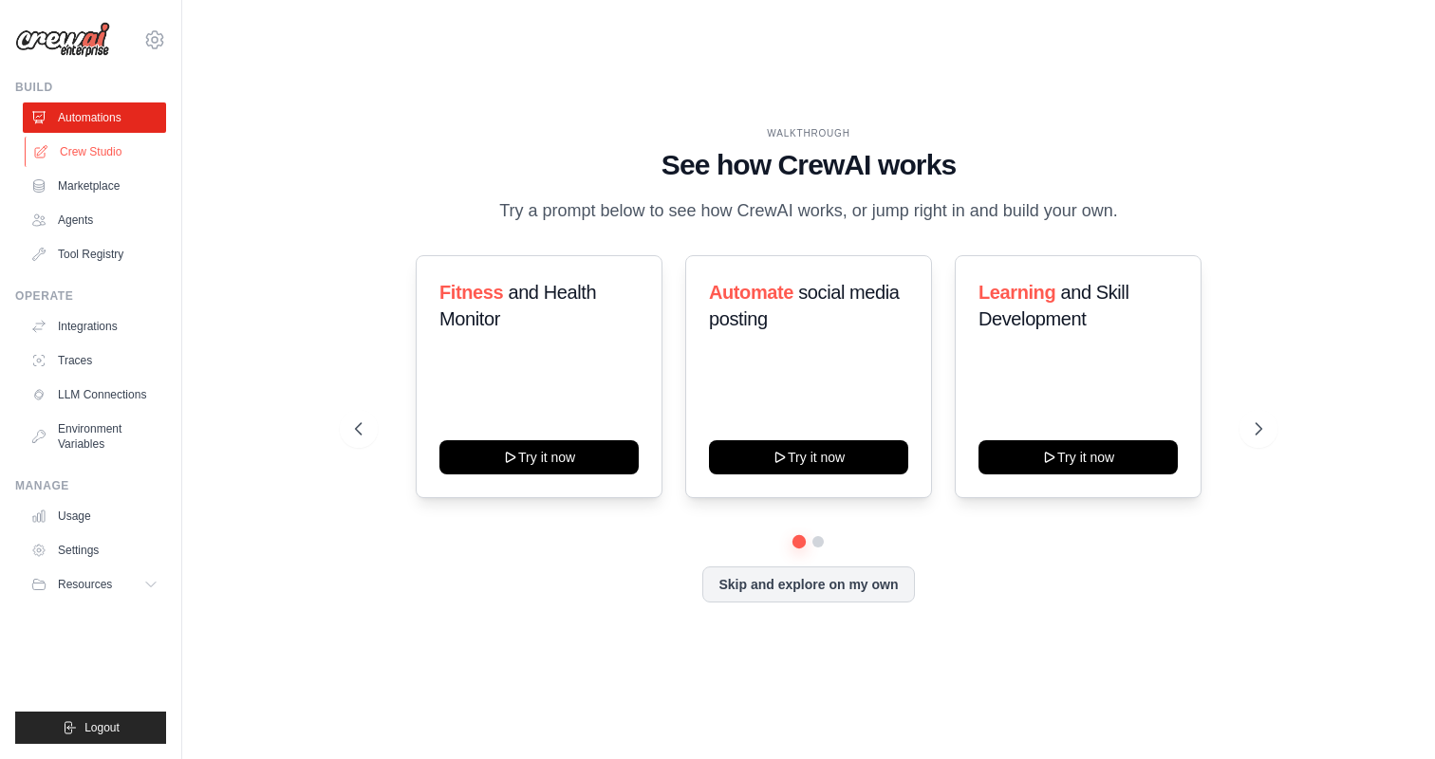
click at [73, 152] on link "Crew Studio" at bounding box center [96, 152] width 143 height 30
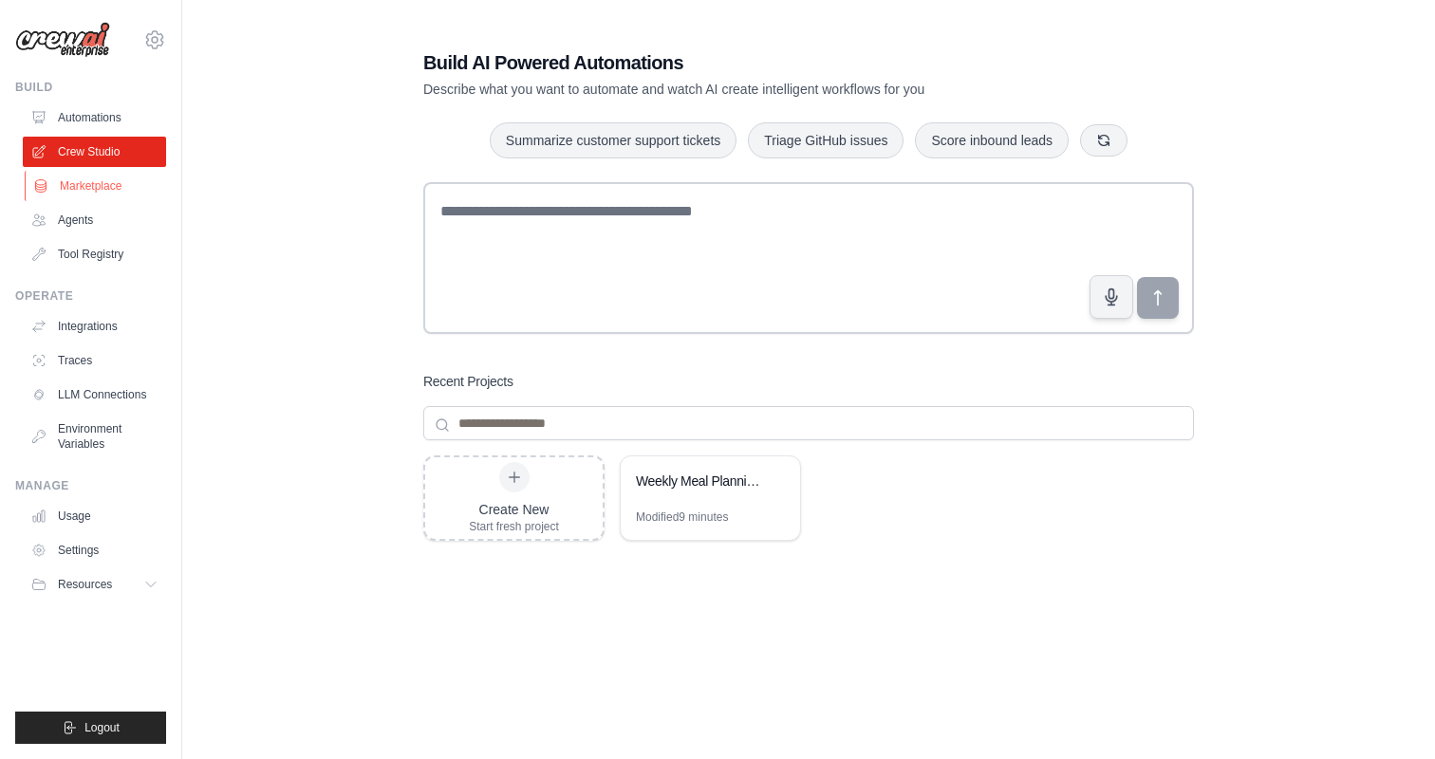
click at [82, 182] on link "Marketplace" at bounding box center [96, 186] width 143 height 30
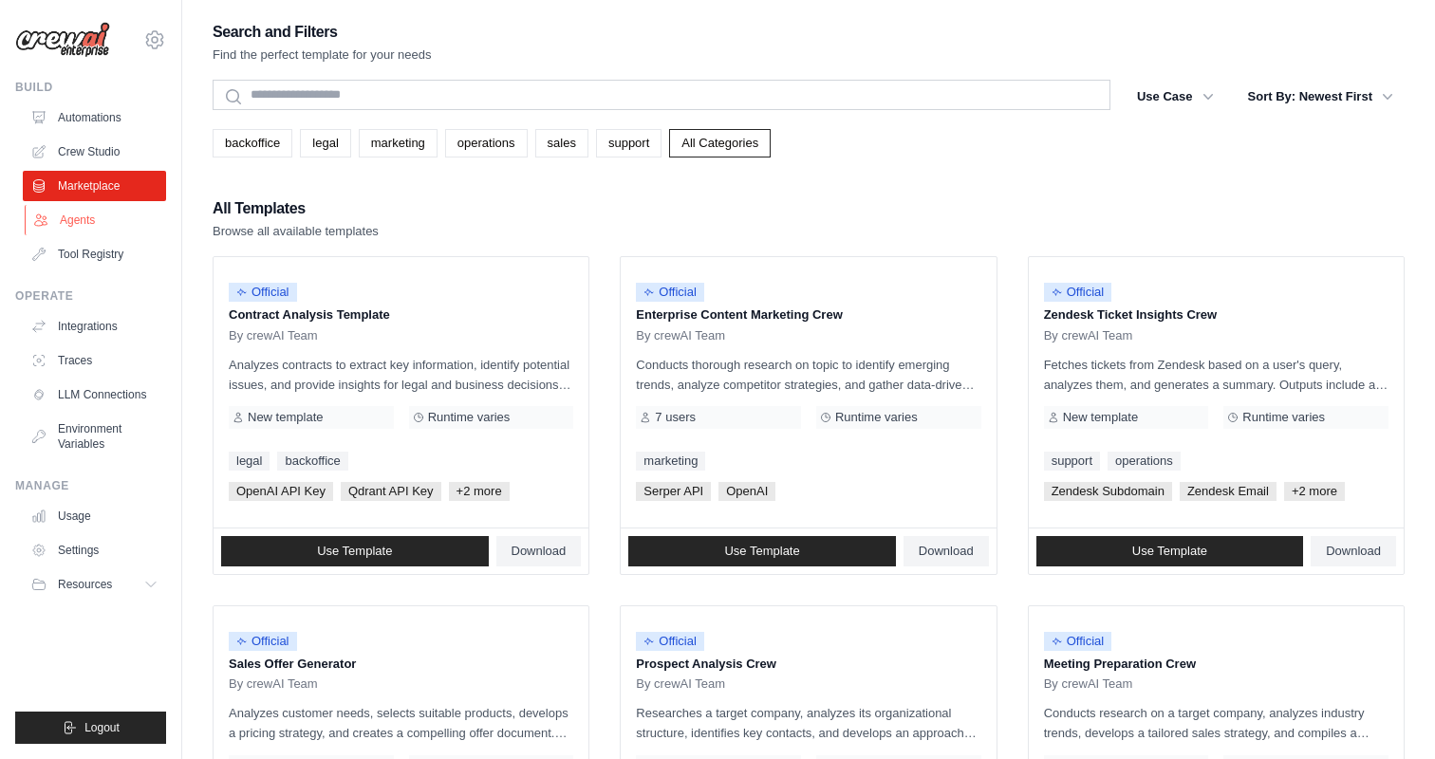
click at [87, 220] on link "Agents" at bounding box center [96, 220] width 143 height 30
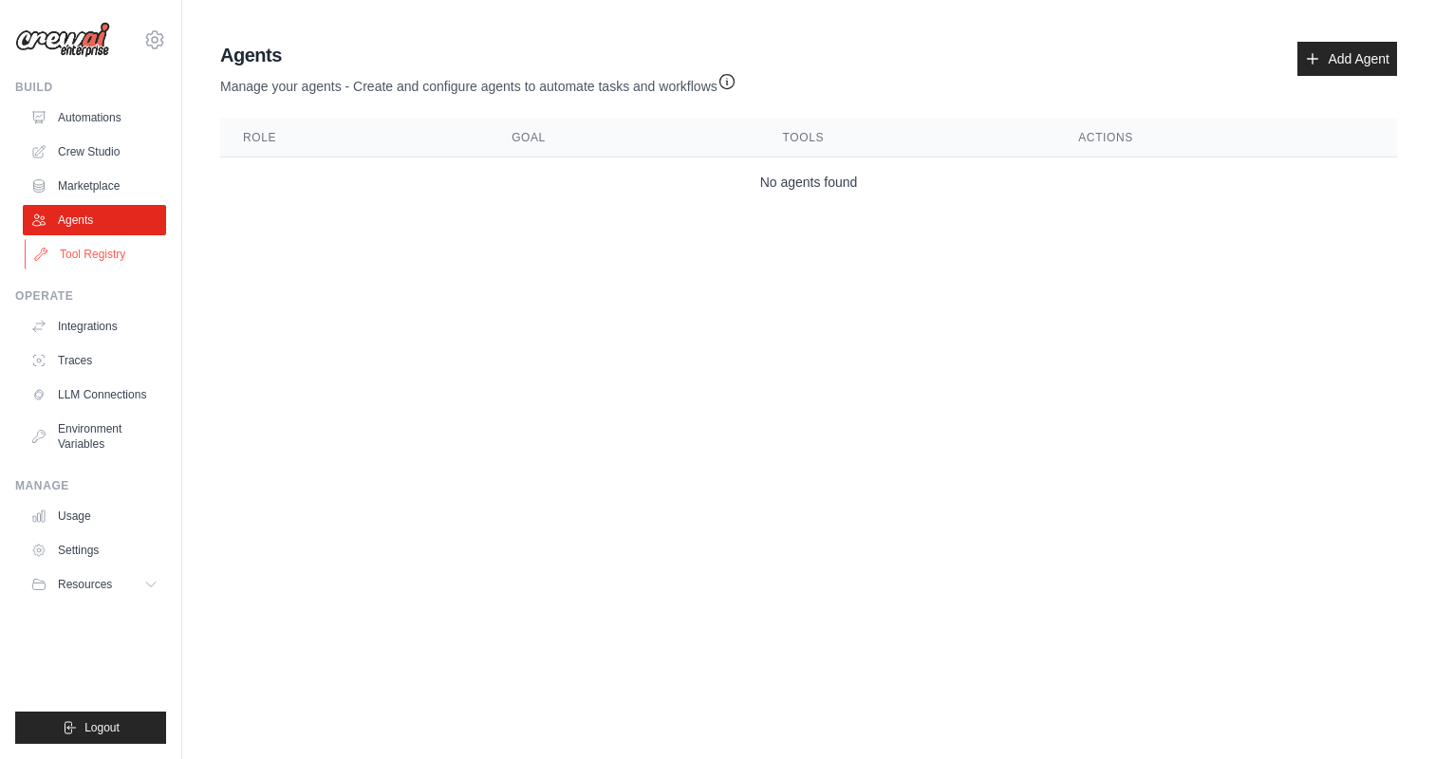
click at [90, 249] on link "Tool Registry" at bounding box center [96, 254] width 143 height 30
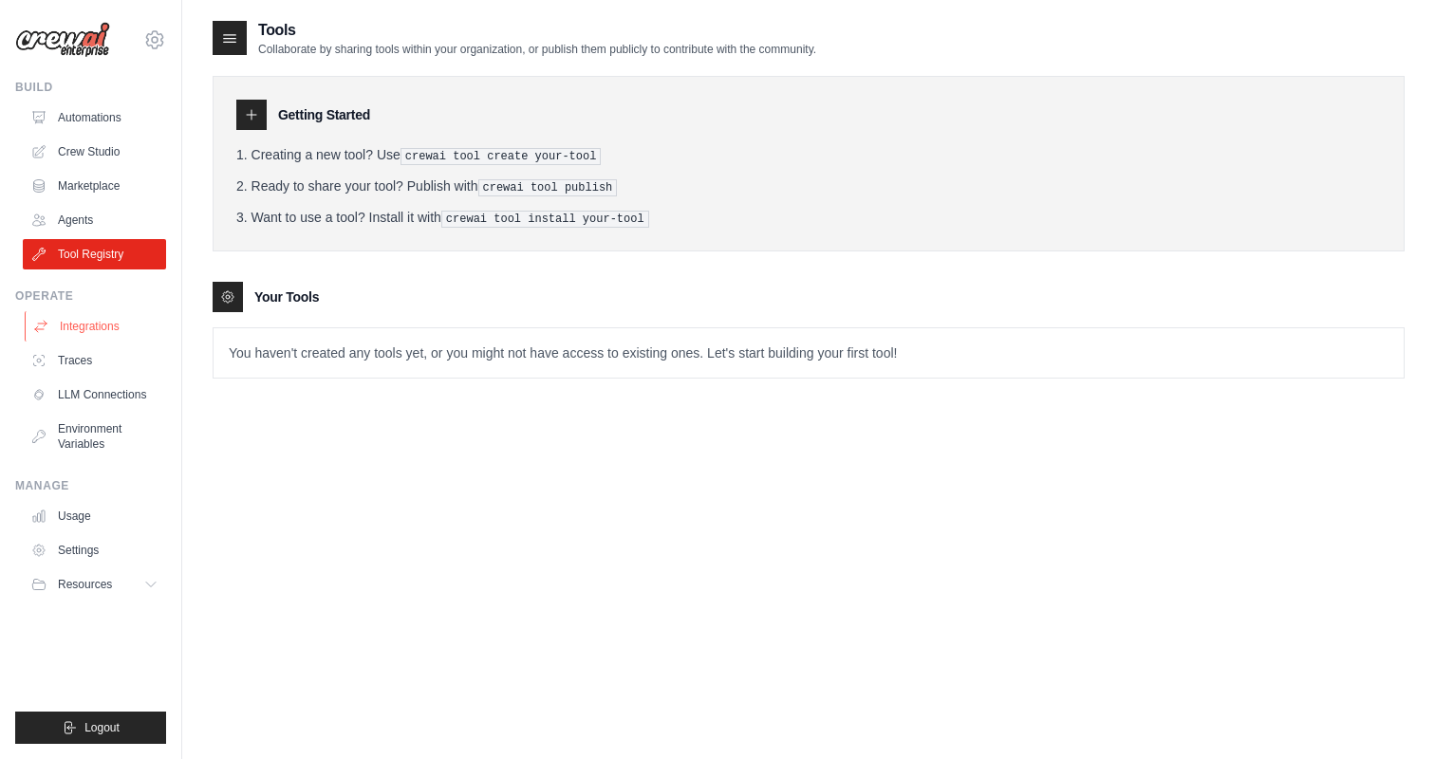
click at [91, 324] on link "Integrations" at bounding box center [96, 326] width 143 height 30
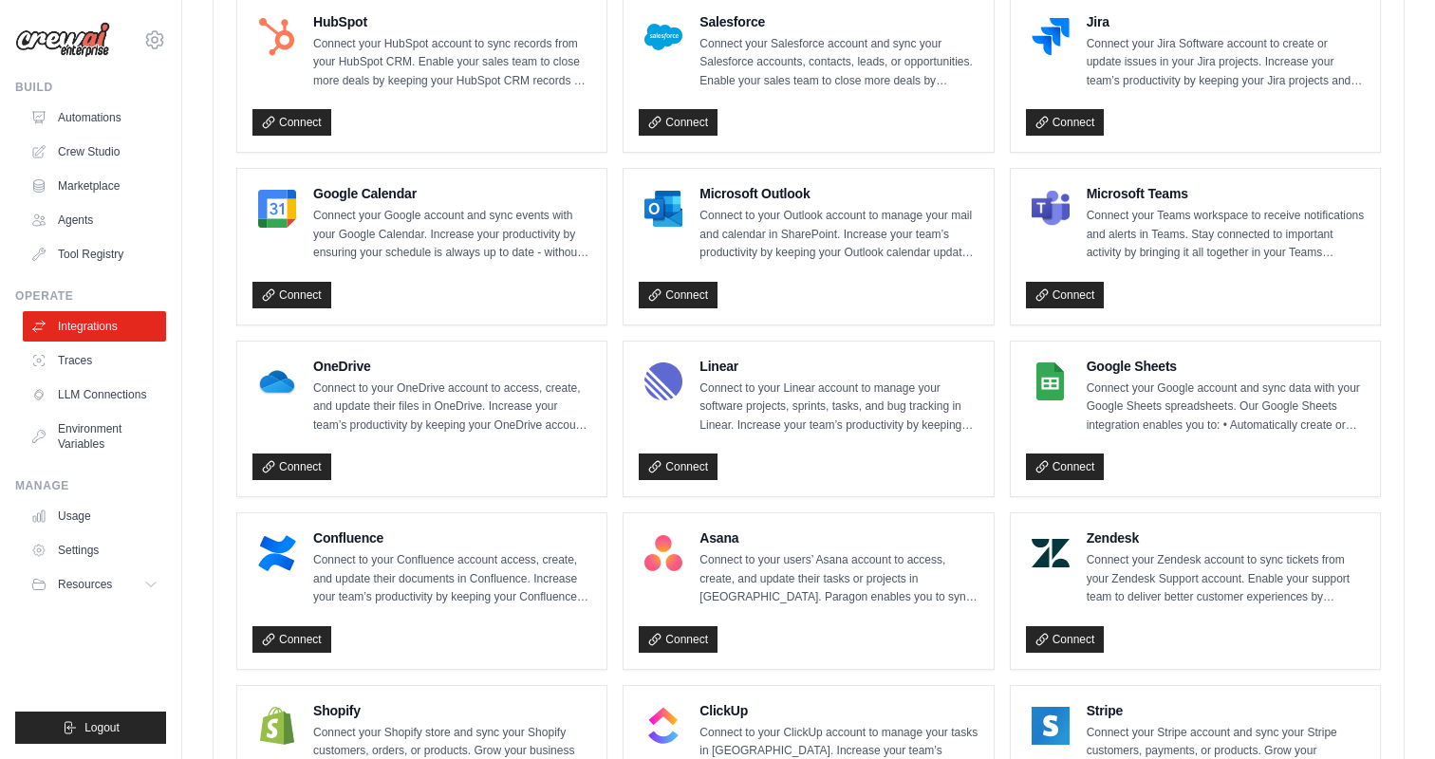
scroll to position [312, 0]
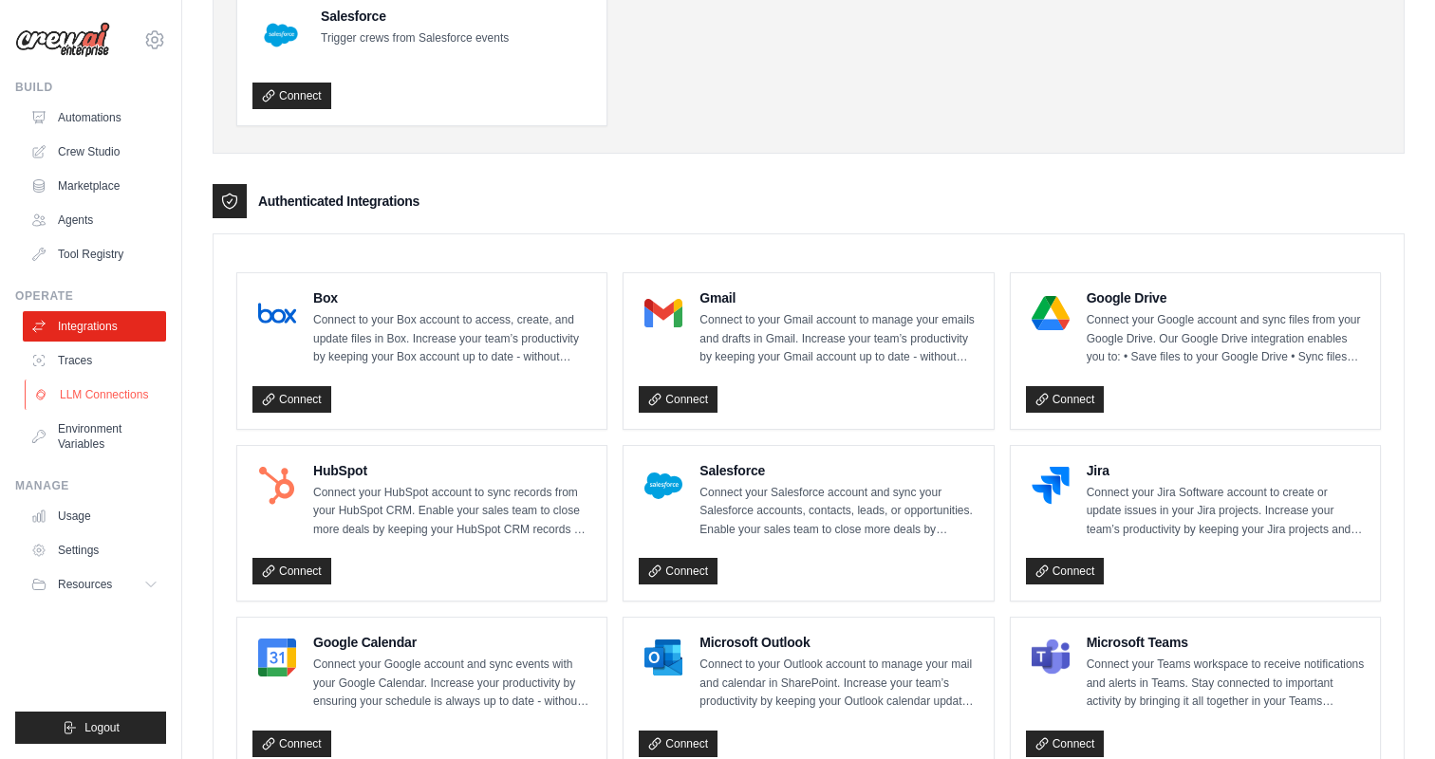
click at [111, 397] on link "LLM Connections" at bounding box center [96, 395] width 143 height 30
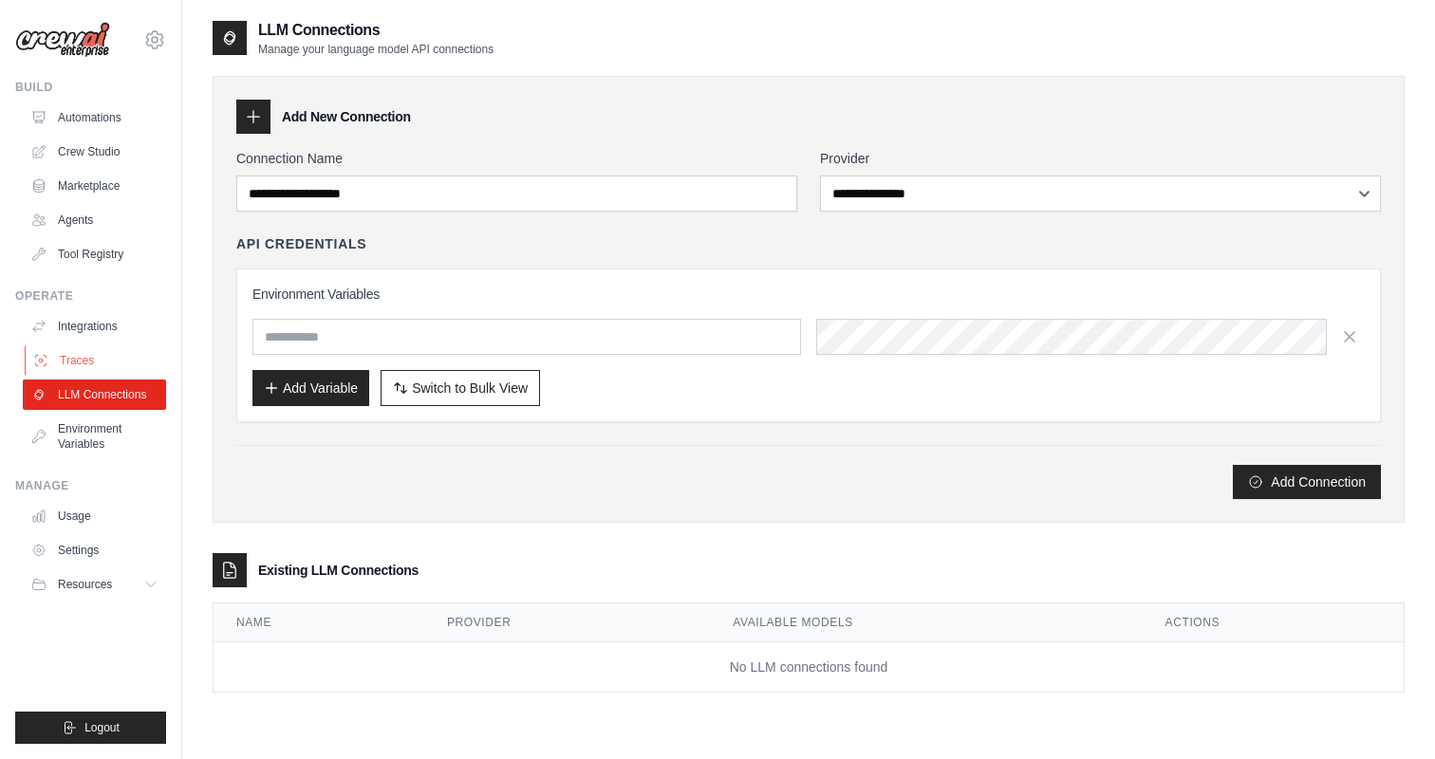
click at [87, 366] on link "Traces" at bounding box center [96, 361] width 143 height 30
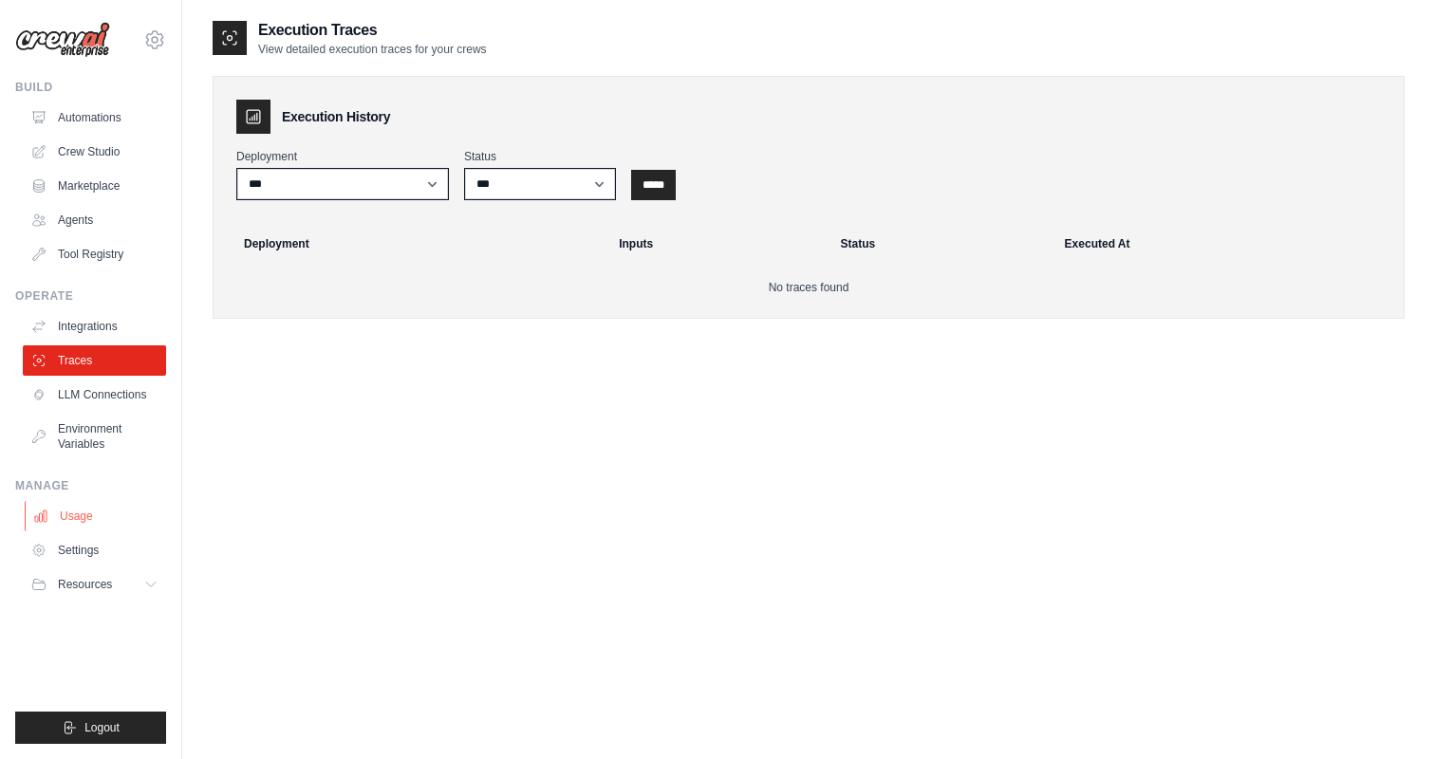
click at [84, 505] on link "Usage" at bounding box center [96, 516] width 143 height 30
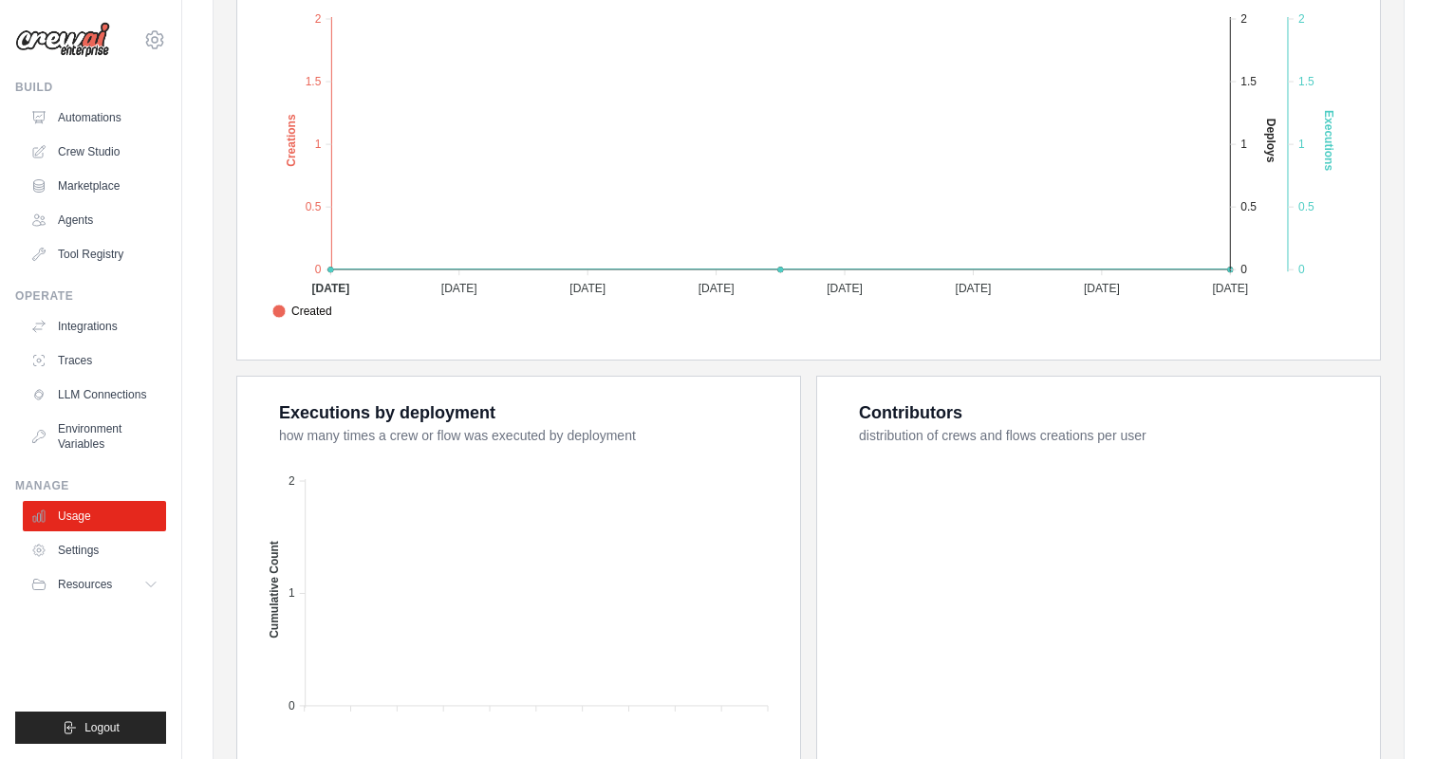
scroll to position [482, 0]
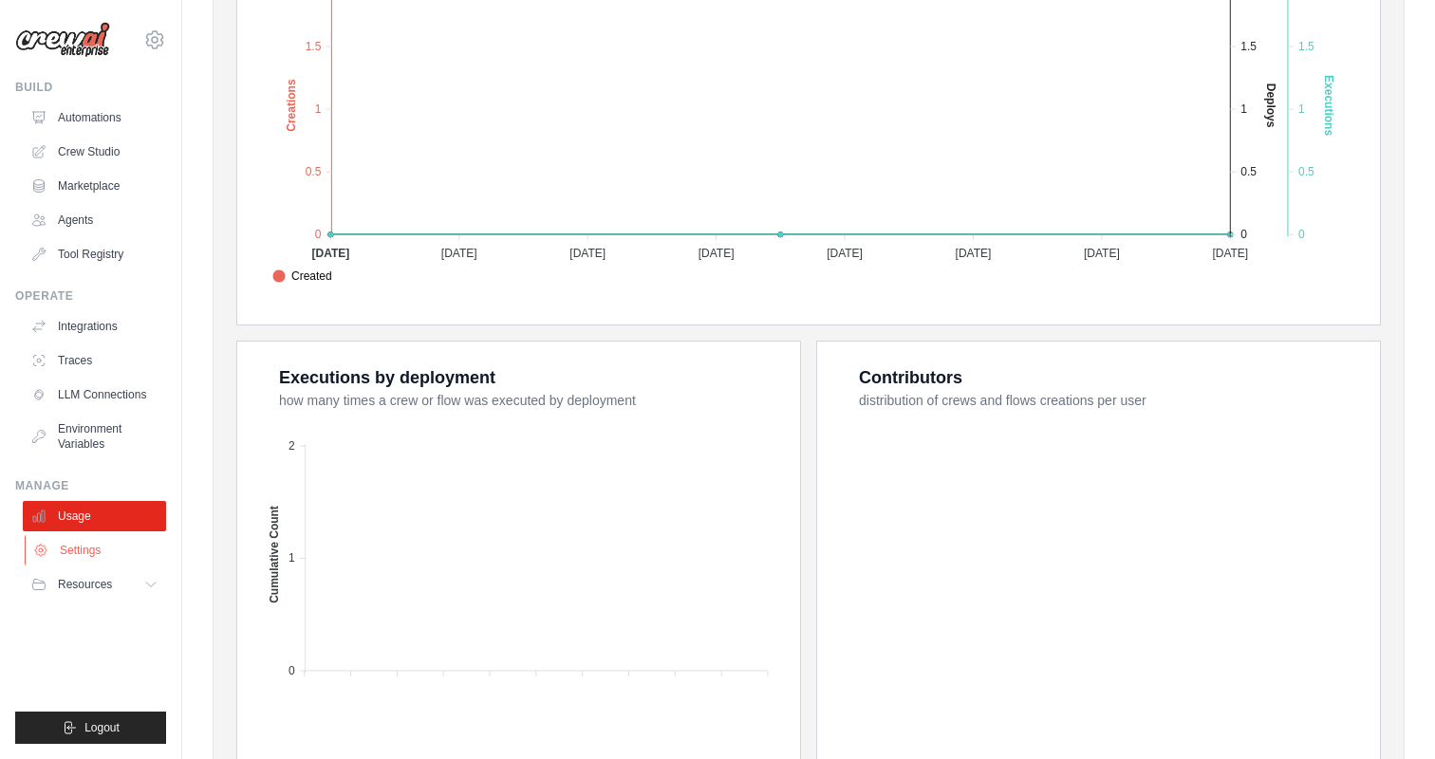
click at [98, 543] on link "Settings" at bounding box center [96, 550] width 143 height 30
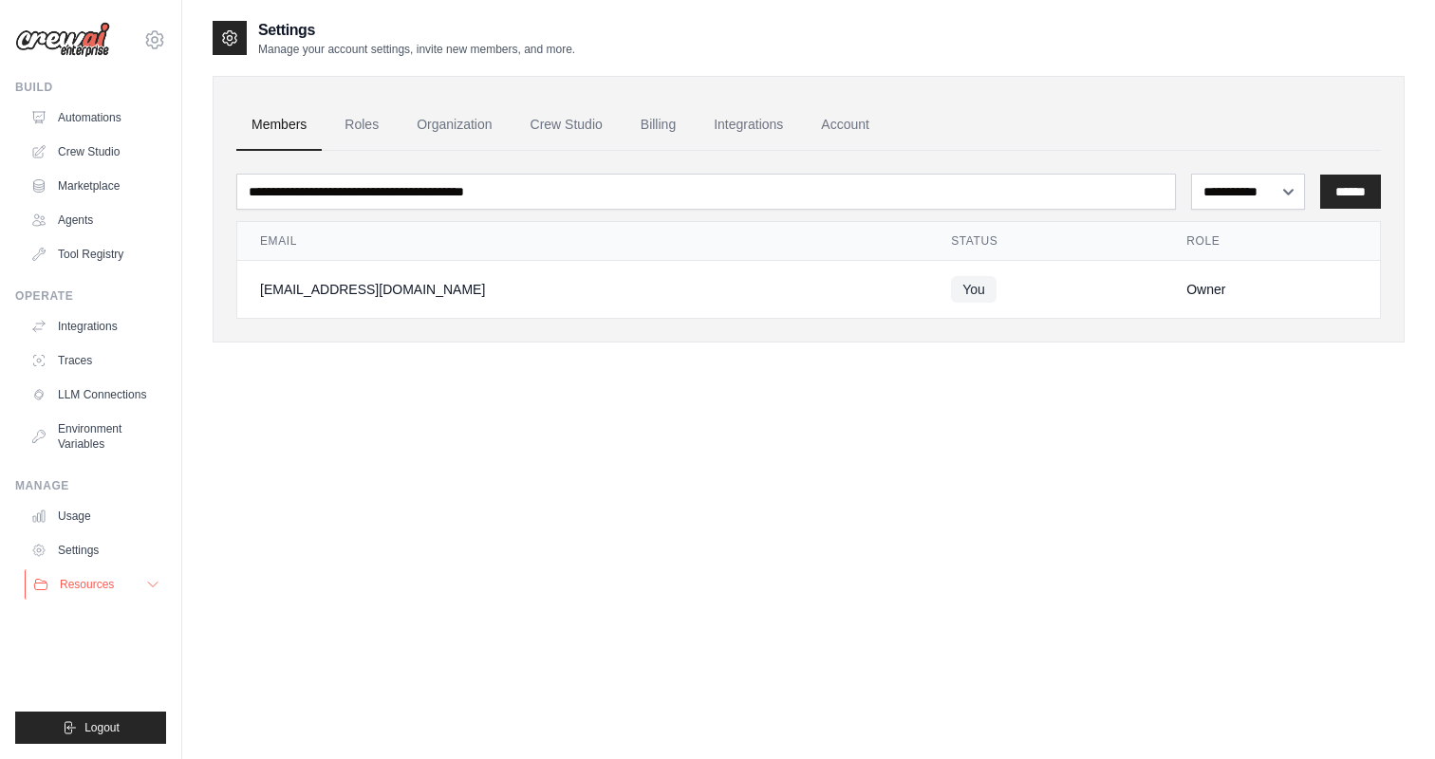
click at [88, 586] on span "Resources" at bounding box center [87, 584] width 54 height 15
